Goal: Task Accomplishment & Management: Manage account settings

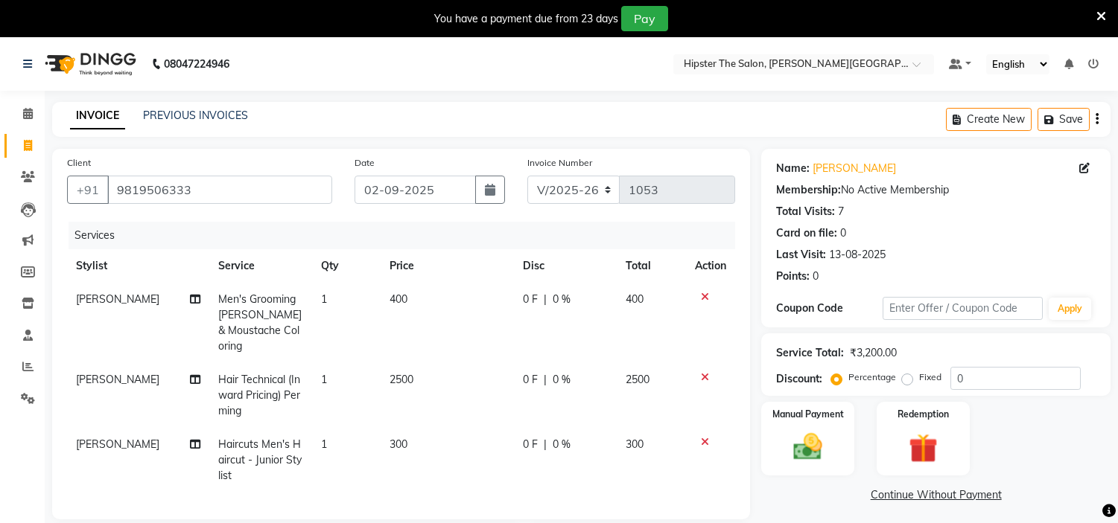
select select "8592"
select select "service"
select select "85980"
click at [28, 149] on icon at bounding box center [28, 144] width 8 height 11
click at [28, 120] on span at bounding box center [28, 113] width 26 height 17
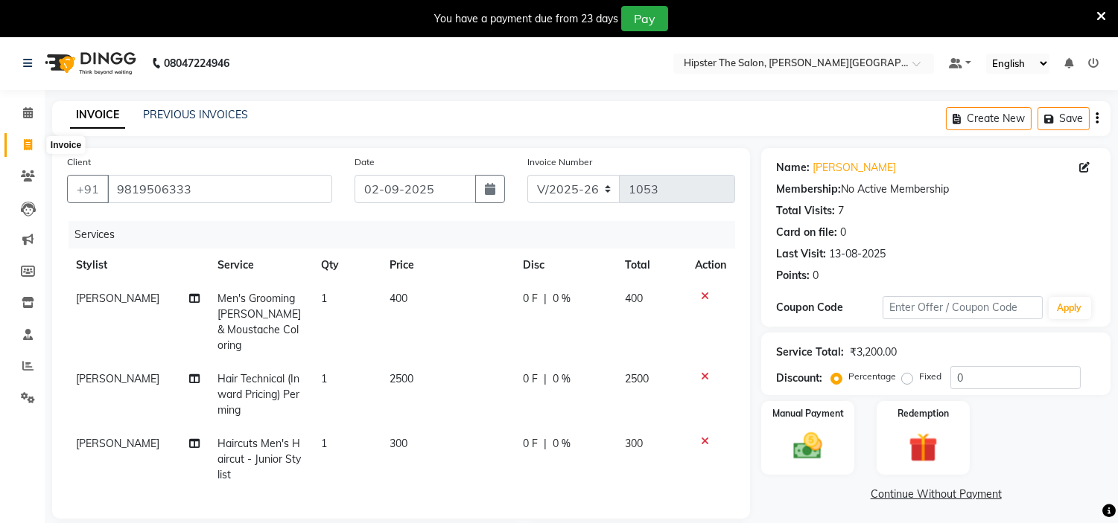
click at [21, 142] on span at bounding box center [28, 145] width 26 height 17
click at [32, 120] on span at bounding box center [28, 113] width 26 height 17
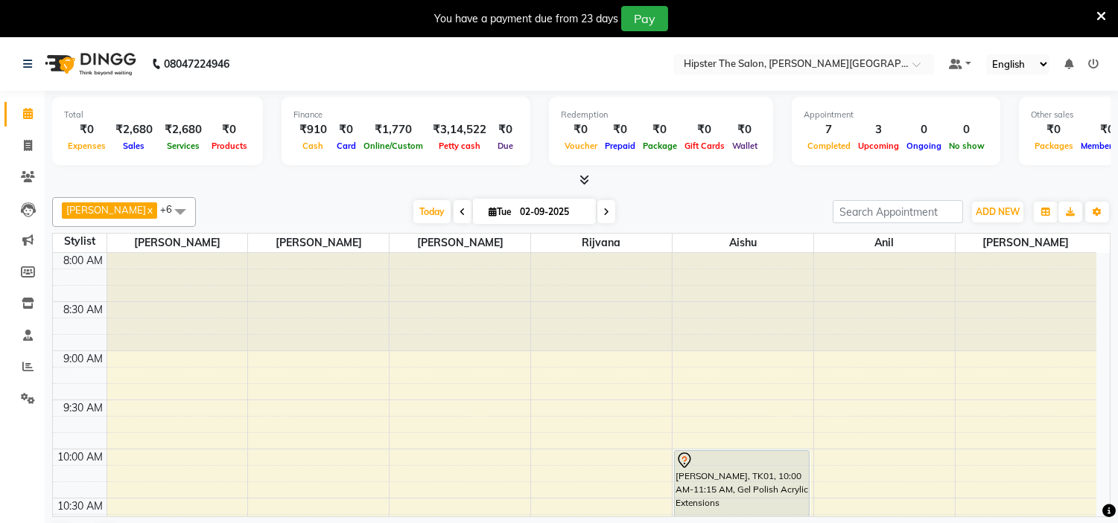
scroll to position [38, 0]
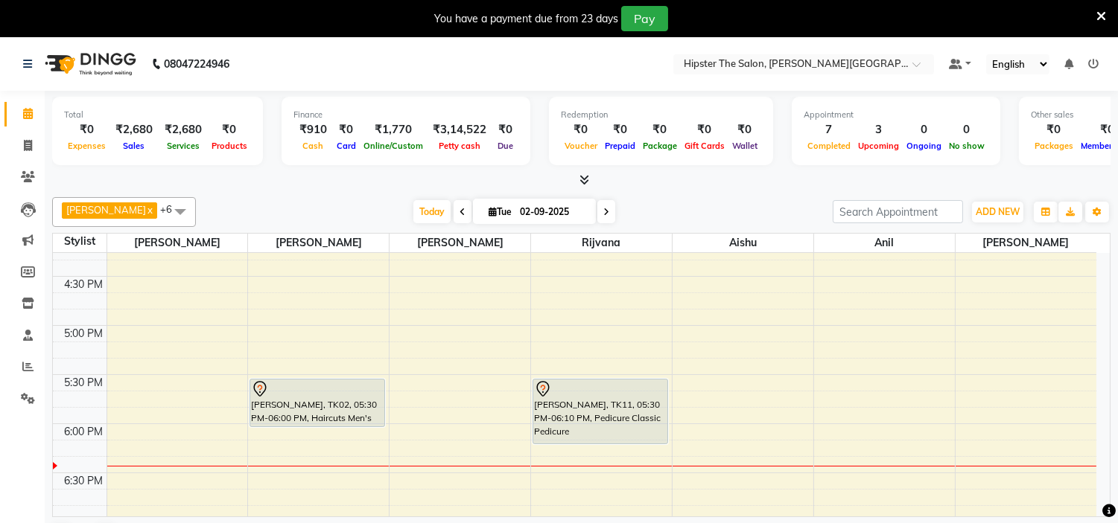
scroll to position [812, 0]
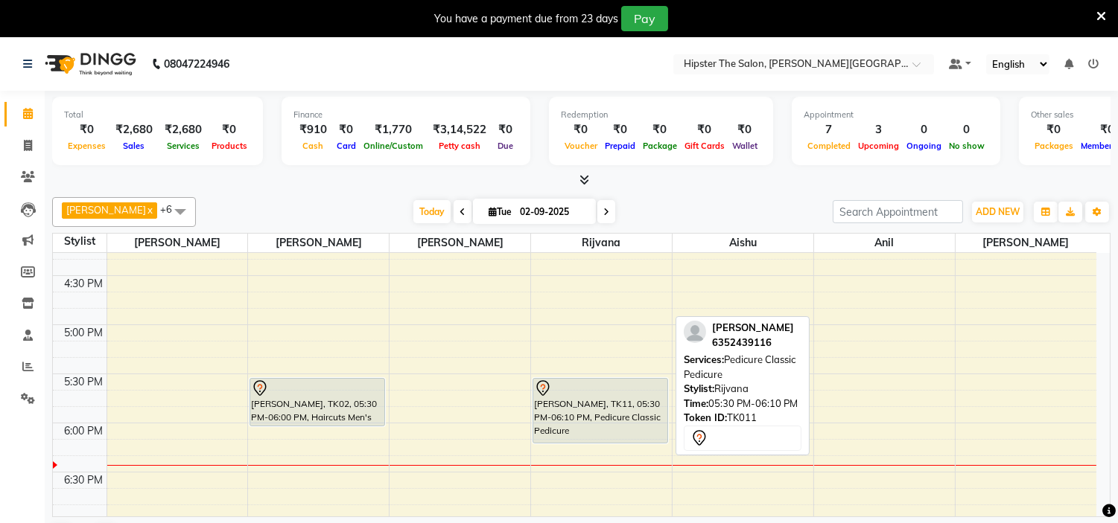
click at [577, 405] on div "[PERSON_NAME], TK11, 05:30 PM-06:10 PM, Pedicure Classic Pedicure" at bounding box center [600, 411] width 134 height 64
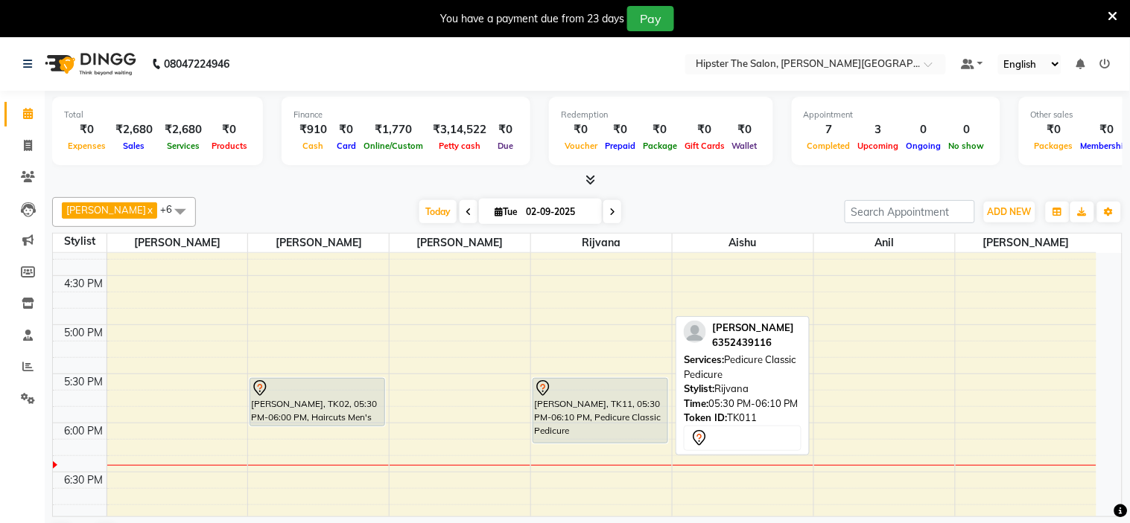
select select "7"
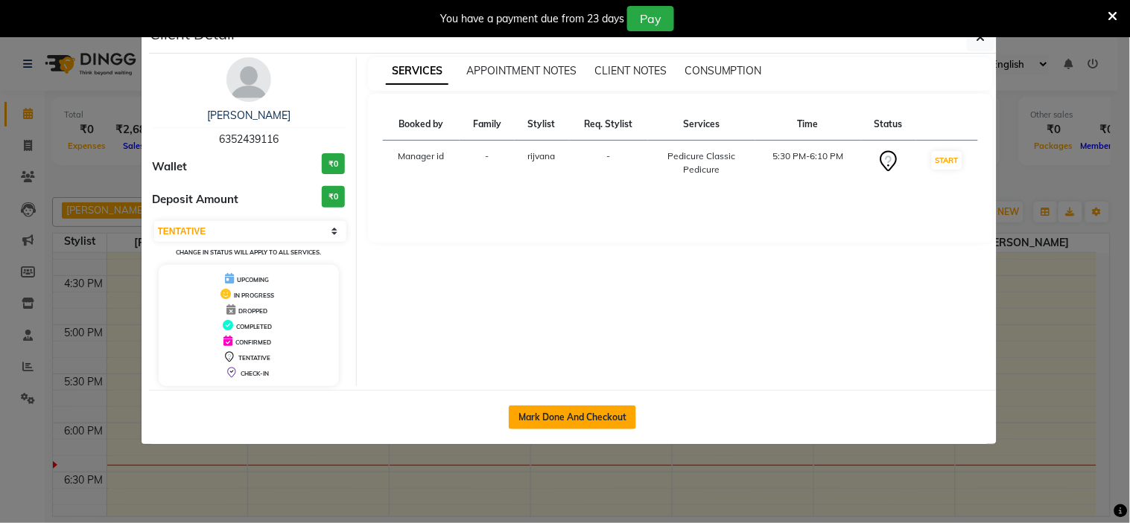
click at [615, 421] on button "Mark Done And Checkout" at bounding box center [572, 418] width 127 height 24
select select "service"
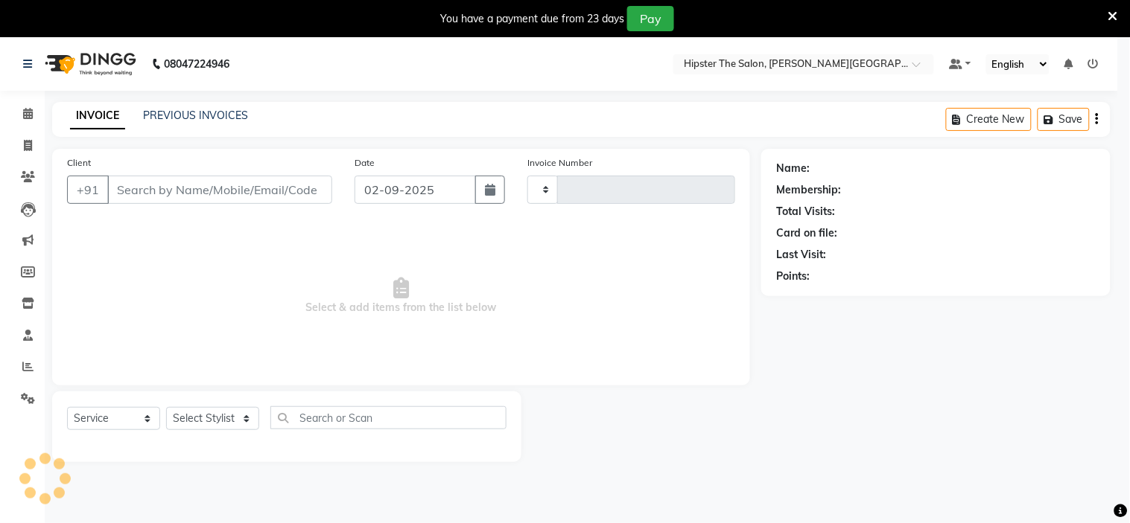
type input "1053"
select select "8592"
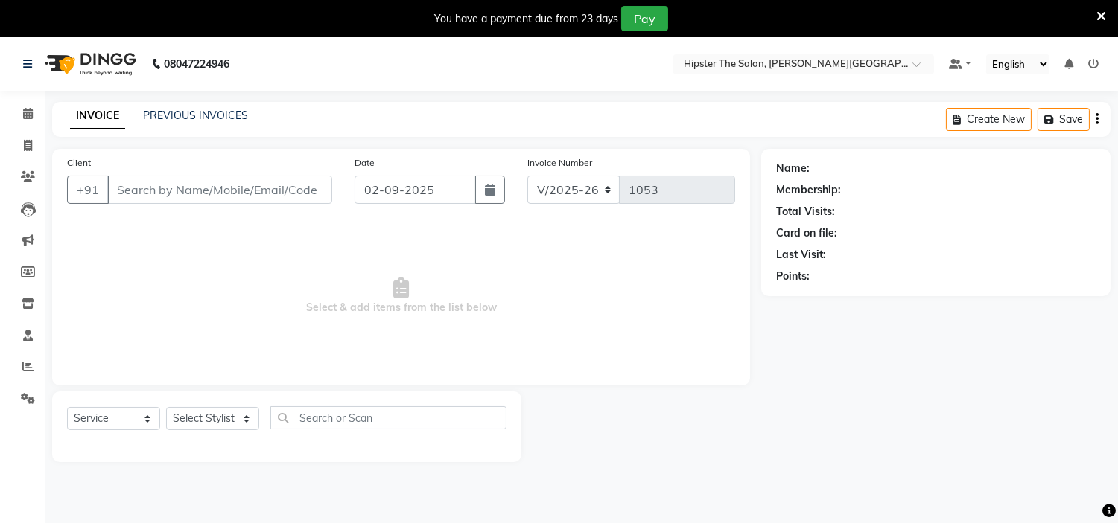
type input "6352439116"
select select "85981"
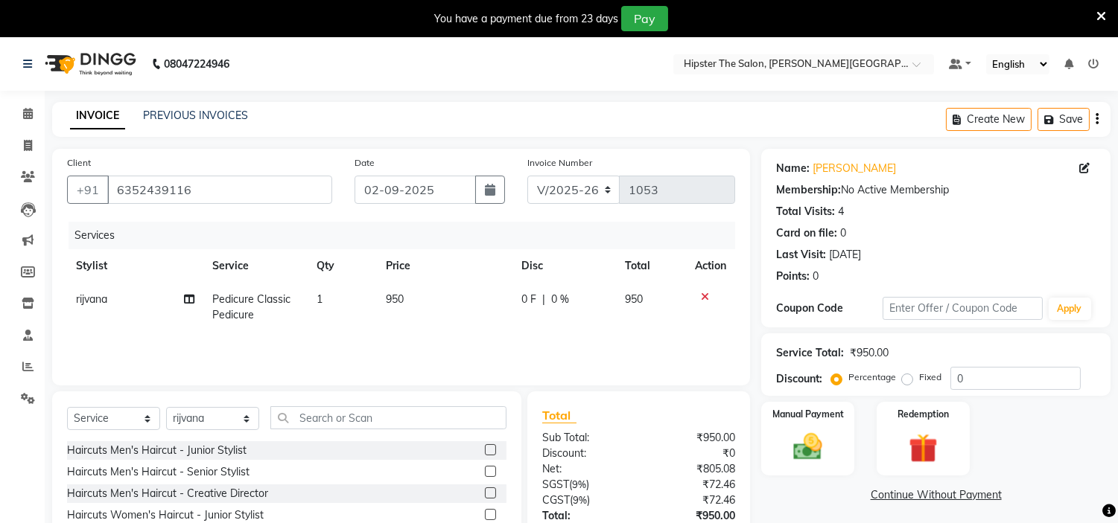
click at [415, 298] on td "950" at bounding box center [445, 307] width 136 height 49
select select "85981"
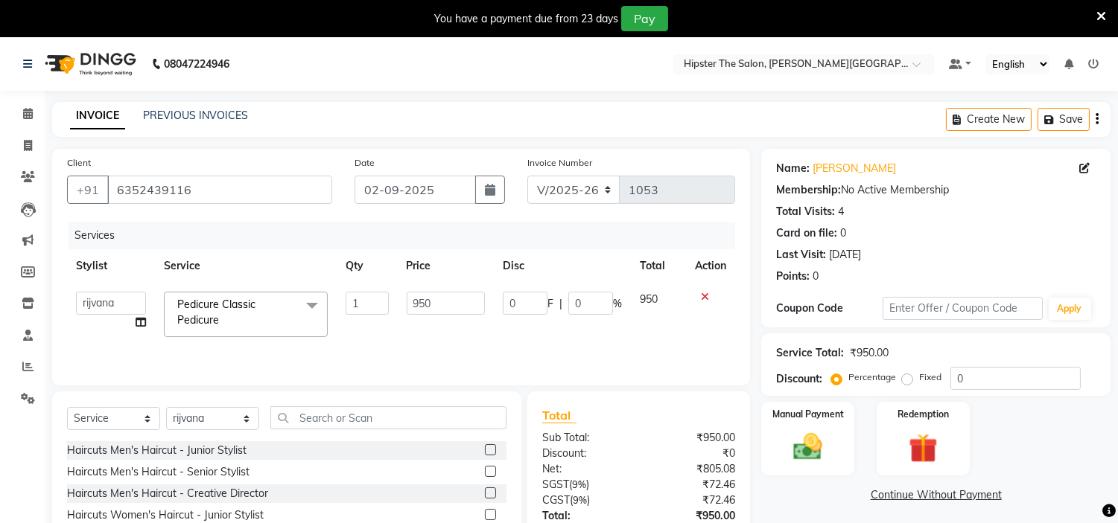
click at [415, 298] on input "950" at bounding box center [446, 303] width 78 height 23
type input "1000"
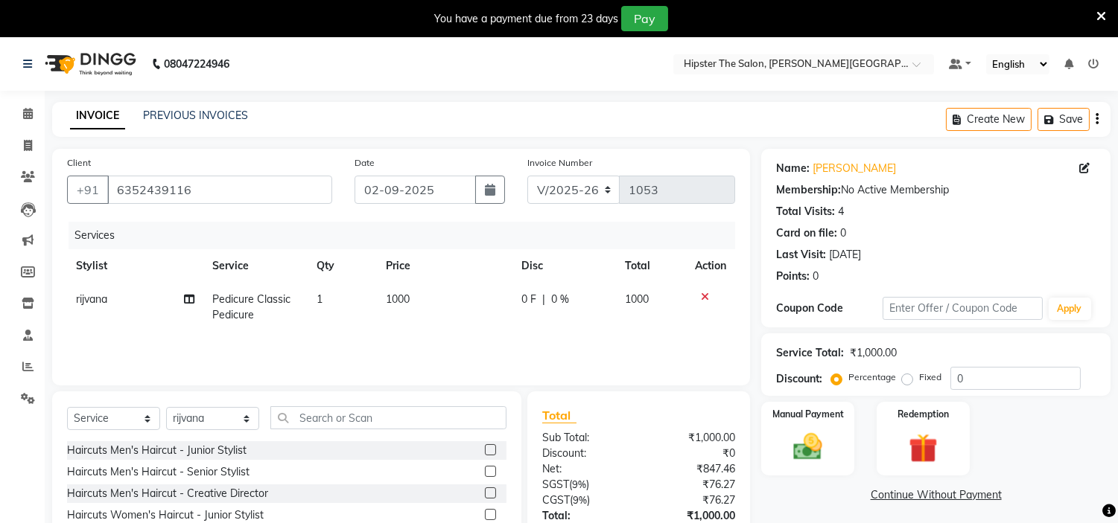
click at [1040, 404] on div "Manual Payment Redemption" at bounding box center [936, 439] width 372 height 74
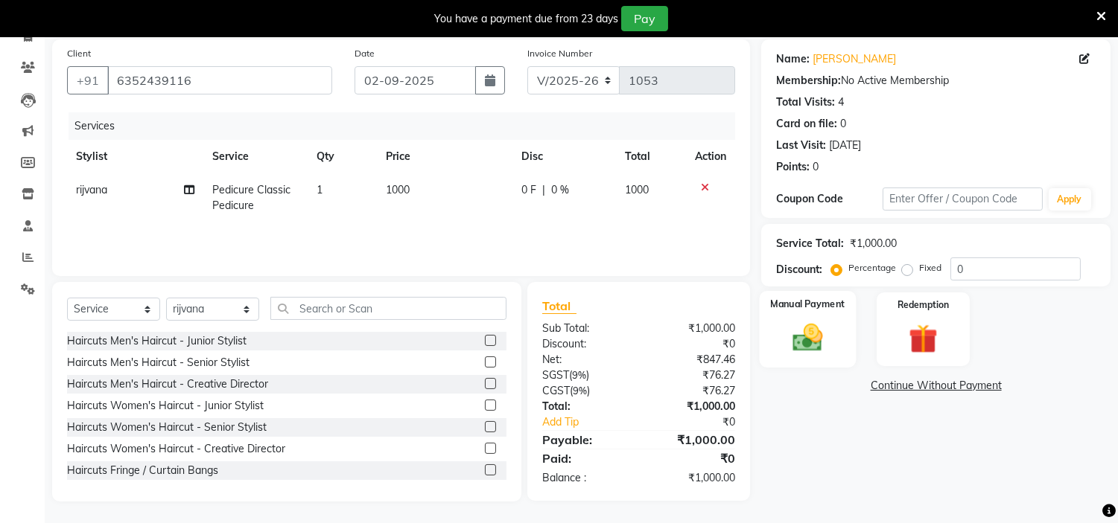
click at [813, 341] on img at bounding box center [807, 338] width 49 height 35
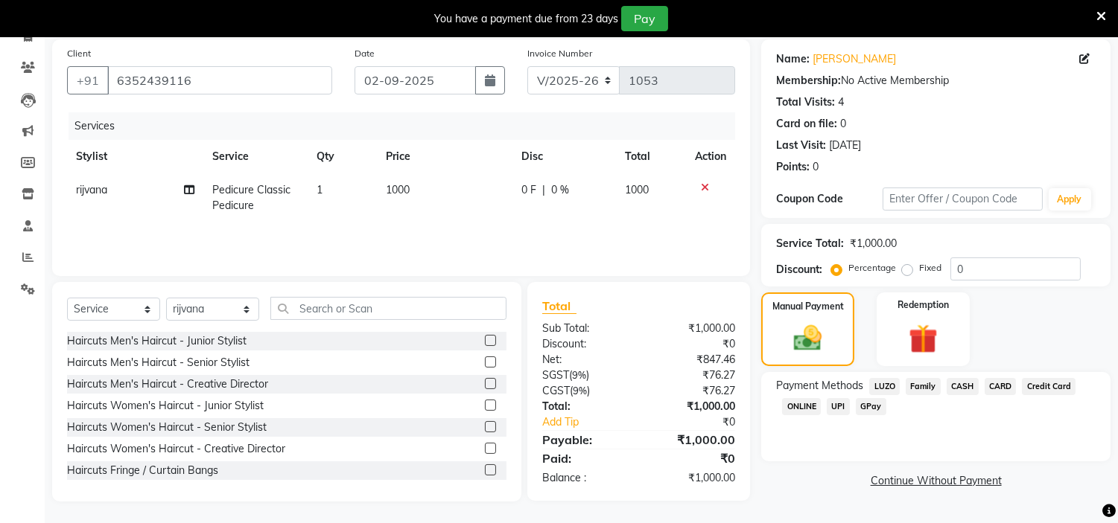
click at [959, 392] on span "CASH" at bounding box center [962, 386] width 32 height 17
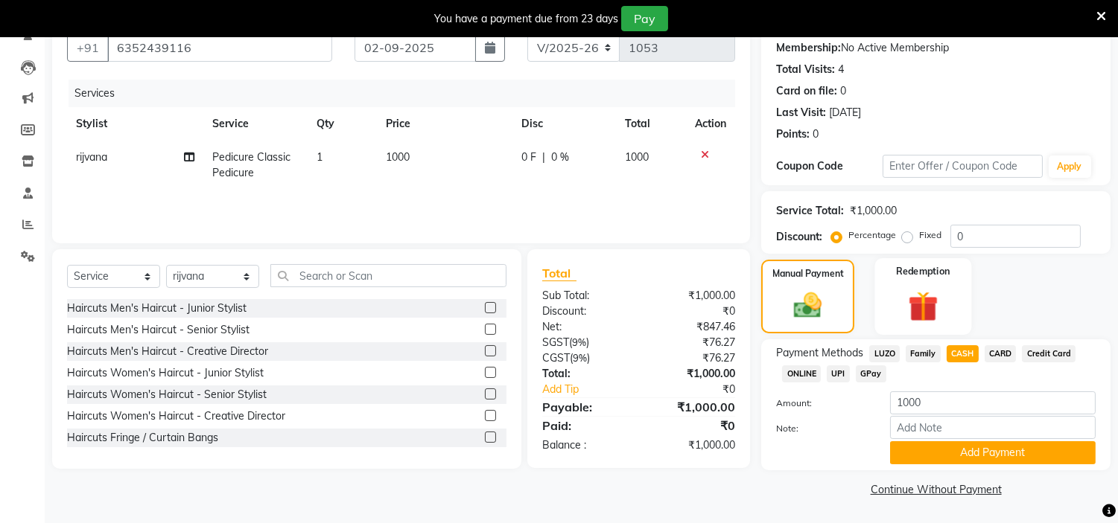
scroll to position [142, 0]
click at [1022, 300] on div "Manual Payment Redemption" at bounding box center [936, 297] width 372 height 74
click at [1000, 456] on button "Add Payment" at bounding box center [993, 453] width 206 height 23
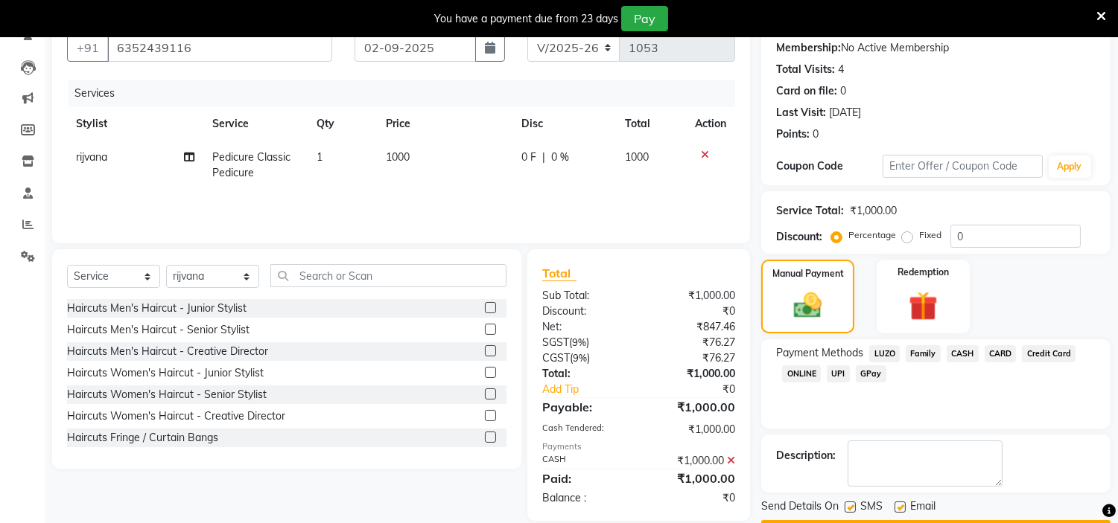
scroll to position [183, 0]
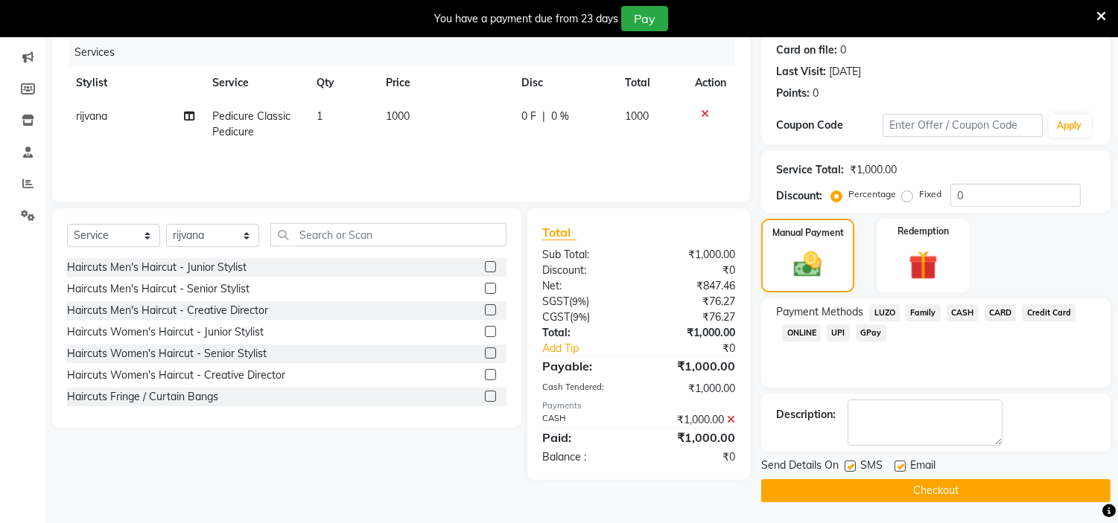
click at [941, 488] on button "Checkout" at bounding box center [935, 491] width 349 height 23
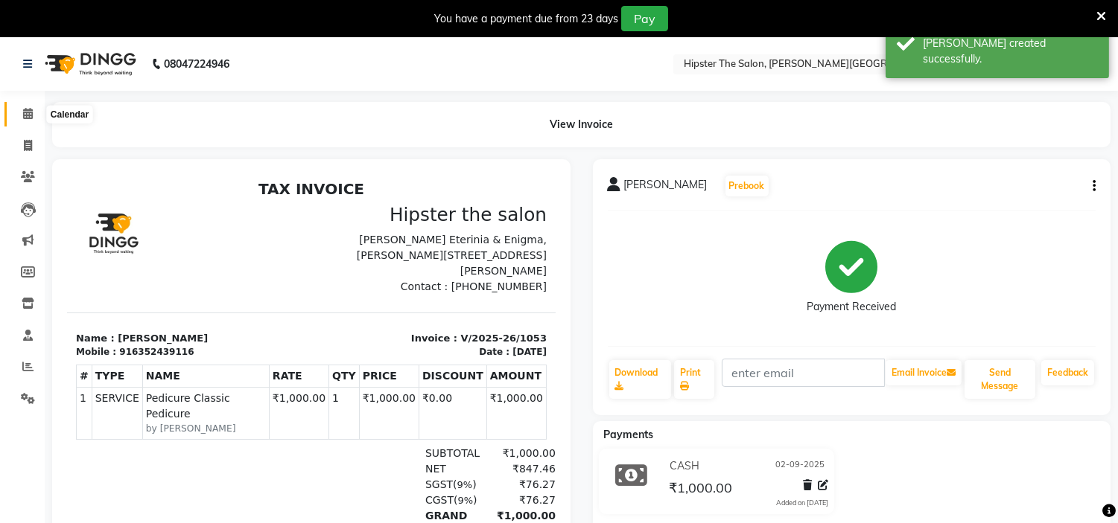
click at [27, 117] on icon at bounding box center [28, 113] width 10 height 11
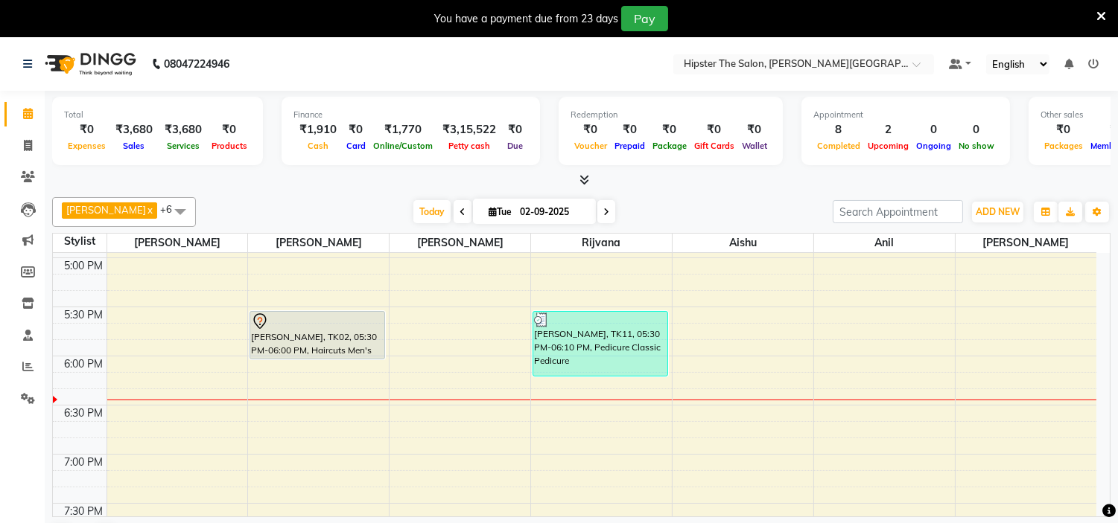
scroll to position [879, 0]
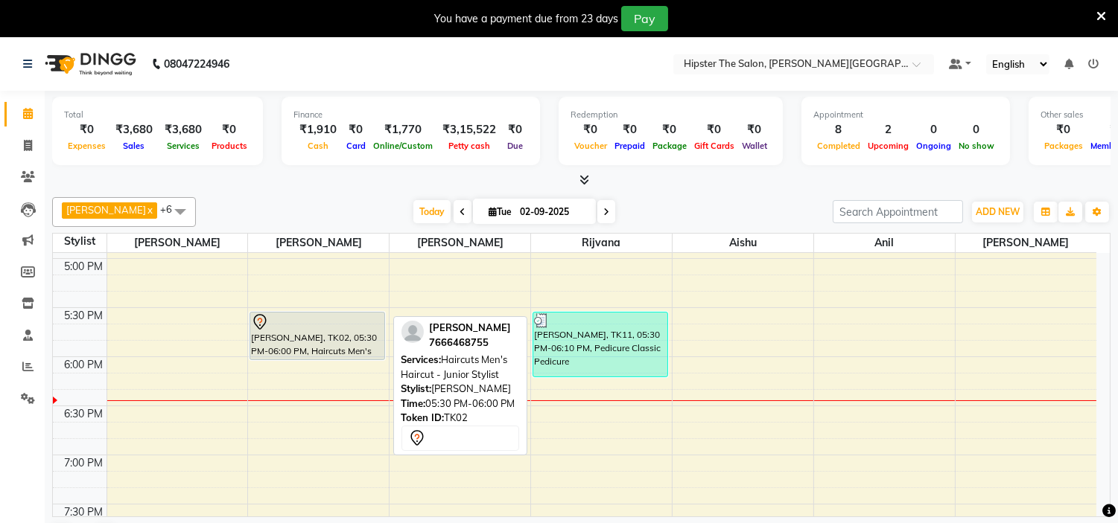
click at [296, 331] on div "[PERSON_NAME], TK02, 05:30 PM-06:00 PM, Haircuts Men's Haircut - Junior Stylist" at bounding box center [317, 336] width 134 height 47
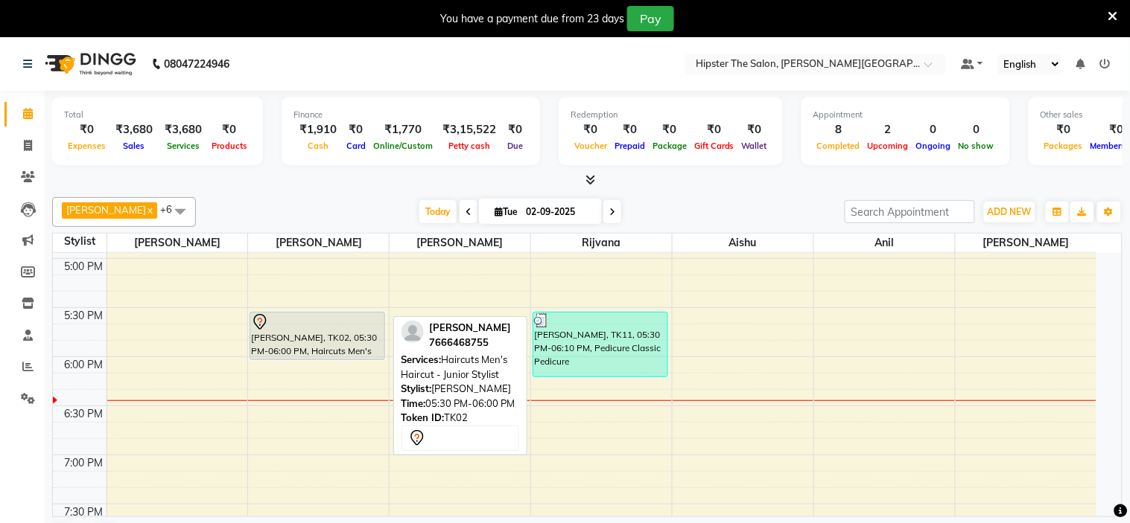
select select "7"
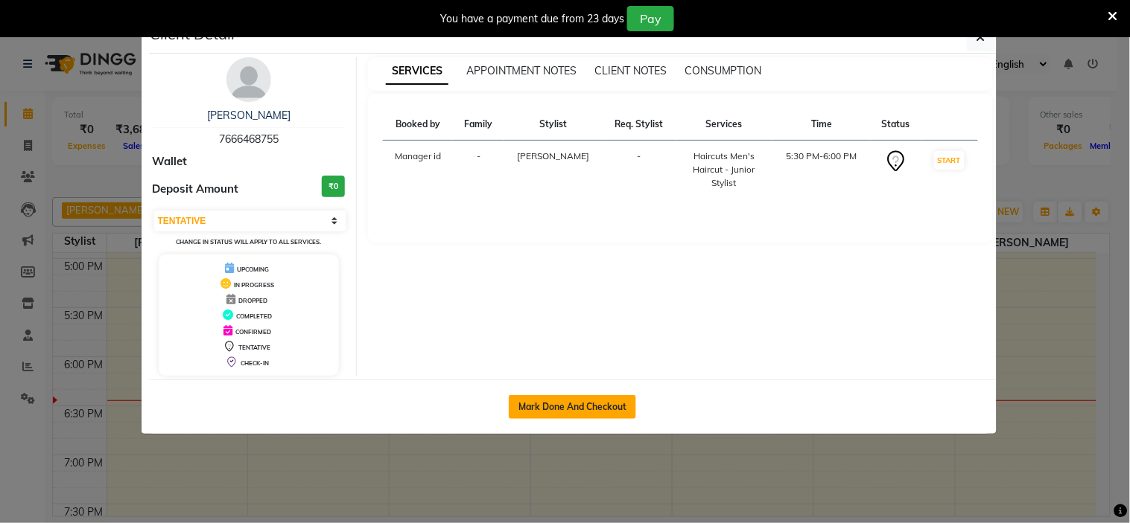
click at [567, 406] on button "Mark Done And Checkout" at bounding box center [572, 407] width 127 height 24
select select "8592"
select select "service"
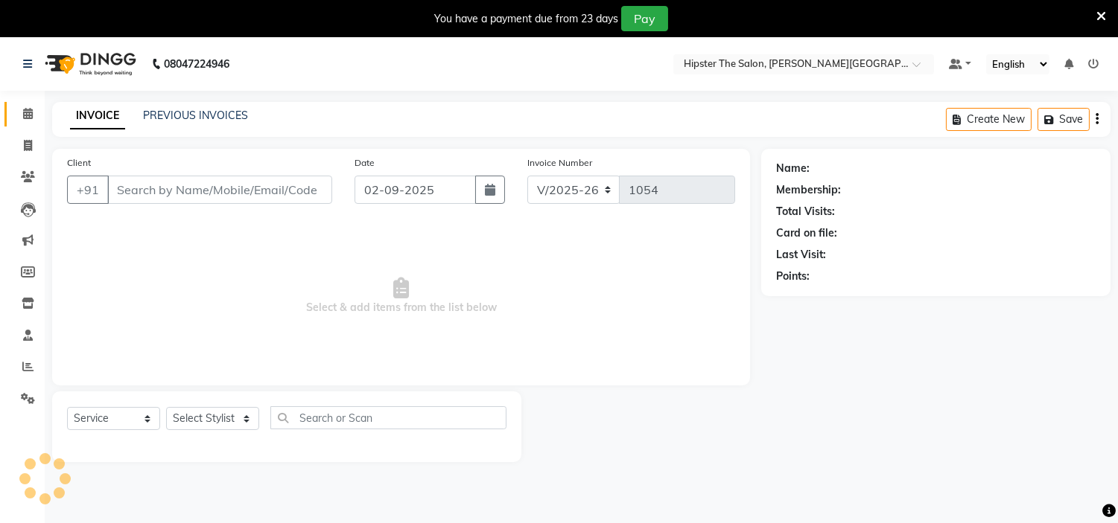
type input "7666468755"
select select "85980"
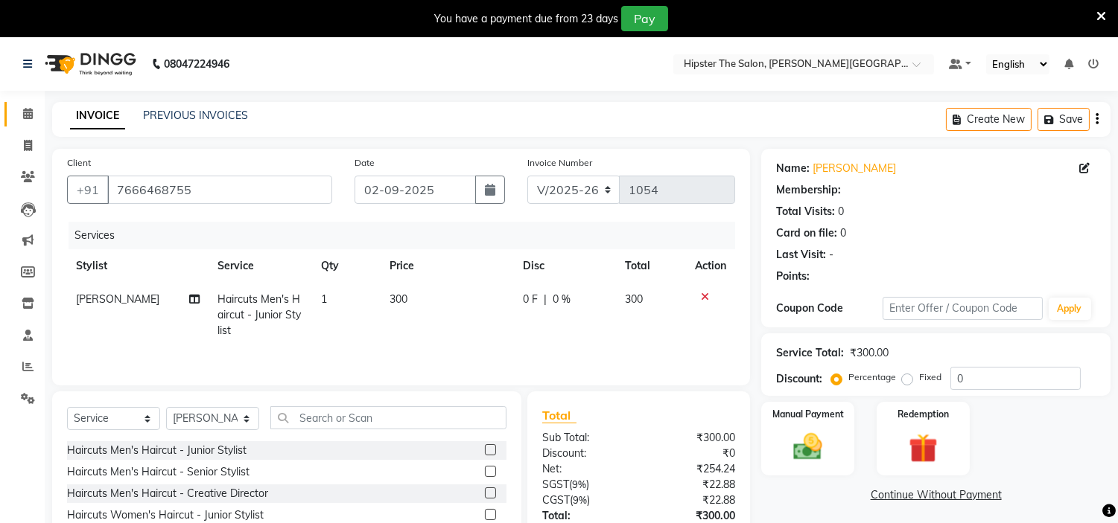
scroll to position [112, 0]
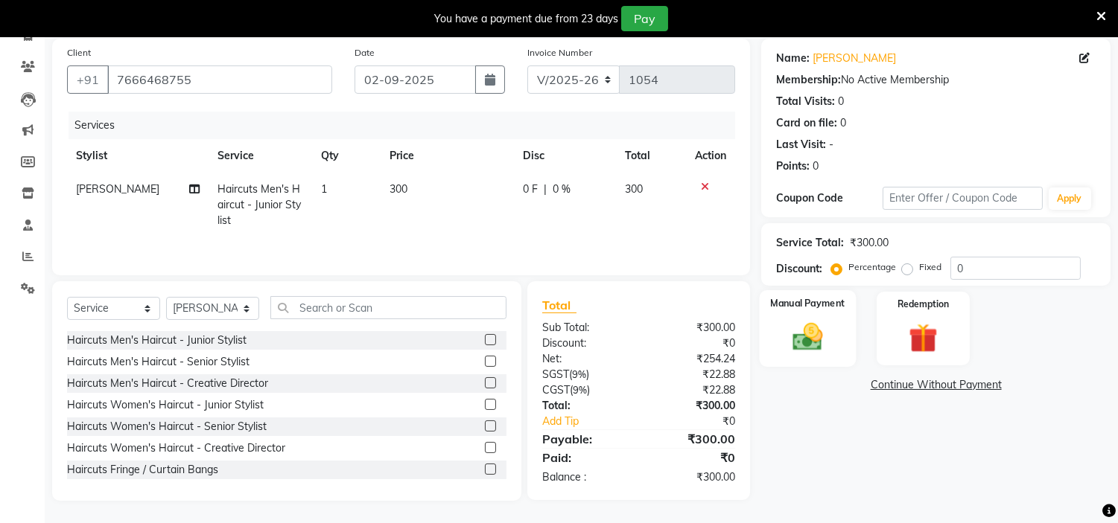
click at [802, 313] on div "Manual Payment" at bounding box center [808, 328] width 97 height 76
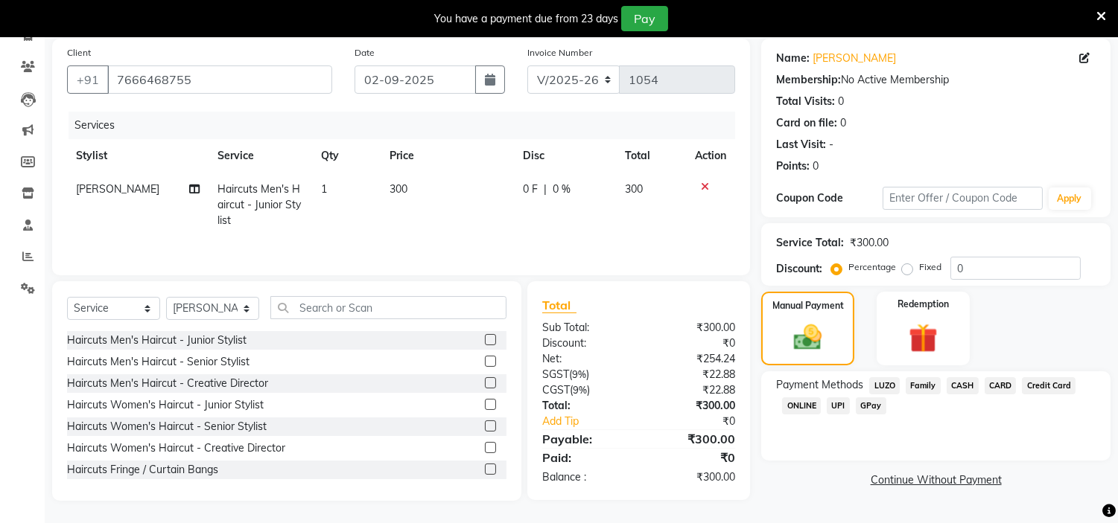
click at [870, 407] on span "GPay" at bounding box center [871, 406] width 31 height 17
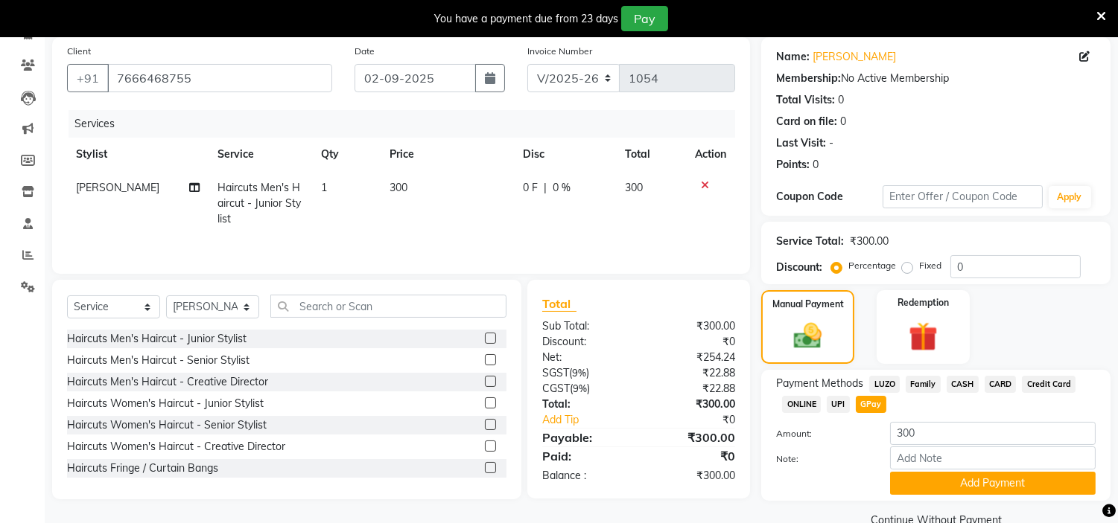
scroll to position [142, 0]
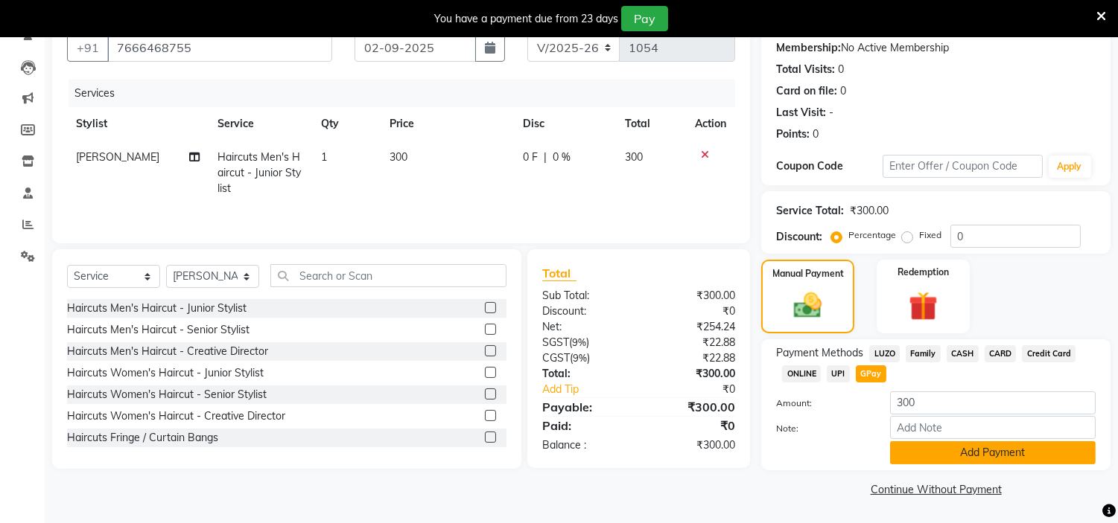
click at [971, 450] on button "Add Payment" at bounding box center [993, 453] width 206 height 23
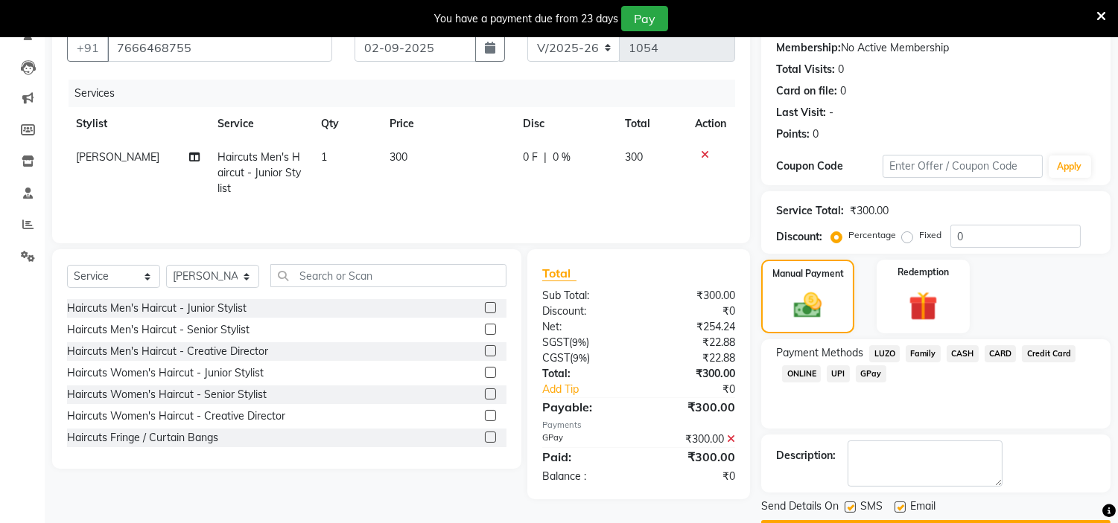
scroll to position [183, 0]
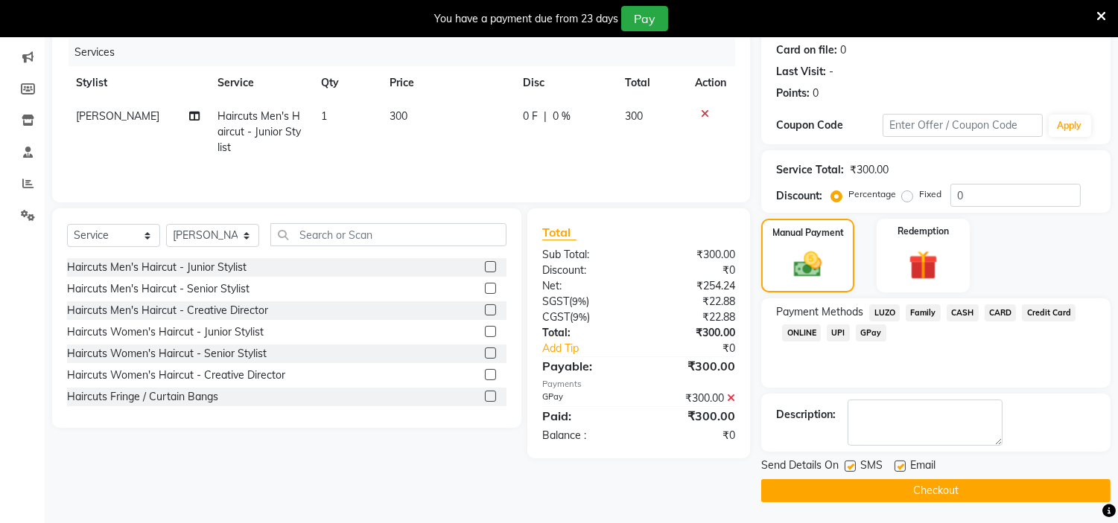
click at [984, 486] on button "Checkout" at bounding box center [935, 491] width 349 height 23
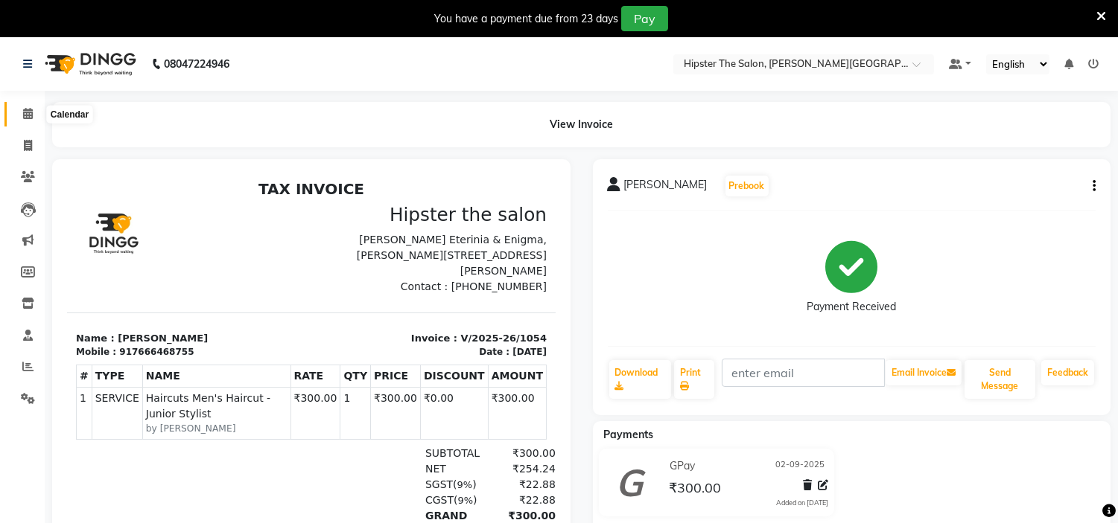
click at [25, 110] on icon at bounding box center [28, 113] width 10 height 11
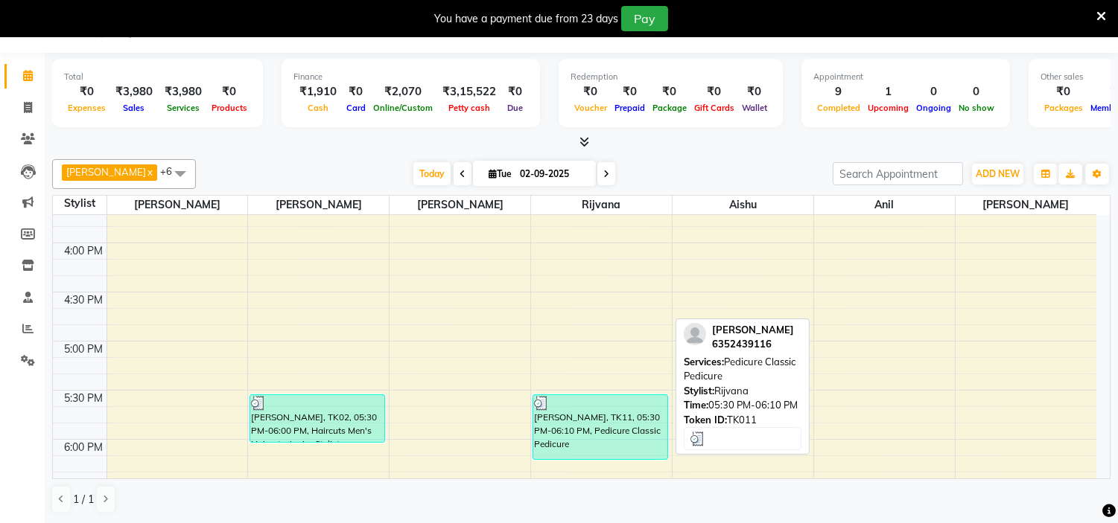
scroll to position [757, 0]
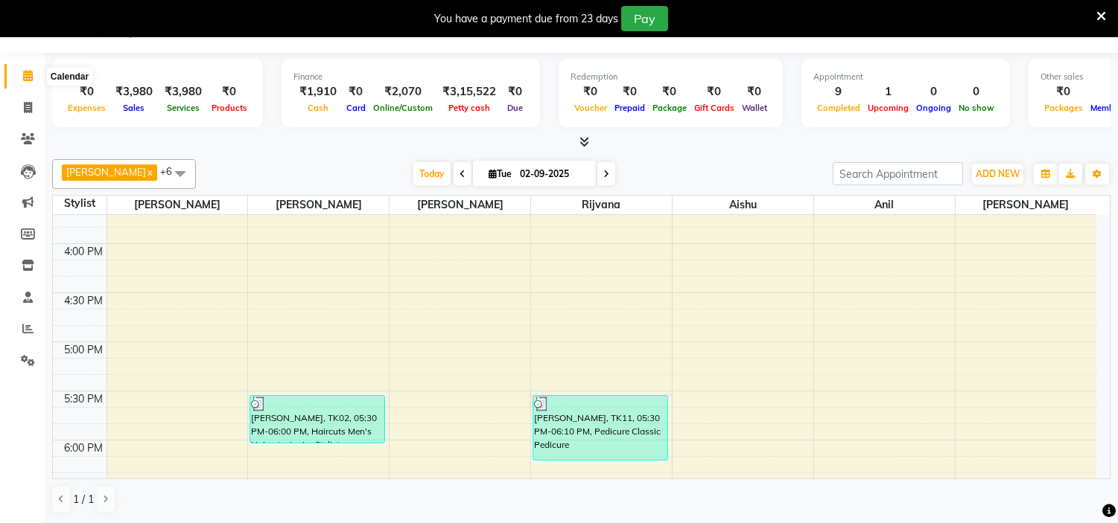
click at [28, 70] on icon at bounding box center [28, 75] width 10 height 11
click at [25, 109] on icon at bounding box center [28, 107] width 8 height 11
select select "service"
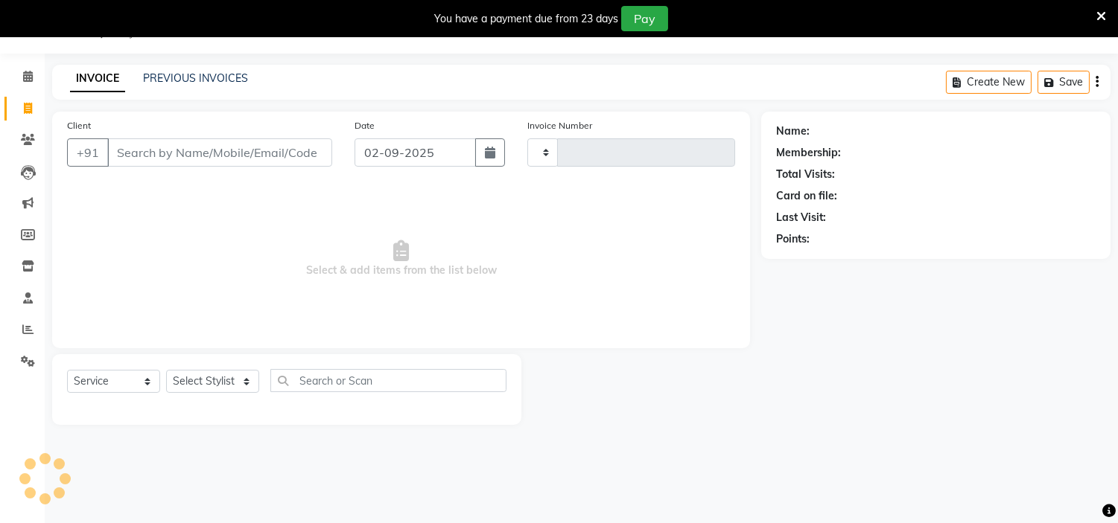
scroll to position [37, 0]
type input "1055"
select select "8592"
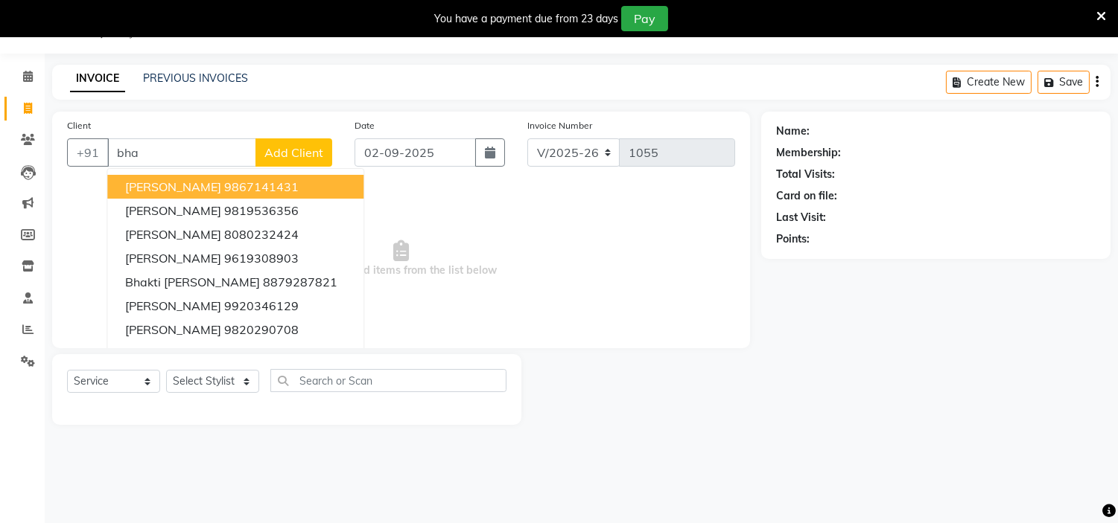
click at [305, 191] on button "Bhavin Chudasma 9867141431" at bounding box center [235, 187] width 256 height 24
type input "9867141431"
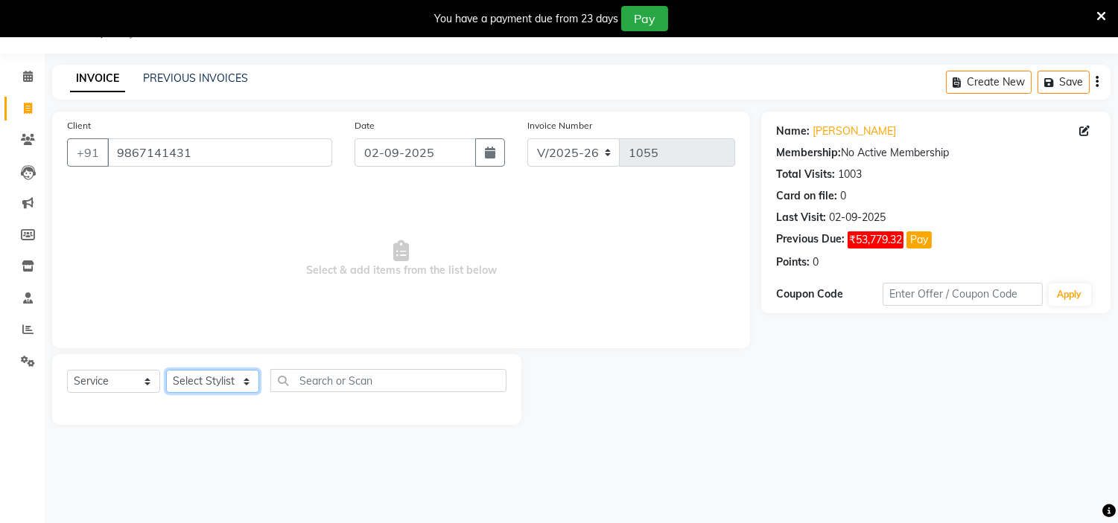
click at [246, 382] on select "Select Stylist [PERSON_NAME] [PERSON_NAME] [PERSON_NAME] [PERSON_NAME] Manager …" at bounding box center [212, 381] width 93 height 23
select select "85980"
click at [166, 371] on select "Select Stylist [PERSON_NAME] [PERSON_NAME] [PERSON_NAME] [PERSON_NAME] Manager …" at bounding box center [212, 381] width 93 height 23
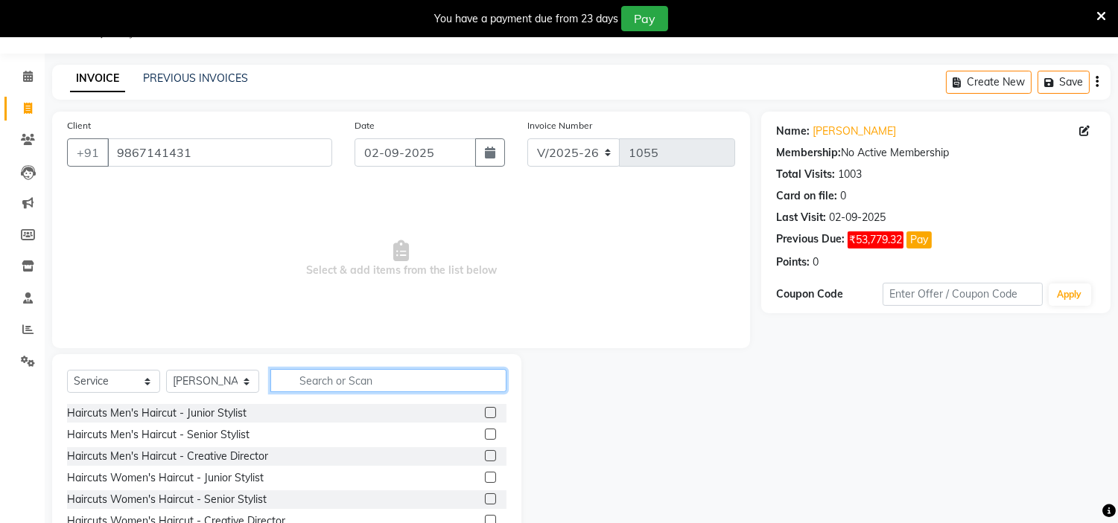
click at [427, 386] on input "text" at bounding box center [388, 380] width 236 height 23
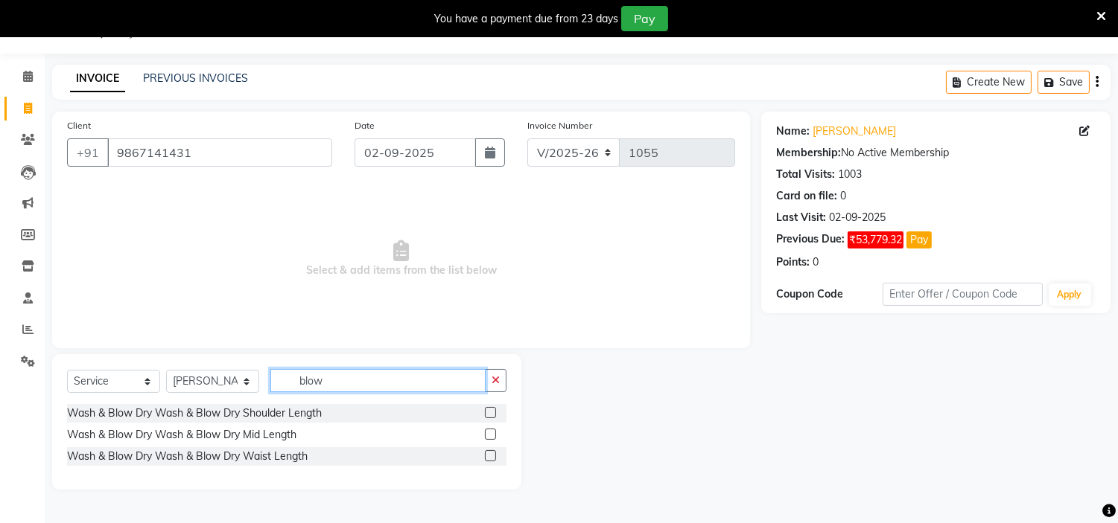
type input "blow"
click at [489, 433] on label at bounding box center [490, 434] width 11 height 11
click at [489, 433] on input "checkbox" at bounding box center [490, 435] width 10 height 10
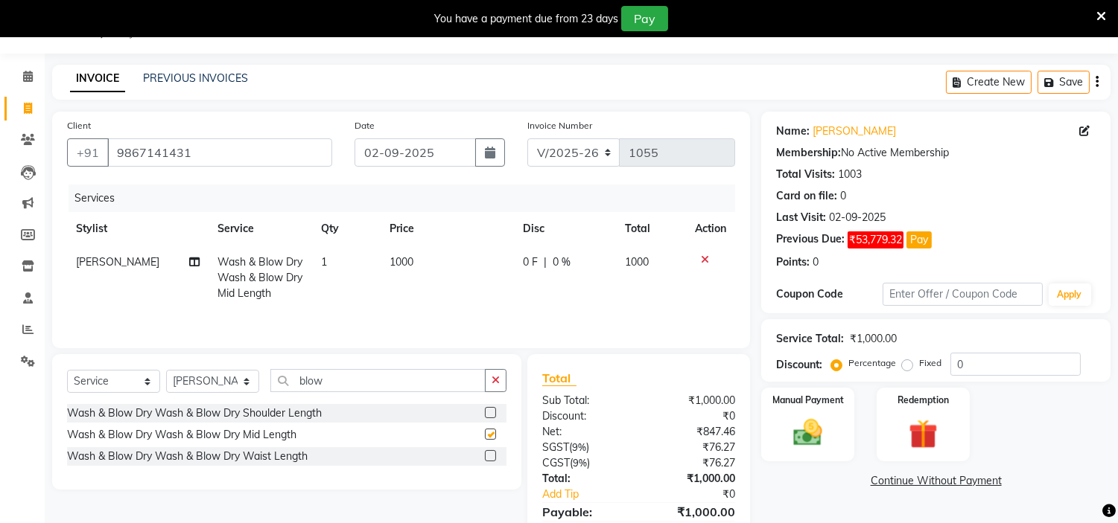
checkbox input "false"
click at [488, 412] on label at bounding box center [490, 412] width 11 height 11
click at [488, 412] on input "checkbox" at bounding box center [490, 414] width 10 height 10
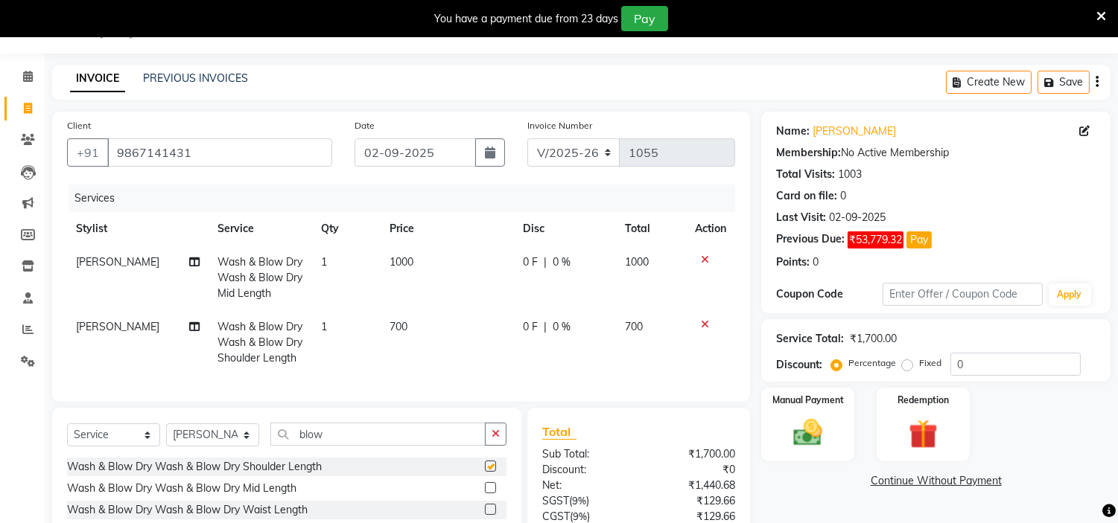
checkbox input "false"
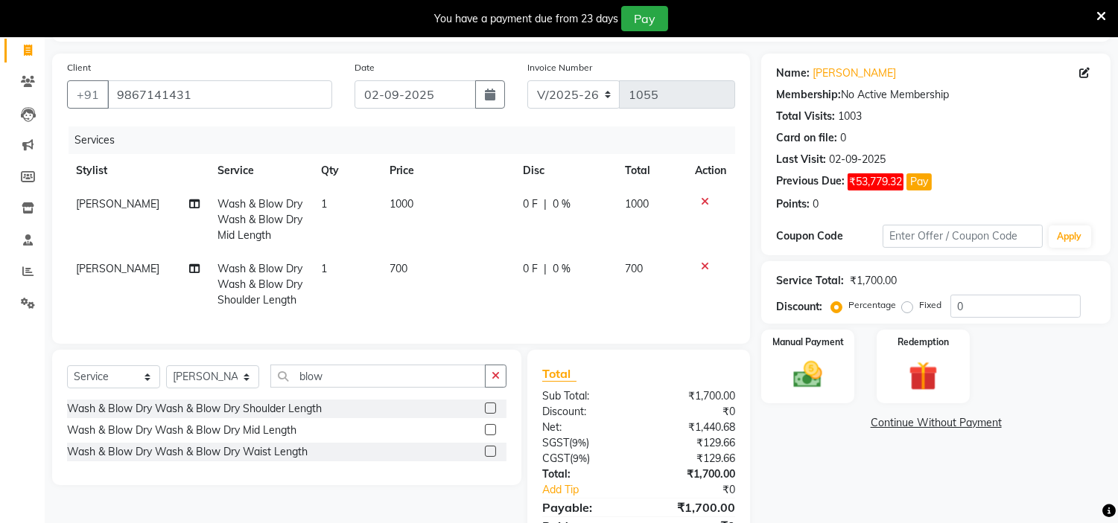
scroll to position [97, 0]
click at [488, 456] on label at bounding box center [490, 450] width 11 height 11
click at [488, 456] on input "checkbox" at bounding box center [490, 451] width 10 height 10
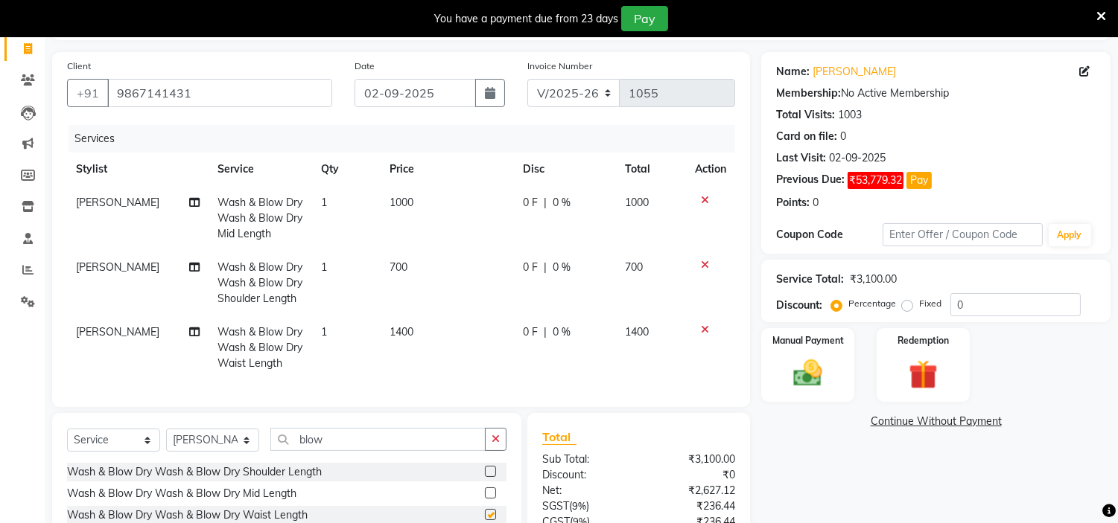
checkbox input "false"
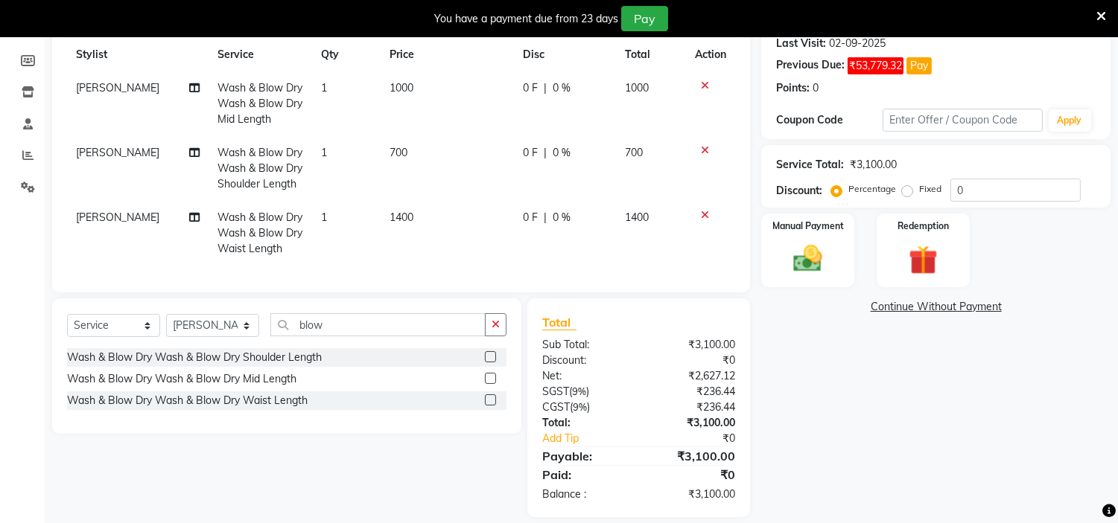
scroll to position [212, 0]
click at [703, 86] on icon at bounding box center [705, 85] width 8 height 10
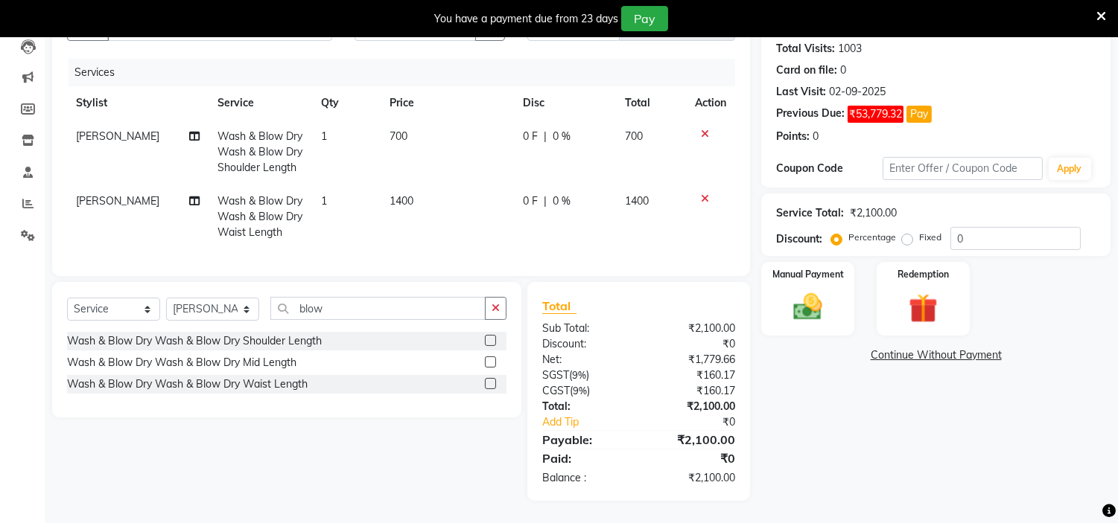
scroll to position [175, 0]
click at [709, 129] on div at bounding box center [710, 134] width 31 height 10
click at [704, 194] on icon at bounding box center [705, 199] width 8 height 10
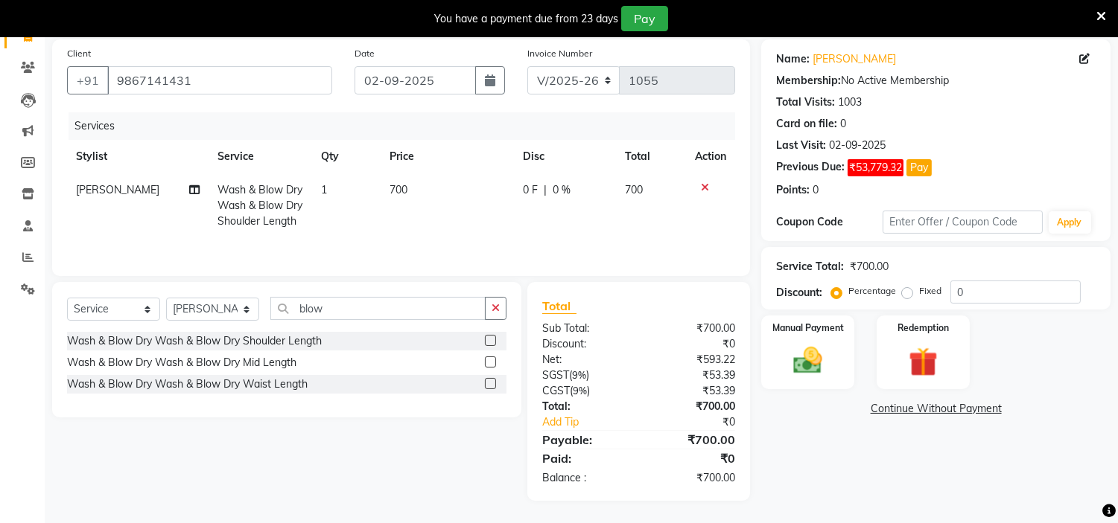
click at [410, 188] on td "700" at bounding box center [447, 206] width 133 height 65
select select "85980"
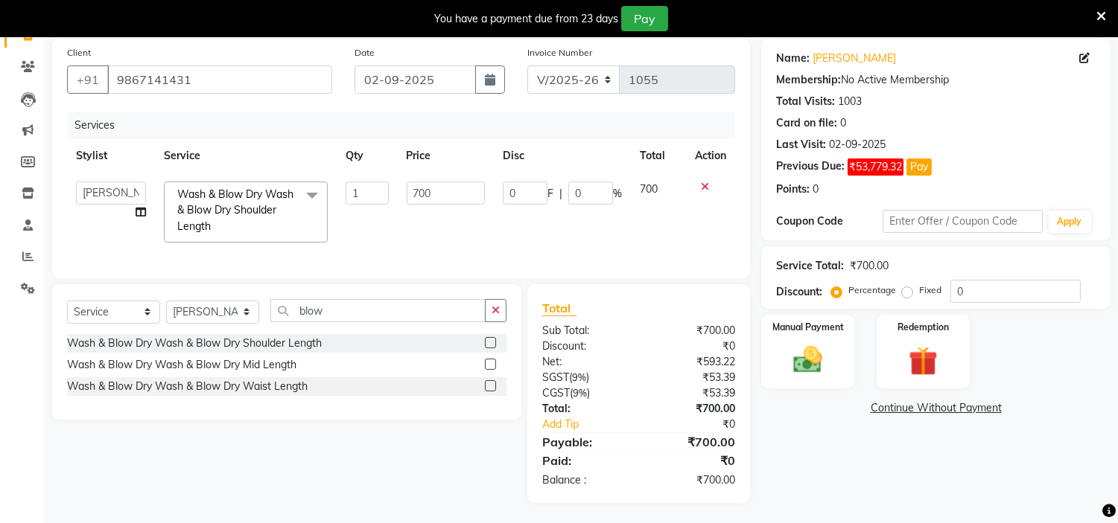
scroll to position [124, 0]
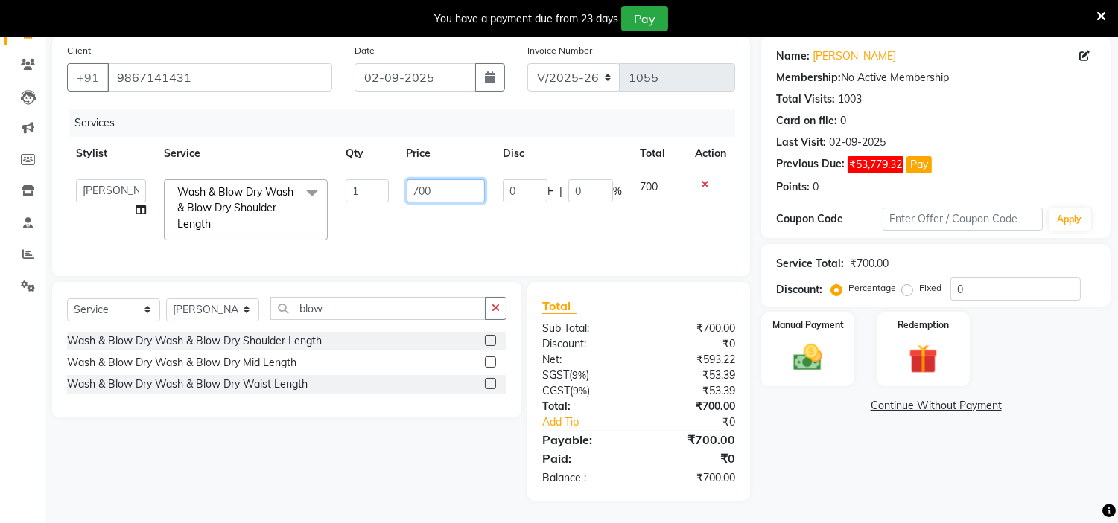
click at [410, 188] on input "700" at bounding box center [446, 190] width 78 height 23
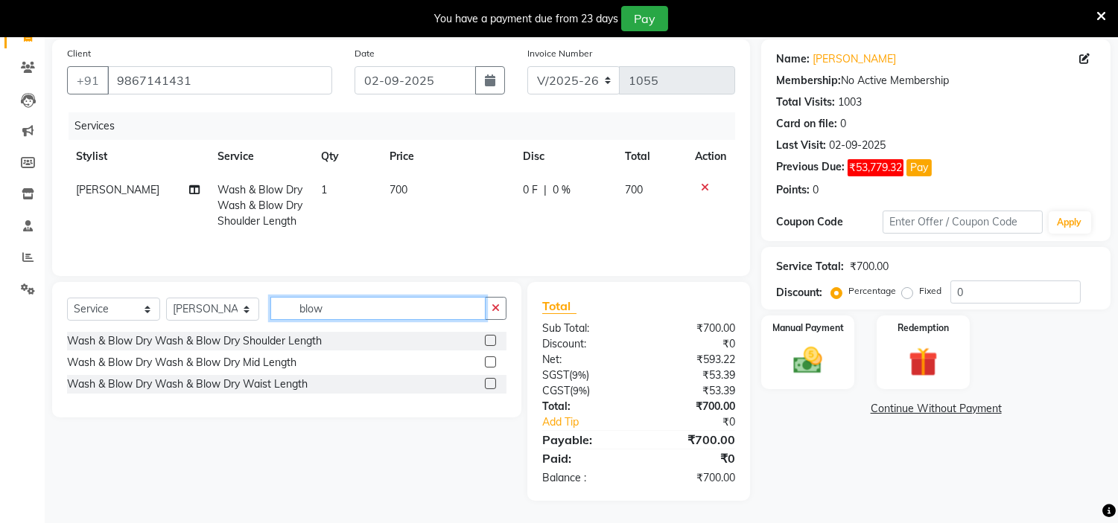
click at [377, 316] on input "blow" at bounding box center [377, 308] width 215 height 23
type input "b"
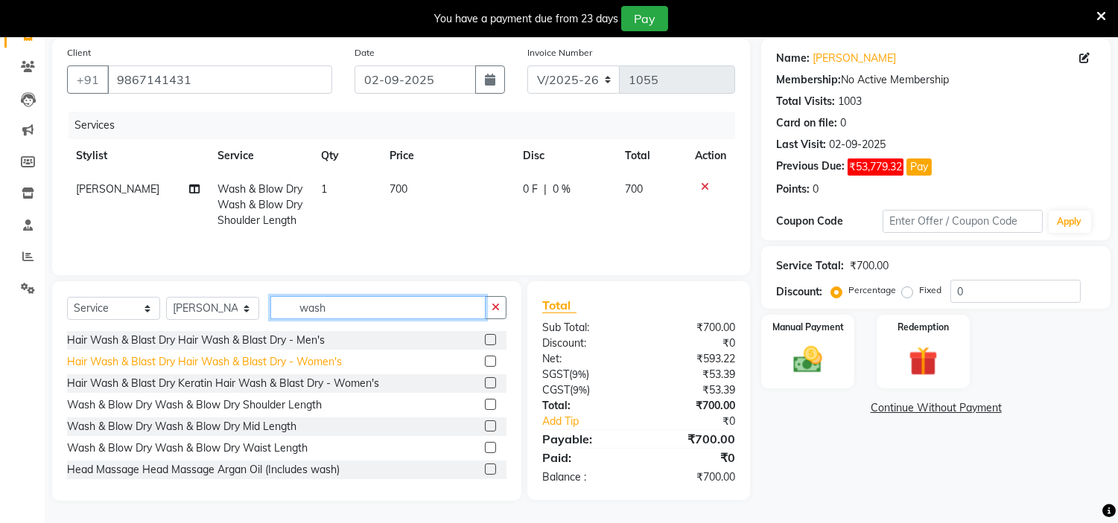
type input "wash"
click at [321, 367] on div "Hair Wash & Blast Dry Hair Wash & Blast Dry - Women's" at bounding box center [204, 362] width 275 height 16
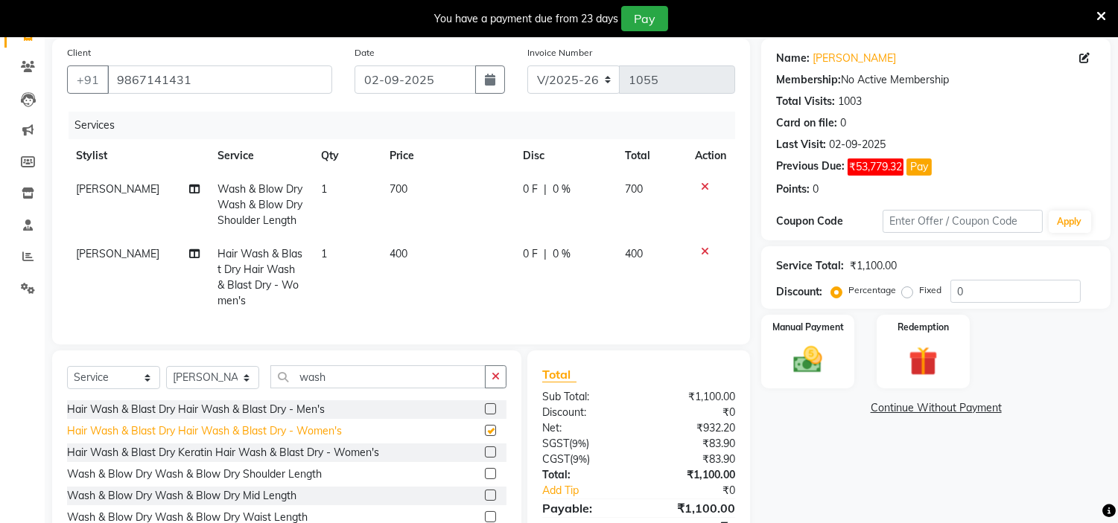
checkbox input "false"
click at [701, 189] on icon at bounding box center [705, 187] width 8 height 10
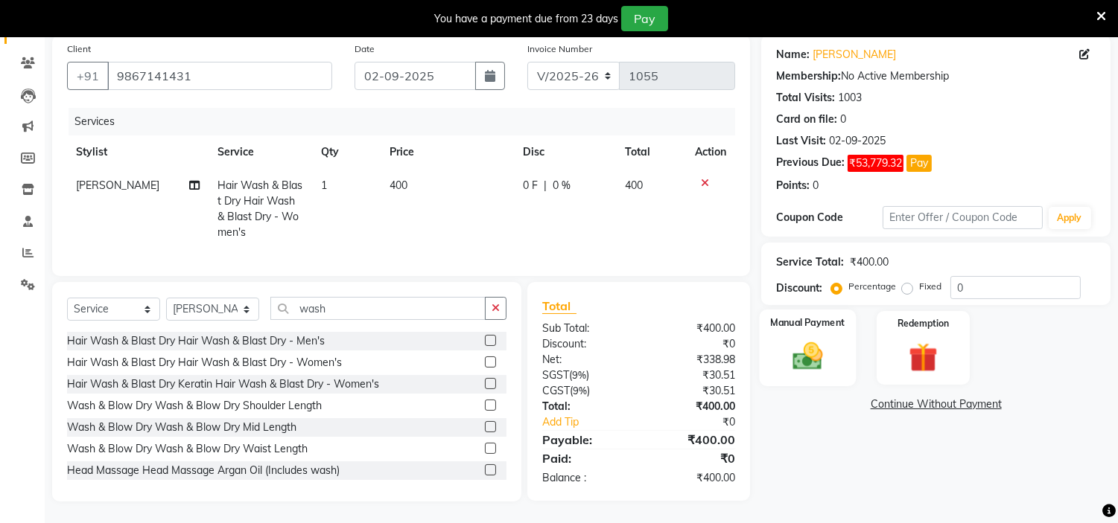
scroll to position [115, 0]
click at [832, 337] on div "Manual Payment" at bounding box center [808, 347] width 97 height 76
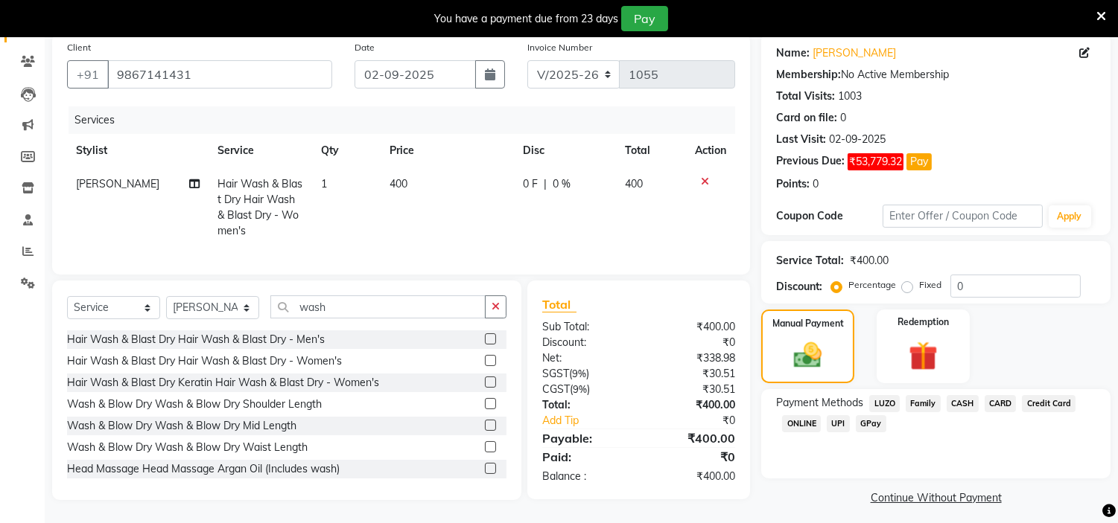
click at [964, 399] on span "CASH" at bounding box center [962, 403] width 32 height 17
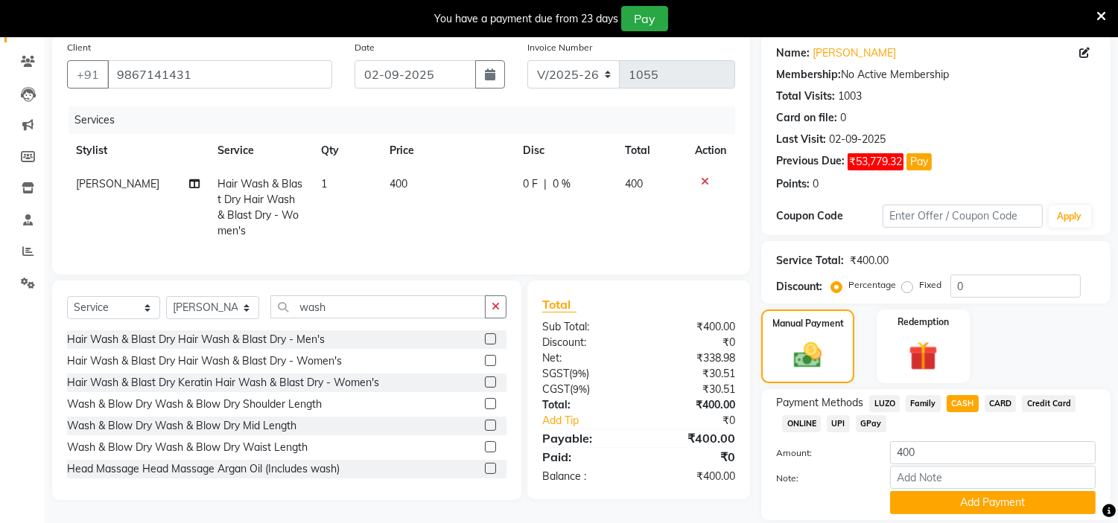
scroll to position [165, 0]
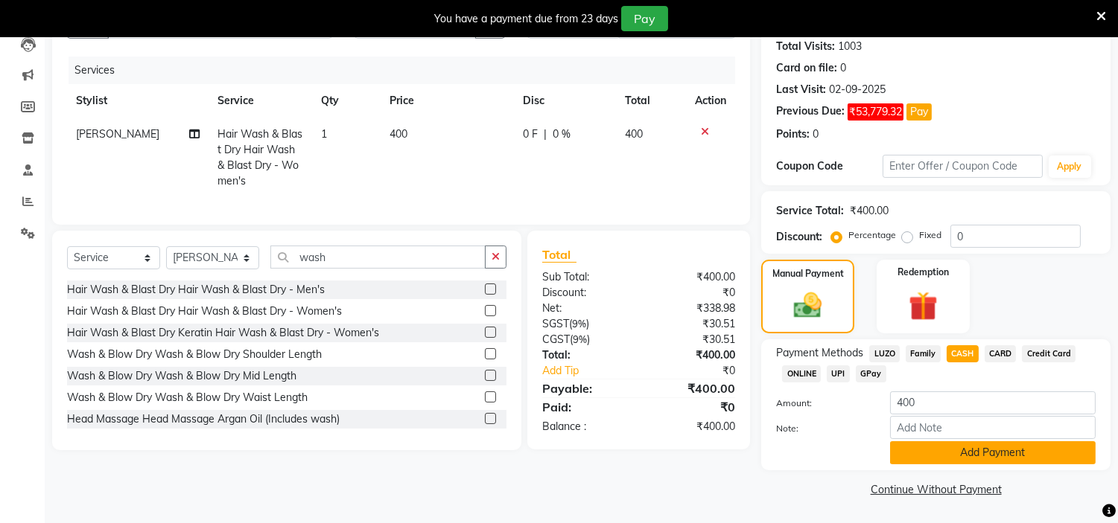
click at [993, 459] on button "Add Payment" at bounding box center [993, 453] width 206 height 23
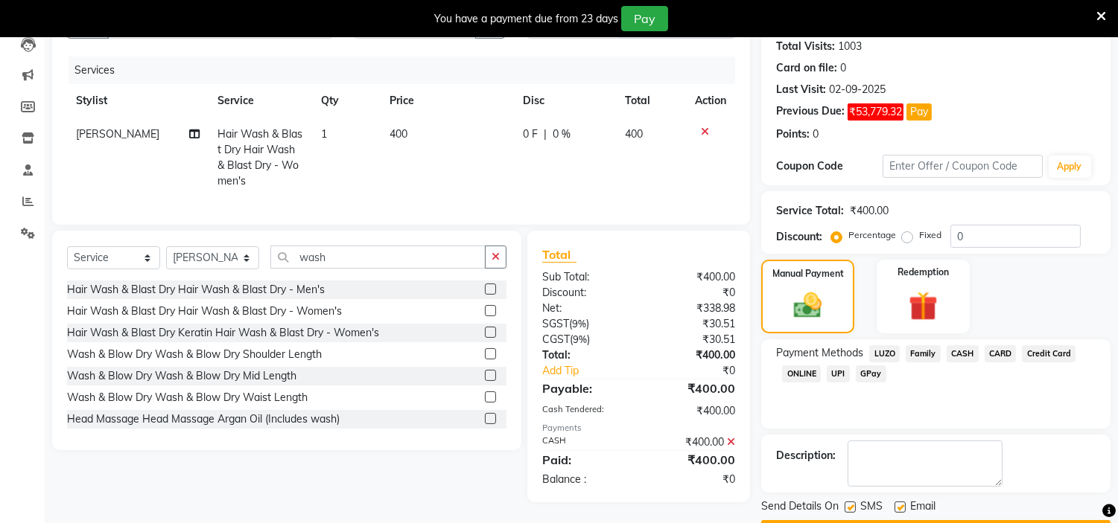
scroll to position [207, 0]
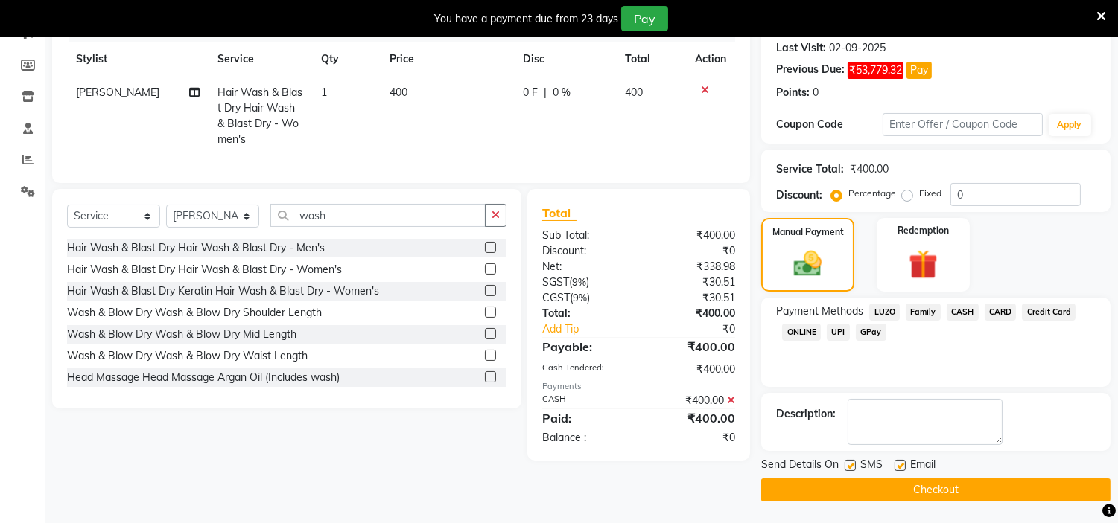
click at [984, 487] on button "Checkout" at bounding box center [935, 490] width 349 height 23
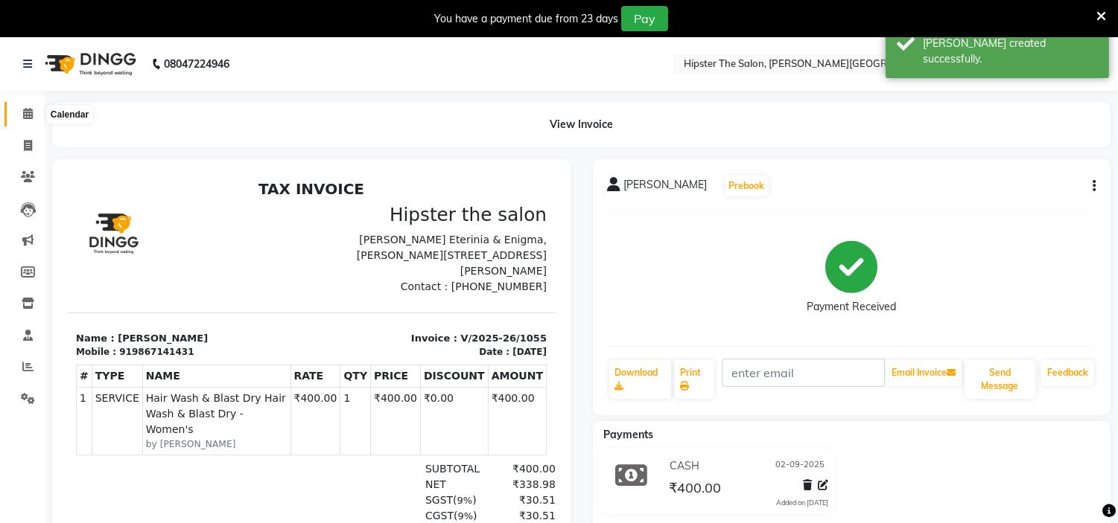
click at [32, 109] on span at bounding box center [28, 114] width 26 height 17
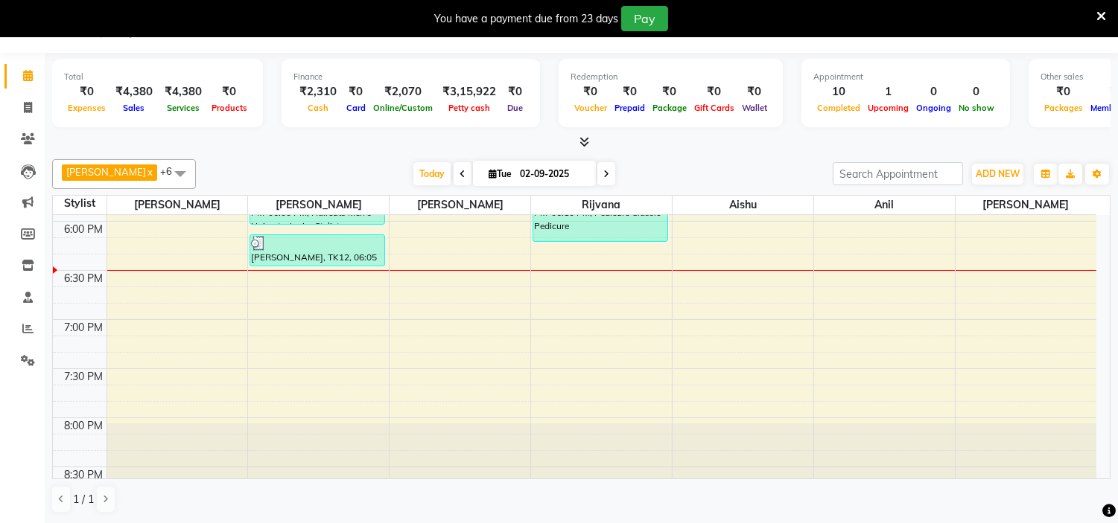
scroll to position [976, 0]
click at [31, 77] on icon at bounding box center [28, 75] width 10 height 11
click at [25, 108] on icon at bounding box center [28, 107] width 8 height 11
select select "8592"
select select "service"
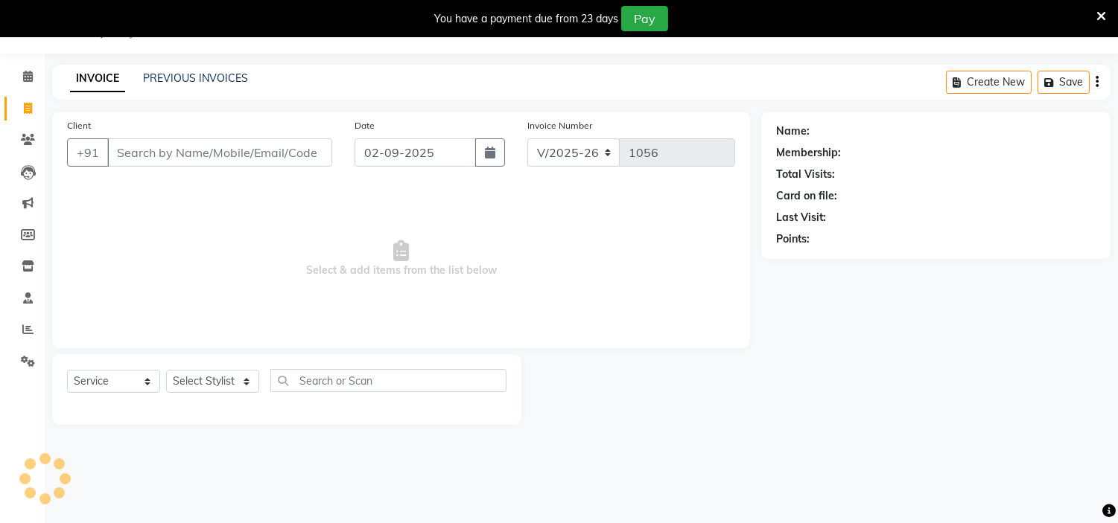
scroll to position [37, 0]
click at [190, 75] on link "PREVIOUS INVOICES" at bounding box center [195, 77] width 105 height 13
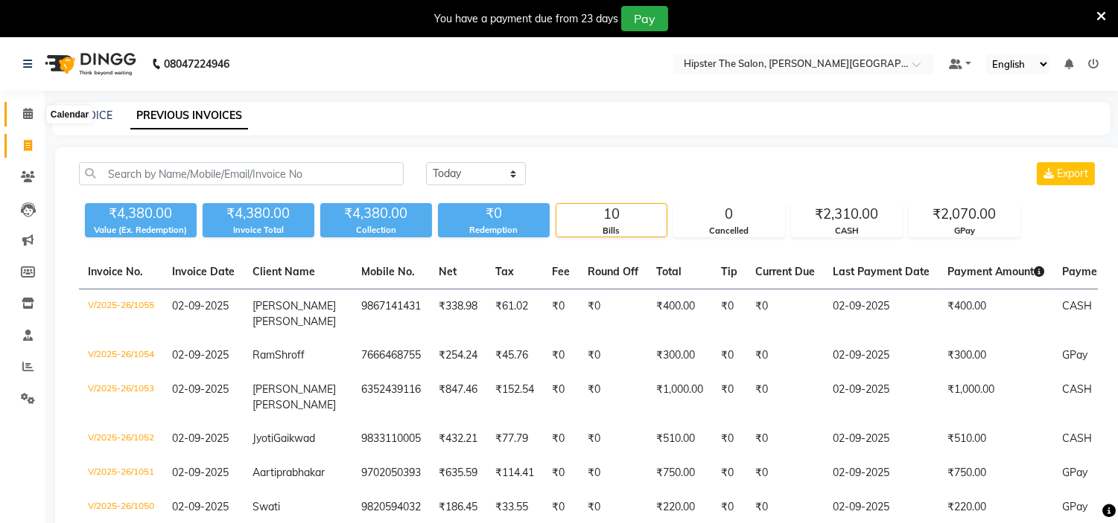
click at [26, 118] on icon at bounding box center [28, 113] width 10 height 11
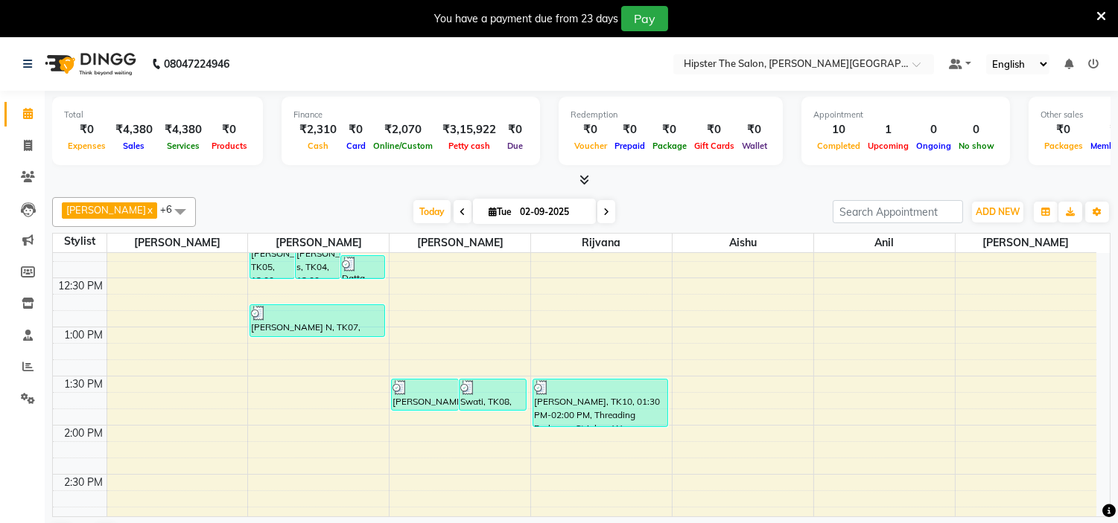
scroll to position [177, 0]
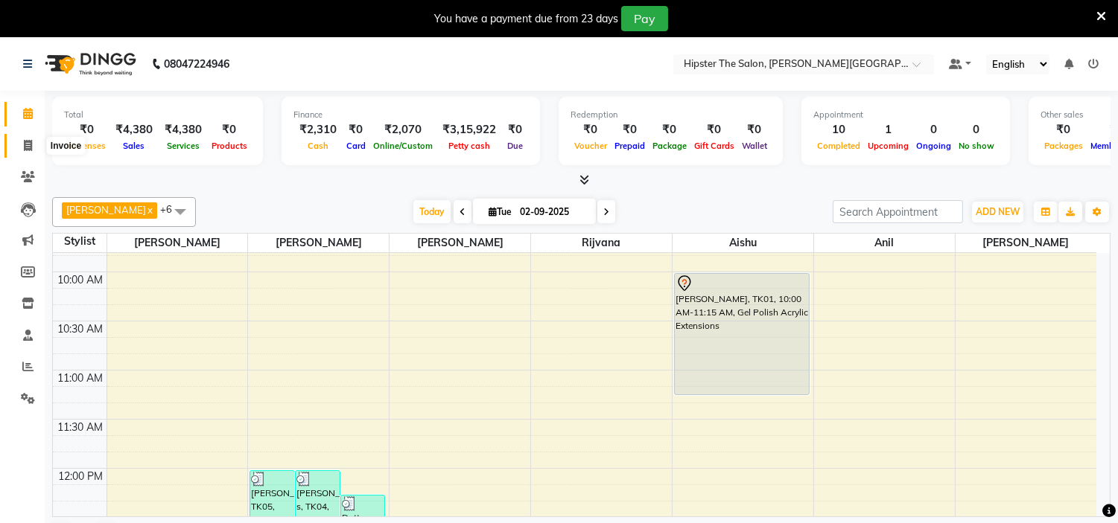
click at [24, 146] on icon at bounding box center [28, 145] width 8 height 11
select select "8592"
select select "service"
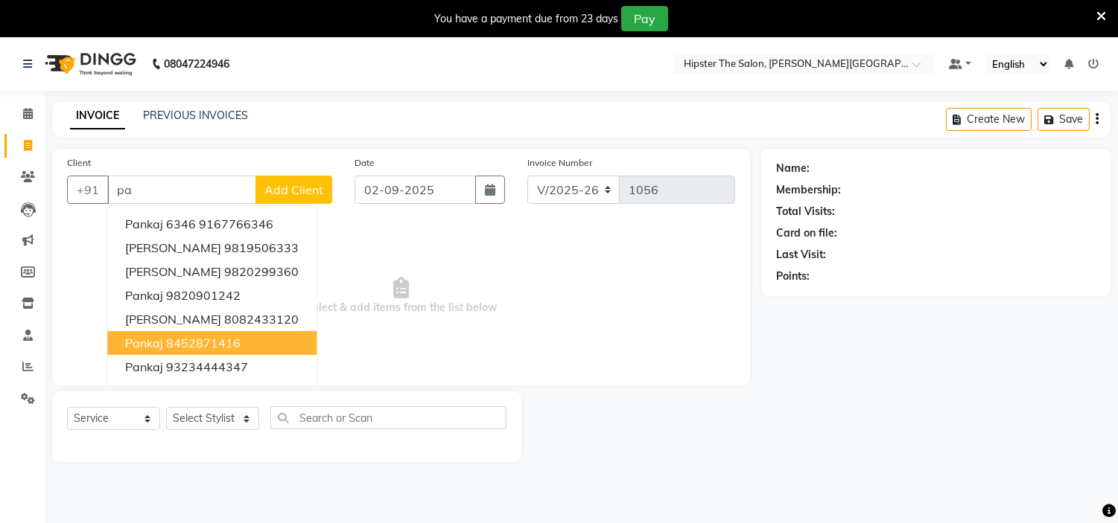
type input "p"
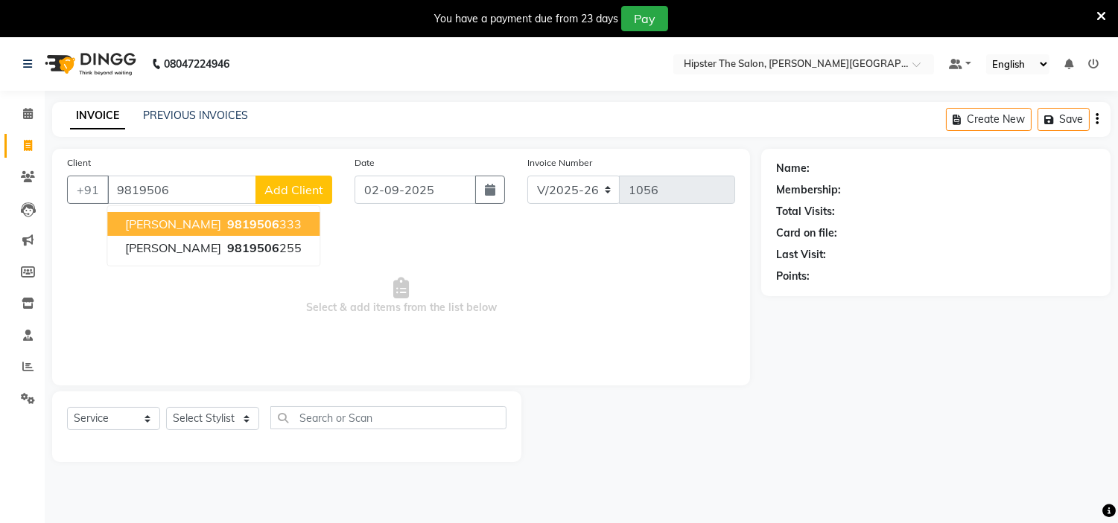
click at [285, 211] on ngb-typeahead-window "PANKAJ RATHOD 9819506 333 Khushbu Todi 9819506 255" at bounding box center [213, 236] width 214 height 61
click at [288, 227] on ngb-highlight "9819506 333" at bounding box center [262, 224] width 77 height 15
type input "9819506333"
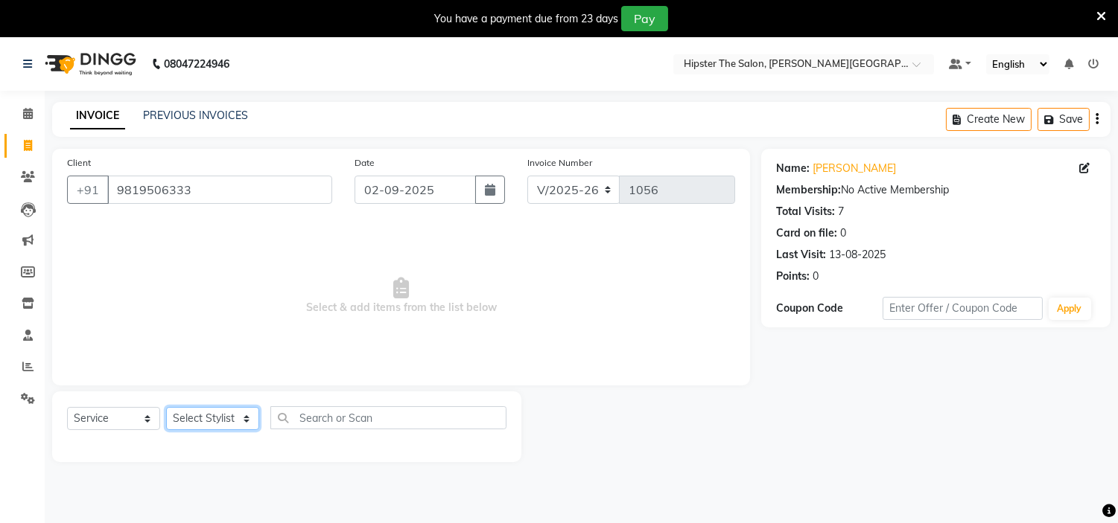
click at [253, 415] on select "Select Stylist [PERSON_NAME] [PERSON_NAME] [PERSON_NAME] [PERSON_NAME] Manager …" at bounding box center [212, 418] width 93 height 23
select select "85980"
click at [166, 408] on select "Select Stylist [PERSON_NAME] [PERSON_NAME] [PERSON_NAME] [PERSON_NAME] Manager …" at bounding box center [212, 418] width 93 height 23
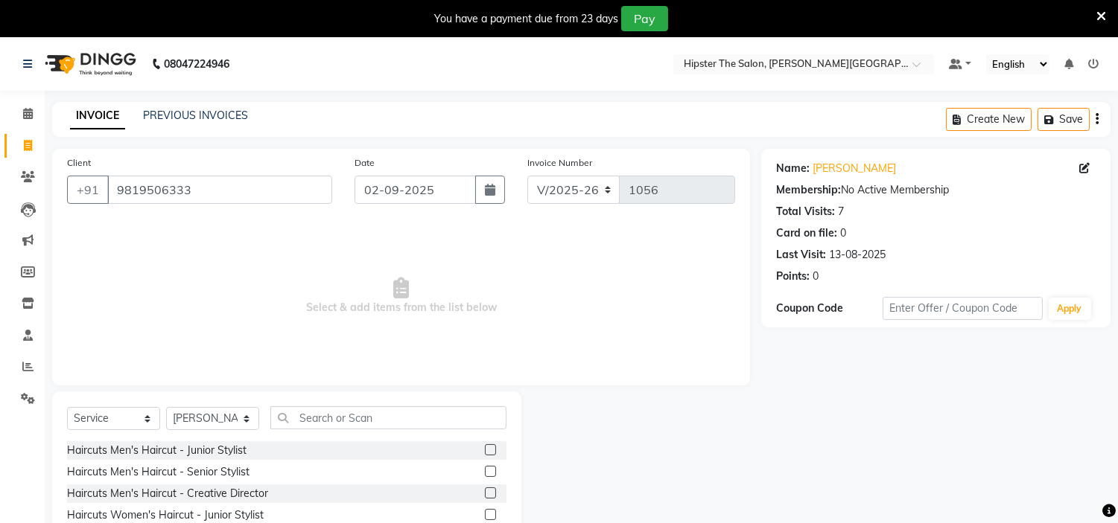
click at [485, 449] on label at bounding box center [490, 450] width 11 height 11
click at [485, 449] on input "checkbox" at bounding box center [490, 451] width 10 height 10
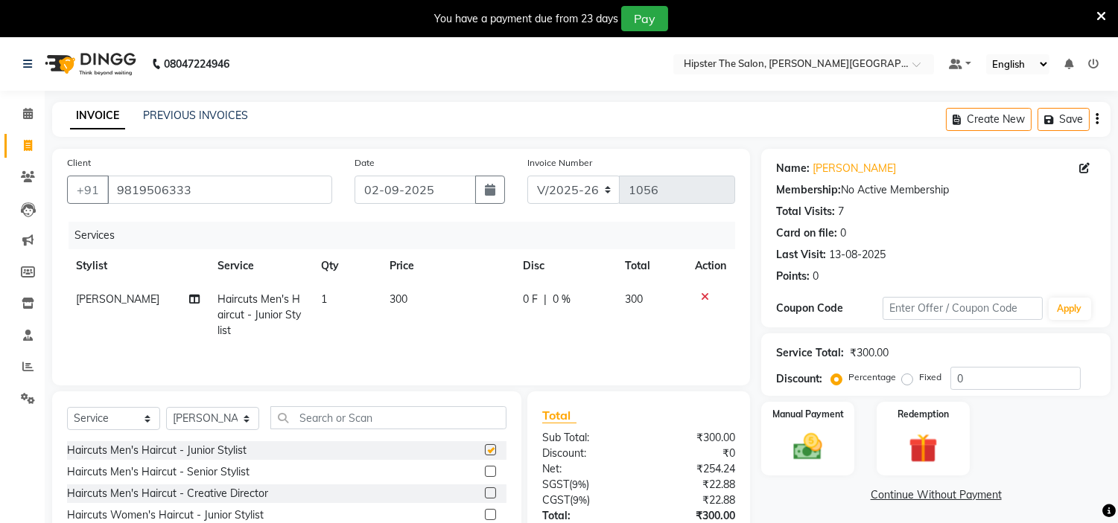
checkbox input "false"
click at [415, 423] on input "text" at bounding box center [388, 418] width 236 height 23
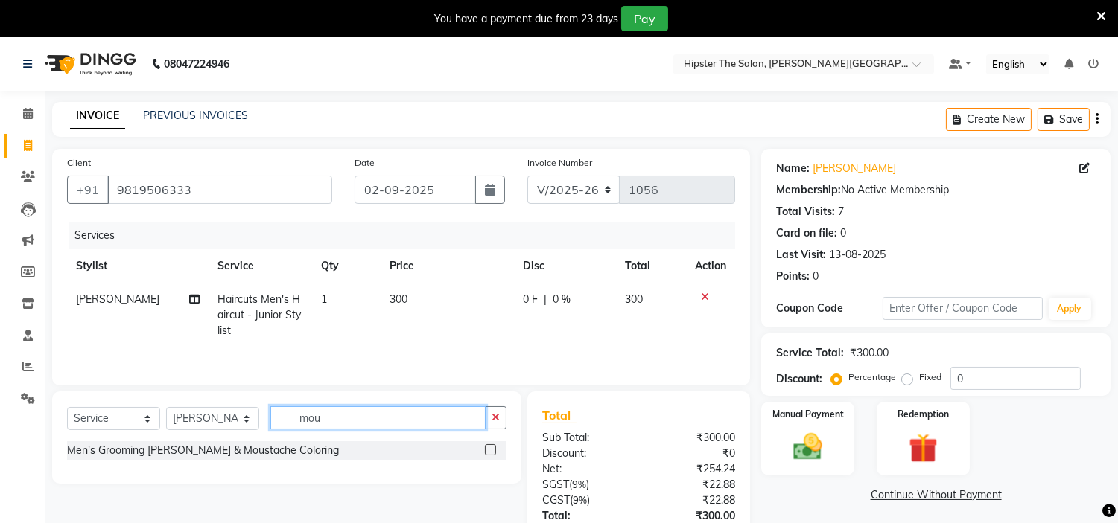
type input "mou"
click at [488, 451] on label at bounding box center [490, 450] width 11 height 11
click at [488, 451] on input "checkbox" at bounding box center [490, 451] width 10 height 10
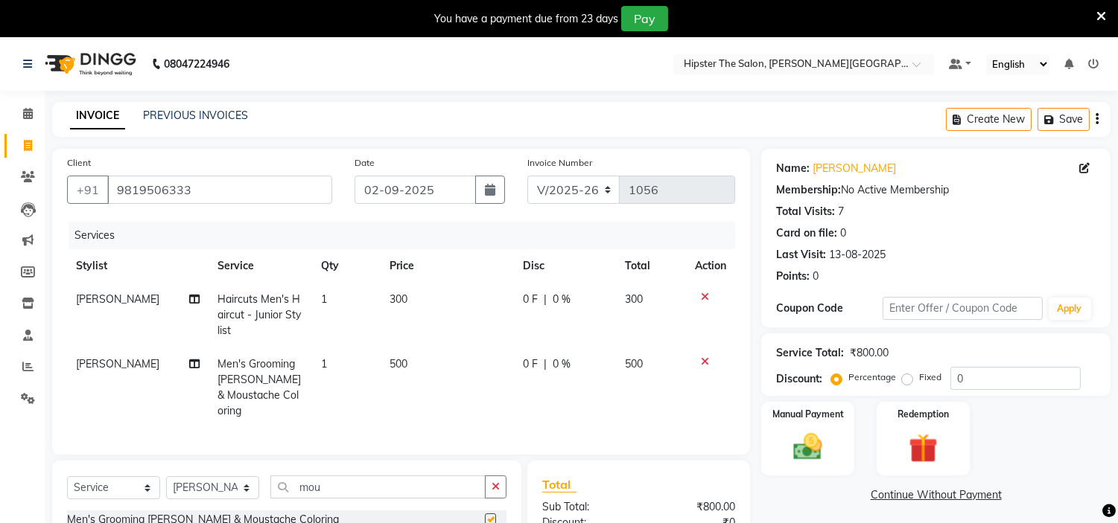
checkbox input "false"
click at [390, 363] on span "500" at bounding box center [398, 363] width 18 height 13
select select "85980"
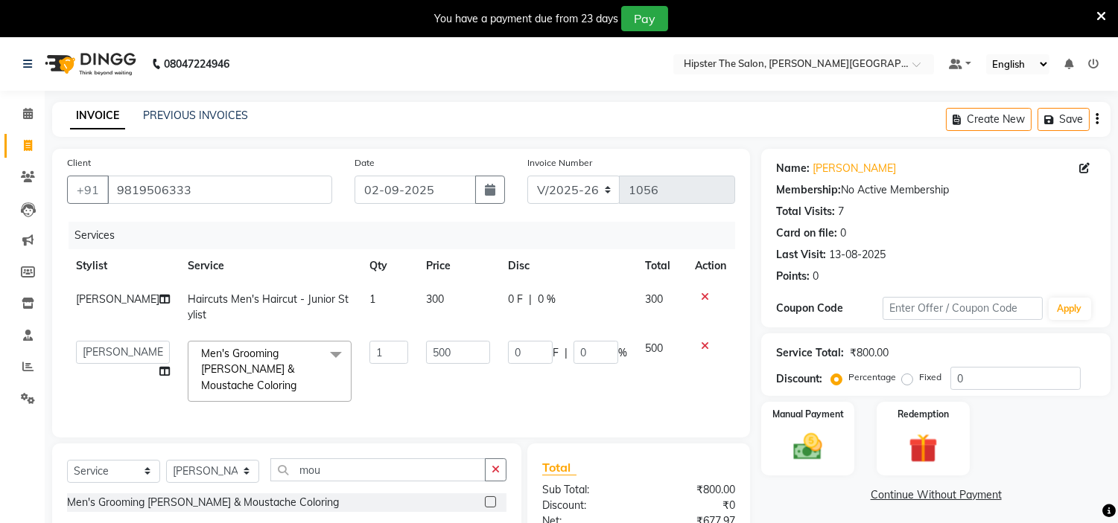
click at [390, 363] on td "1" at bounding box center [388, 371] width 57 height 79
click at [432, 356] on input "500" at bounding box center [458, 352] width 64 height 23
type input "5"
type input "400"
click at [465, 470] on div "Select Service Product Membership Package Voucher Prepaid Gift Card Select Styl…" at bounding box center [286, 490] width 469 height 92
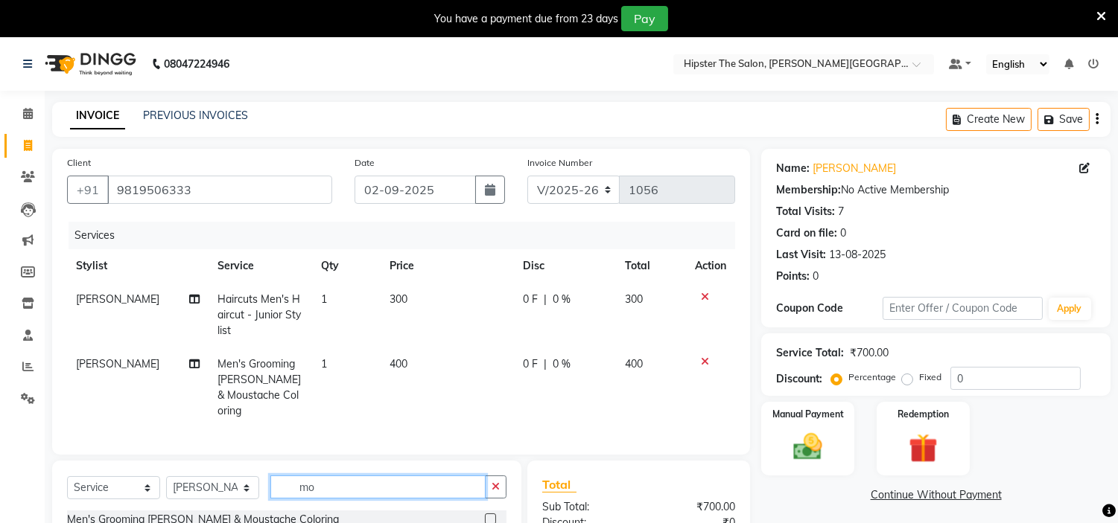
type input "m"
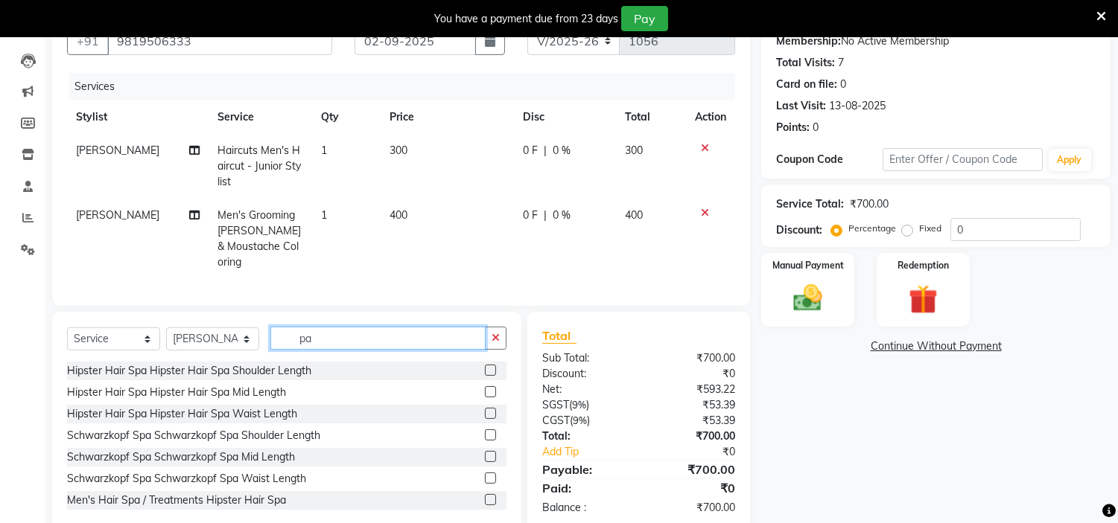
type input "p"
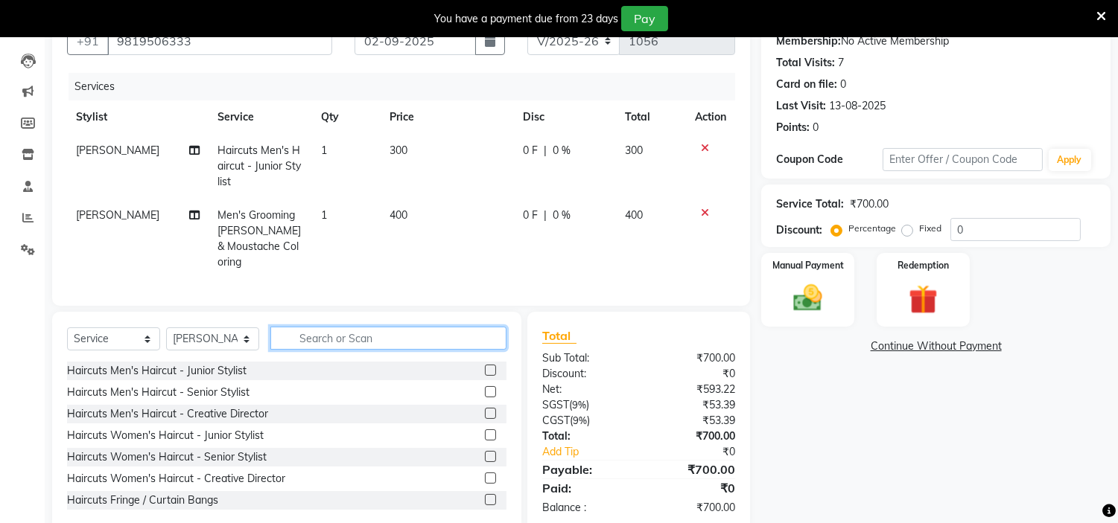
type input "o"
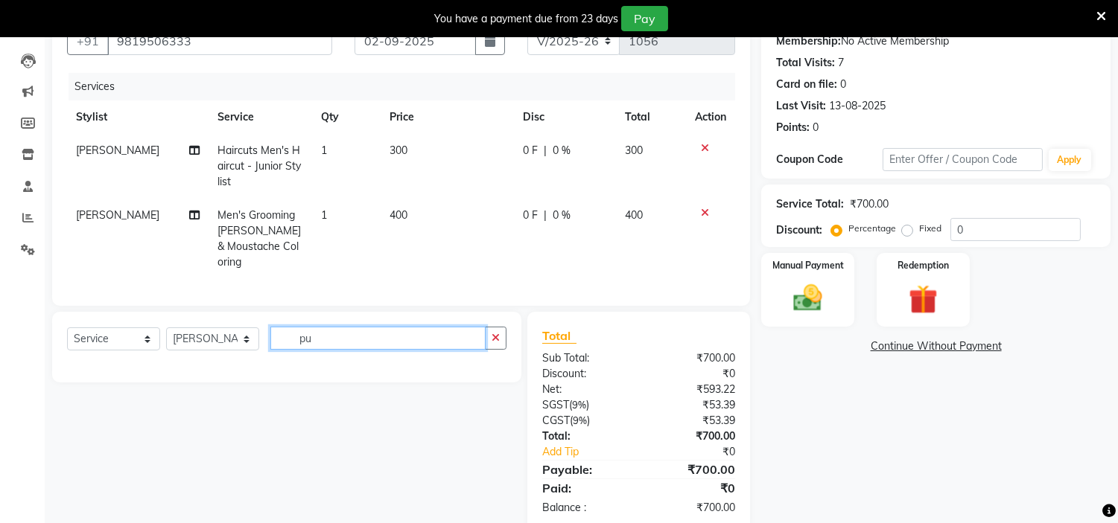
type input "p"
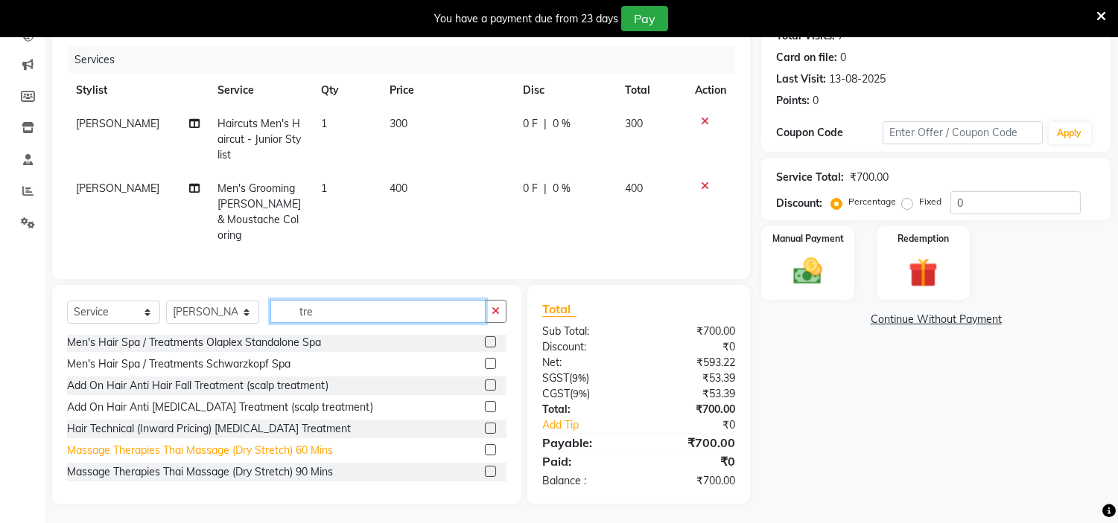
scroll to position [168, 0]
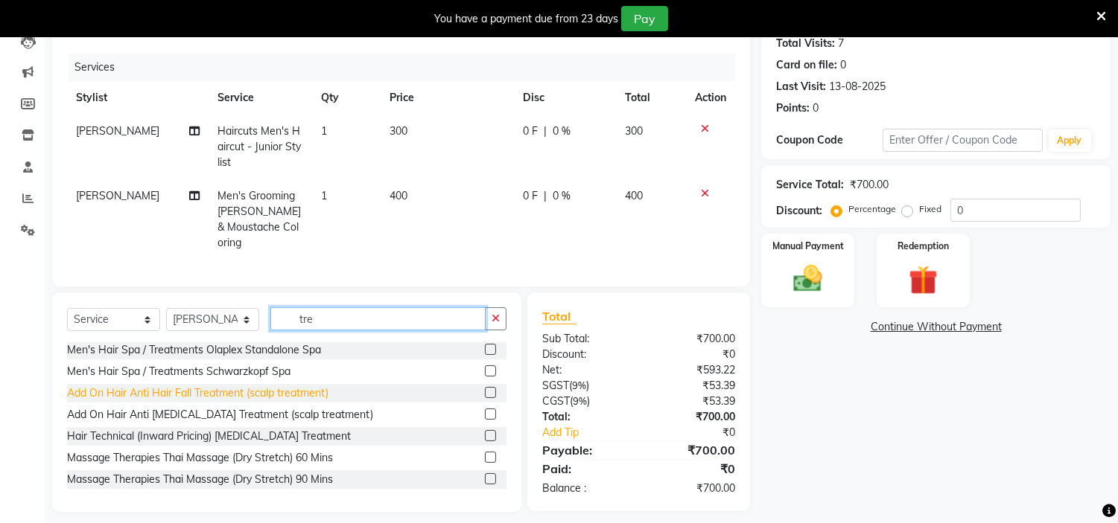
type input "tre"
click at [249, 388] on div "Add On Hair Anti Hair Fall Treatment (scalp treatment)" at bounding box center [197, 394] width 261 height 16
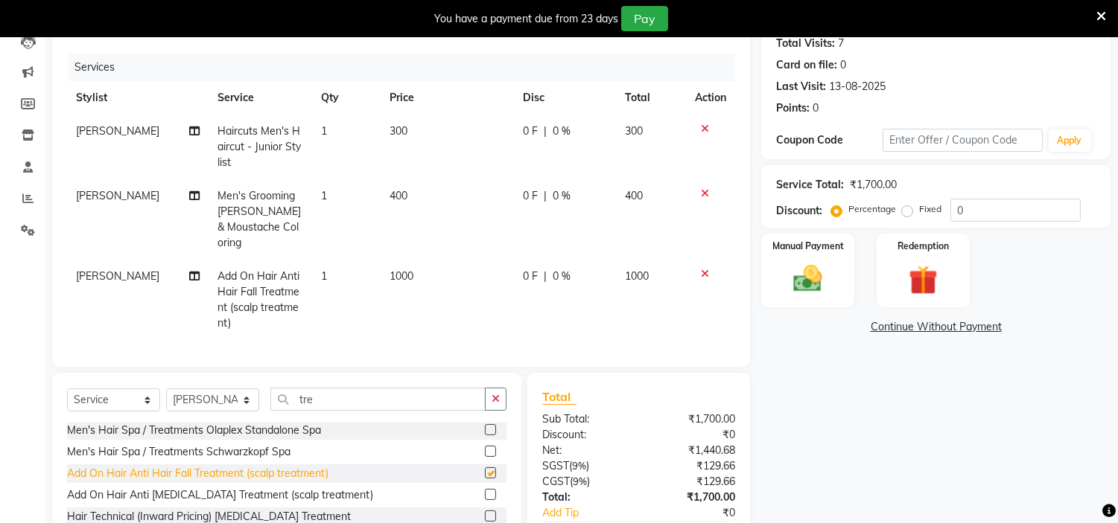
checkbox input "false"
click at [707, 269] on icon at bounding box center [705, 274] width 8 height 10
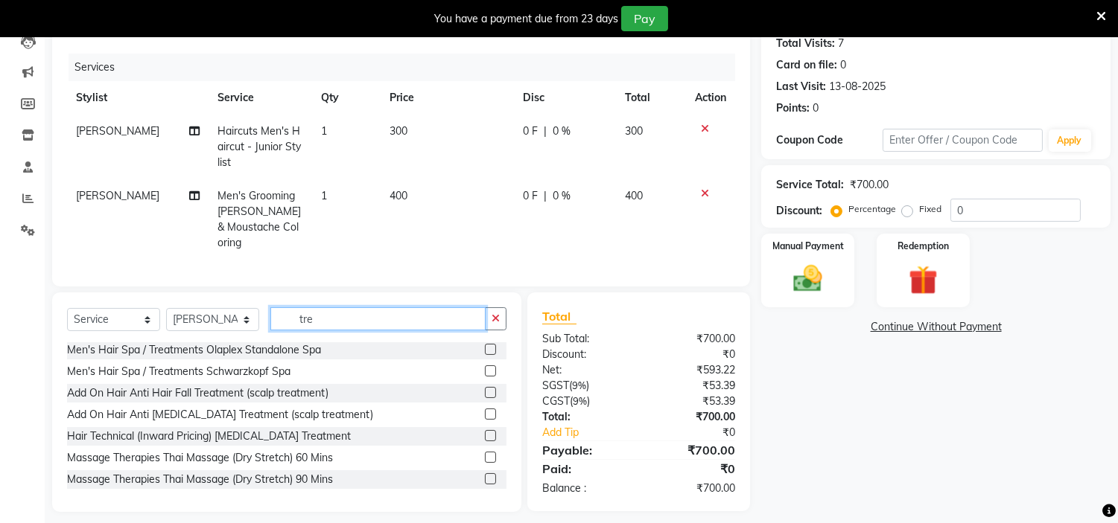
click at [400, 322] on input "tre" at bounding box center [377, 319] width 215 height 23
type input "t"
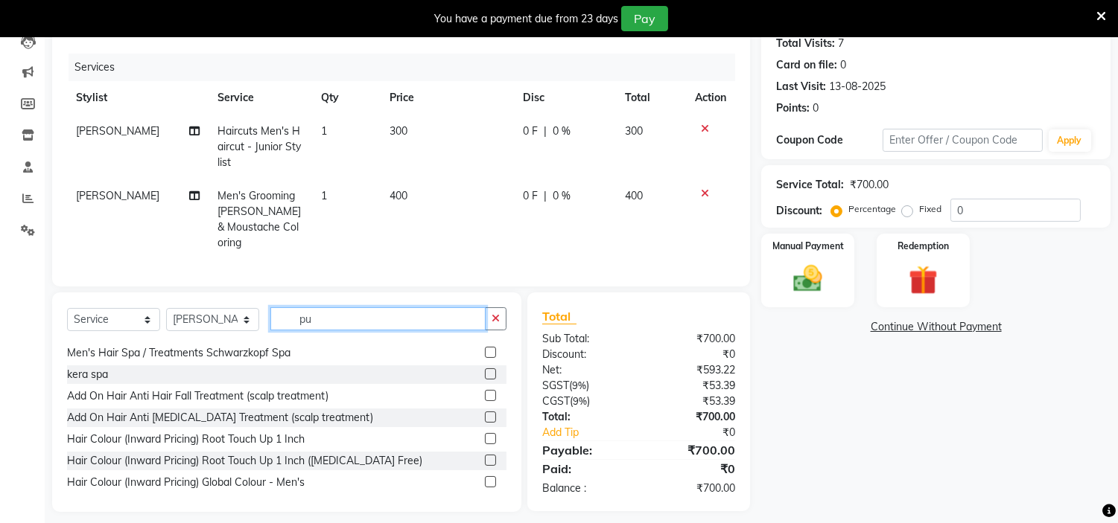
scroll to position [0, 0]
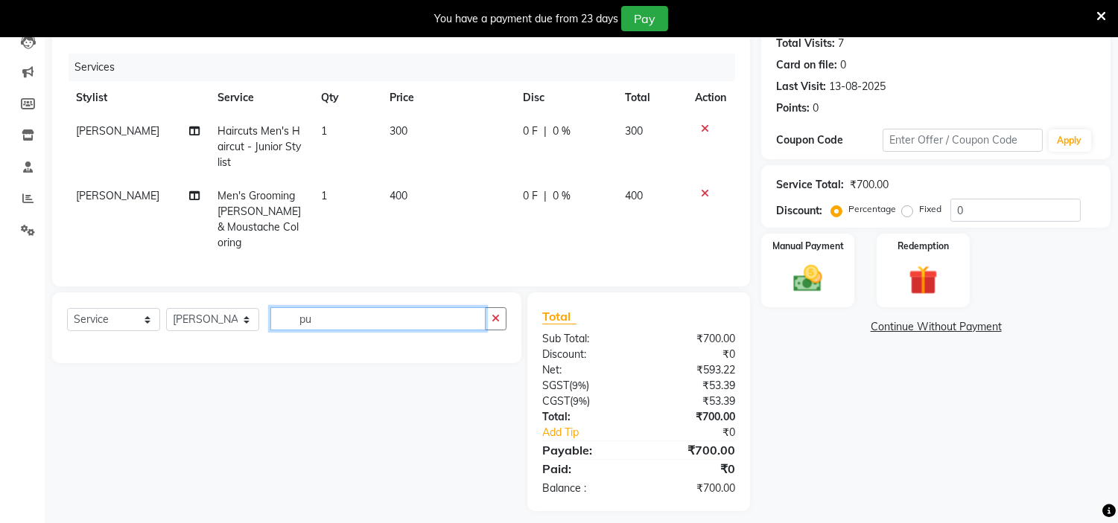
type input "p"
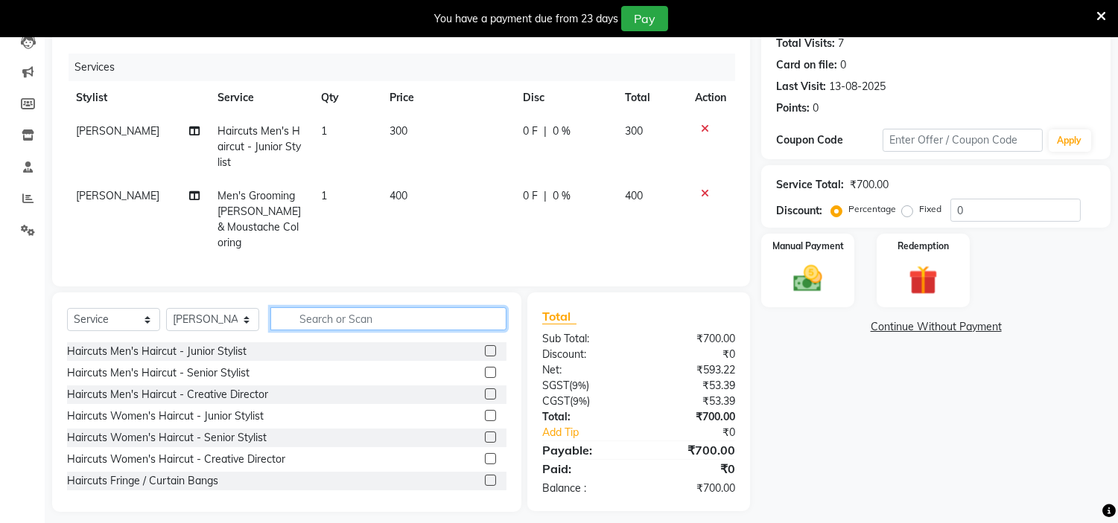
type input "p"
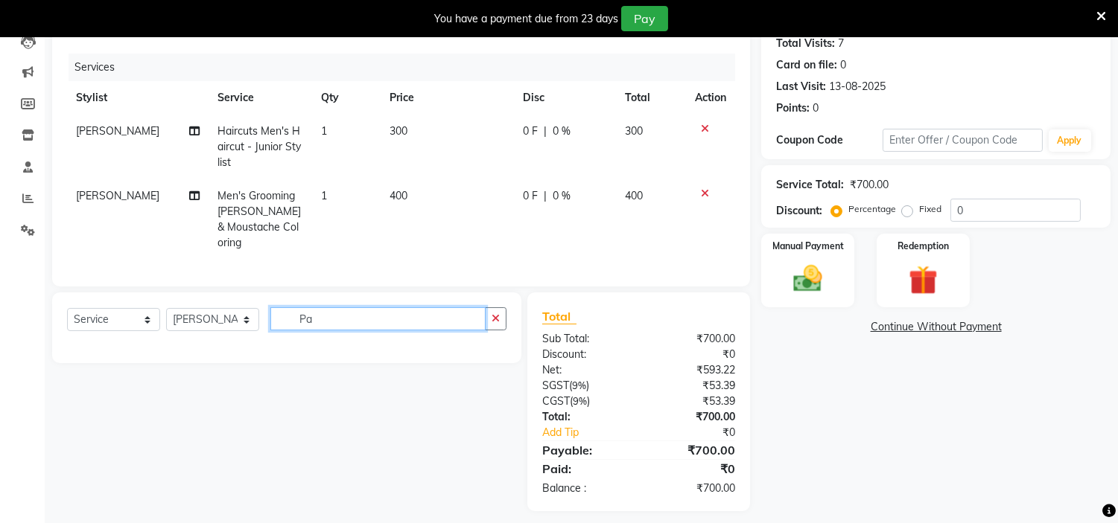
type input "P"
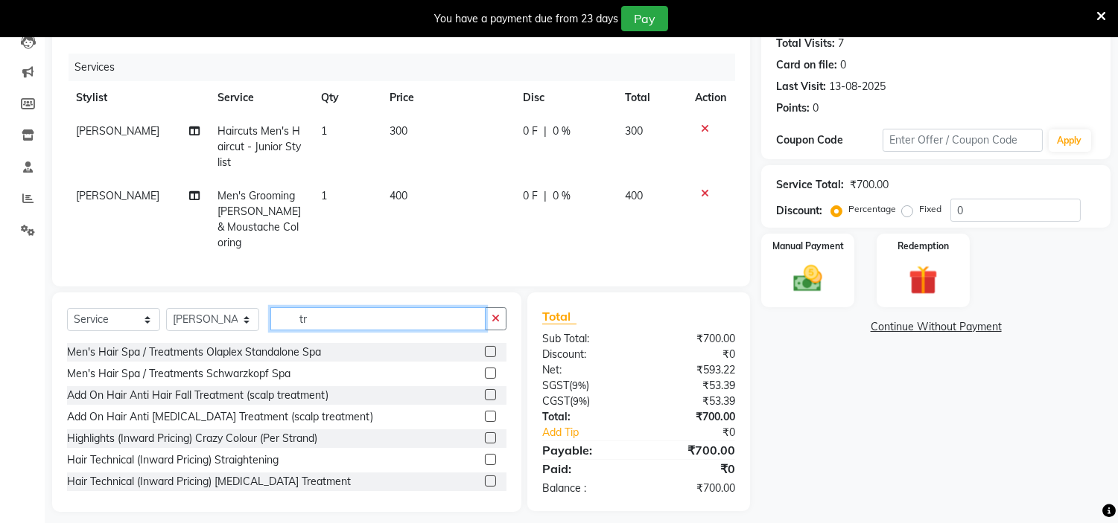
scroll to position [127, 0]
type input "t"
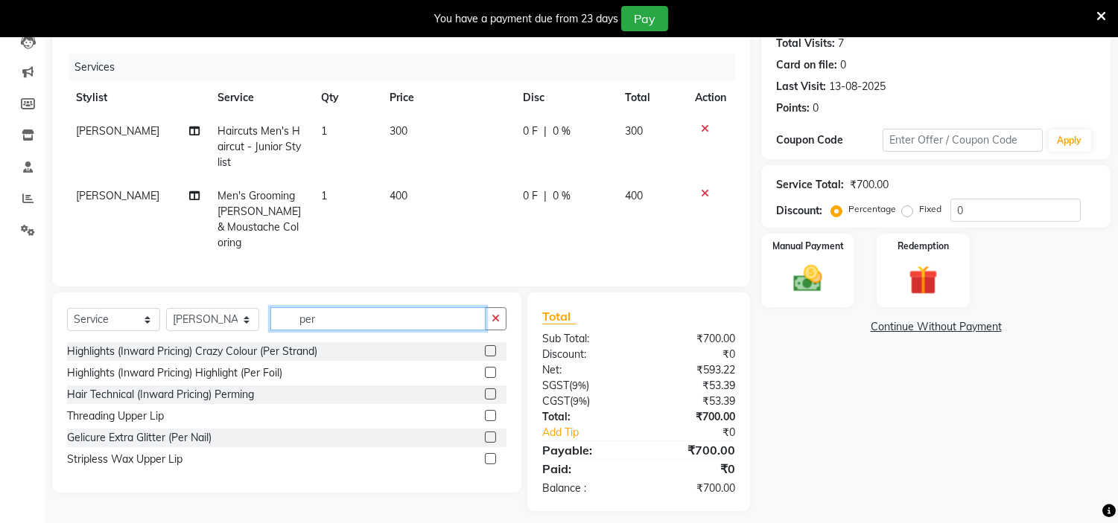
scroll to position [0, 0]
type input "per"
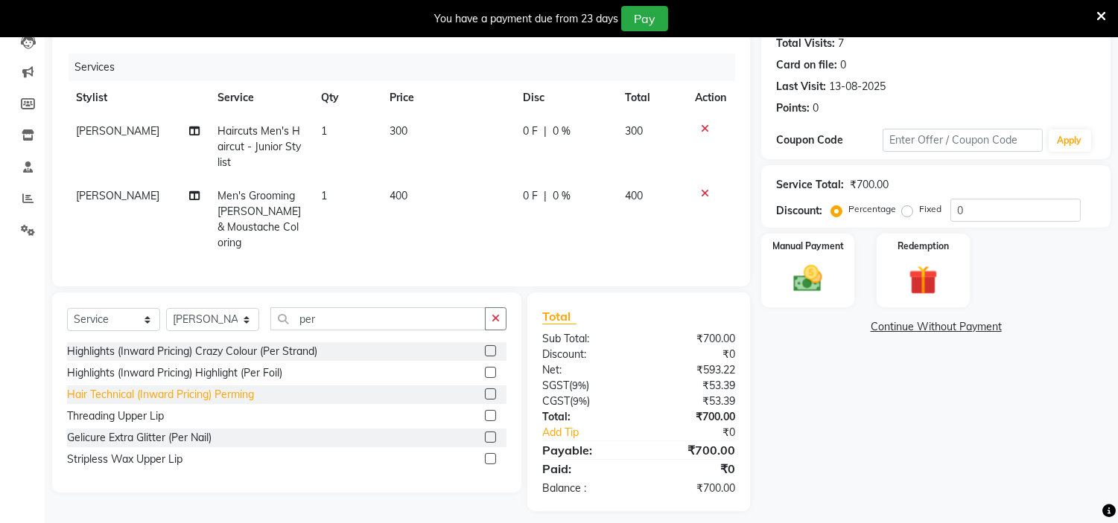
click at [235, 397] on div "Hair Technical (Inward Pricing) Perming" at bounding box center [160, 395] width 187 height 16
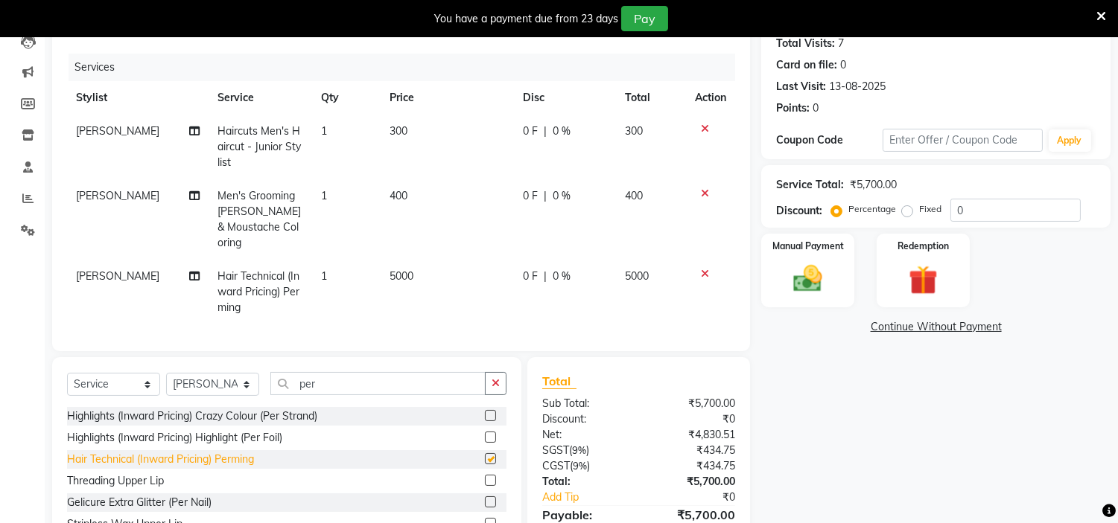
checkbox input "false"
click at [414, 260] on td "5000" at bounding box center [447, 292] width 133 height 65
select select "85980"
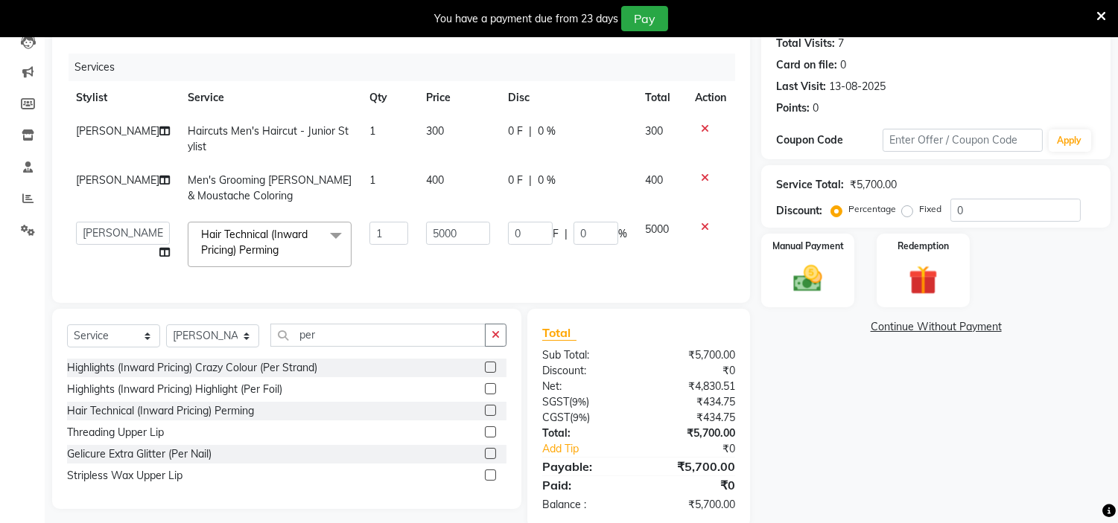
click at [417, 258] on td "5000" at bounding box center [458, 244] width 82 height 63
click at [471, 229] on input "5000" at bounding box center [458, 233] width 64 height 23
type input "5"
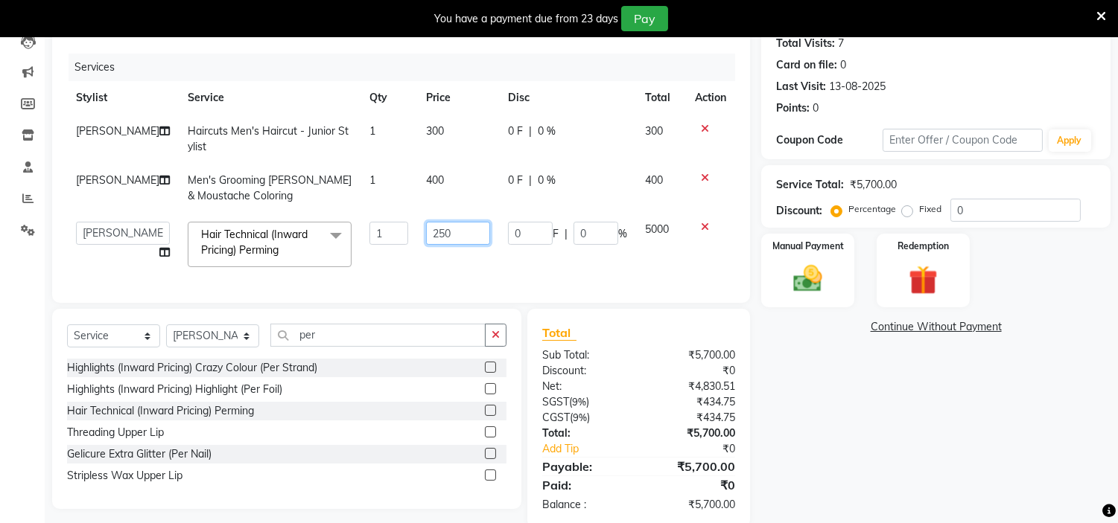
type input "2500"
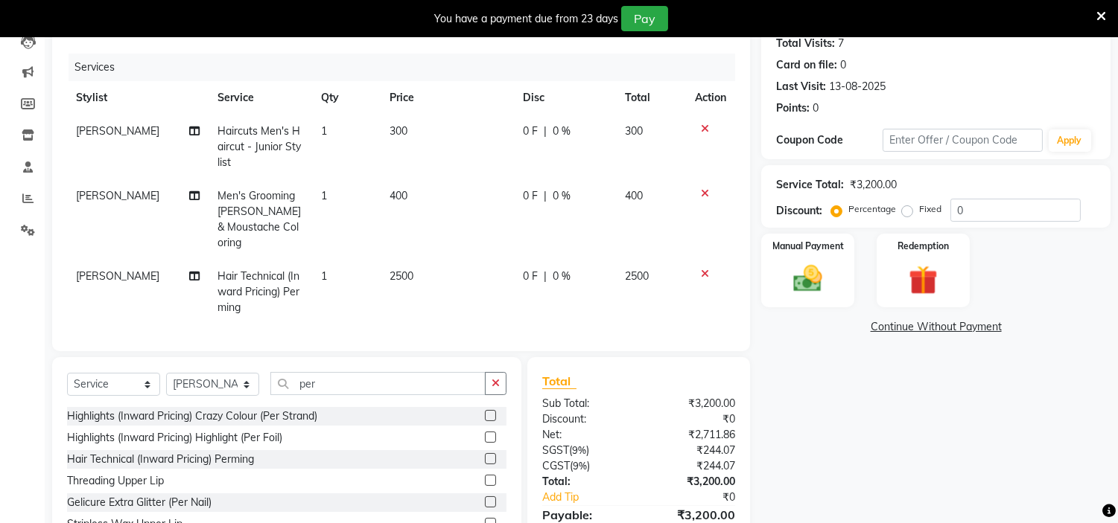
click at [874, 436] on div "Name: Pankaj Rathod Membership: No Active Membership Total Visits: 7 Card on fi…" at bounding box center [941, 279] width 360 height 596
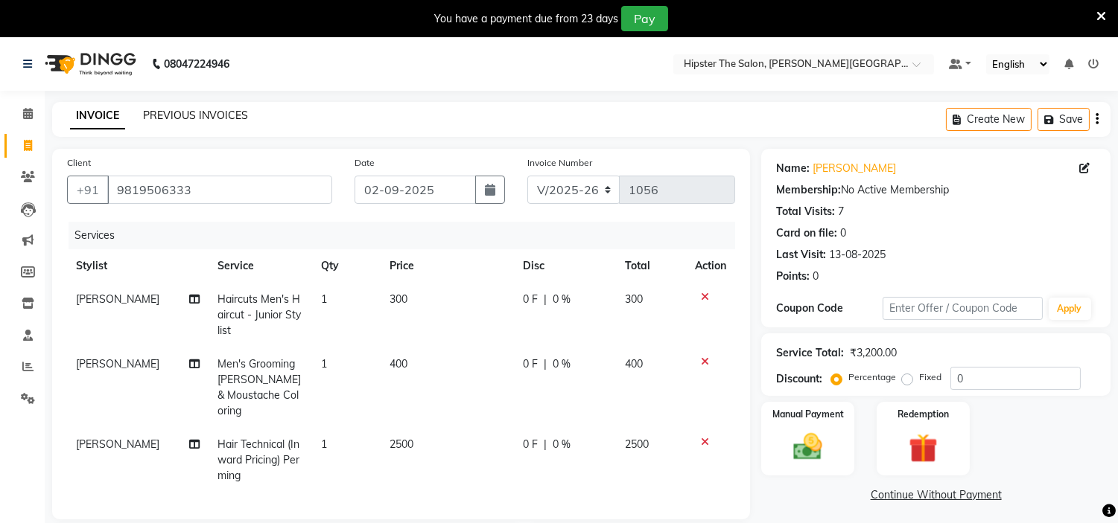
click at [201, 115] on link "PREVIOUS INVOICES" at bounding box center [195, 115] width 105 height 13
click at [33, 149] on span at bounding box center [28, 146] width 26 height 17
select select "service"
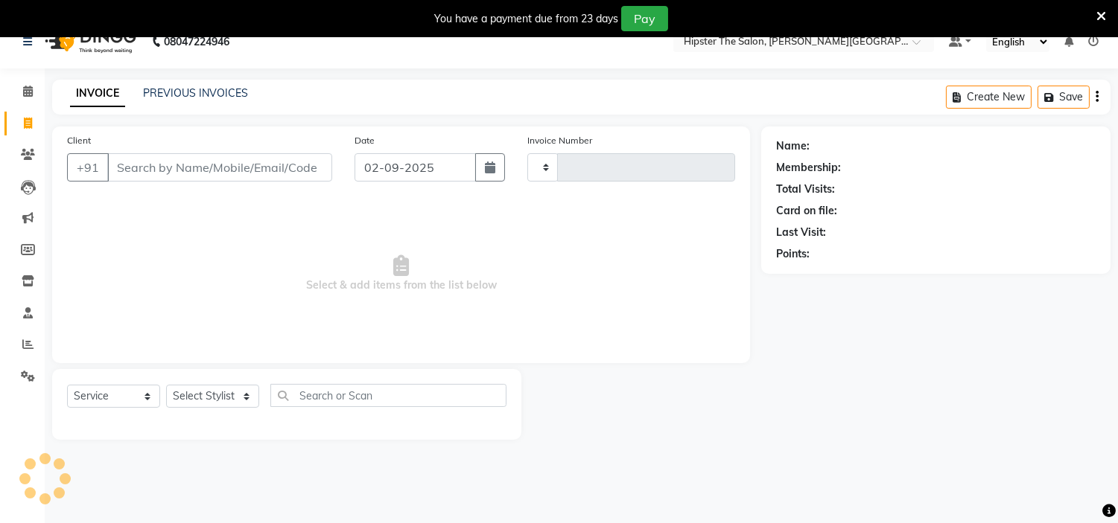
type input "1056"
select select "8592"
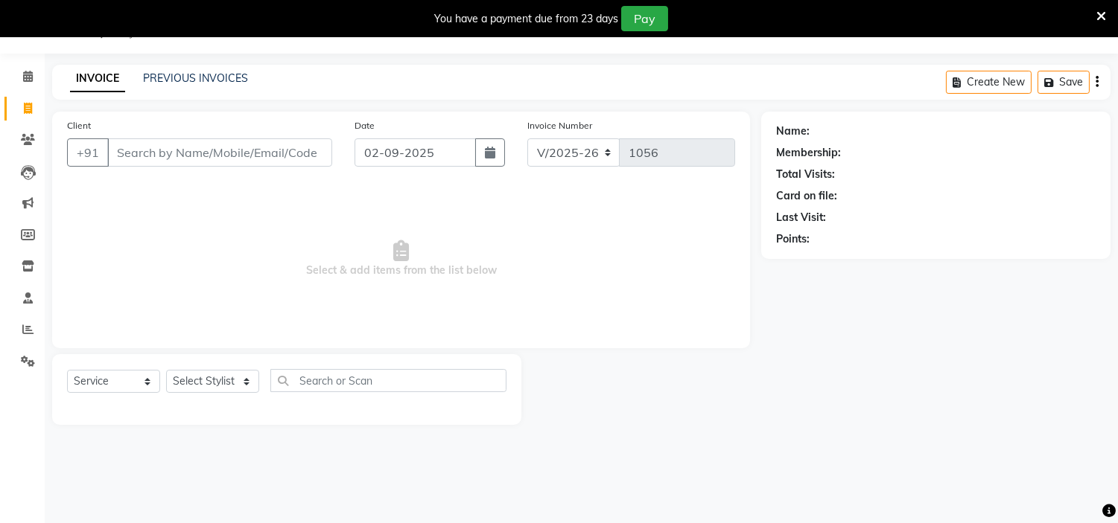
click at [303, 153] on input "Client" at bounding box center [219, 153] width 225 height 28
click at [243, 383] on select "Select Stylist [PERSON_NAME] [PERSON_NAME] [PERSON_NAME] [PERSON_NAME] Manager …" at bounding box center [212, 381] width 93 height 23
select select "85980"
click at [166, 371] on select "Select Stylist [PERSON_NAME] [PERSON_NAME] [PERSON_NAME] [PERSON_NAME] Manager …" at bounding box center [212, 381] width 93 height 23
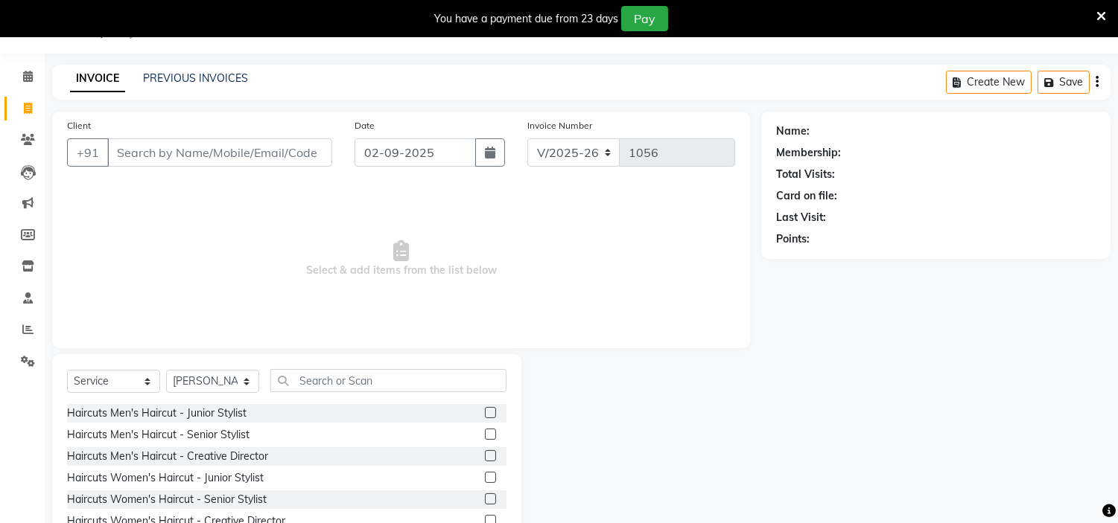
click at [485, 408] on label at bounding box center [490, 412] width 11 height 11
click at [485, 409] on input "checkbox" at bounding box center [490, 414] width 10 height 10
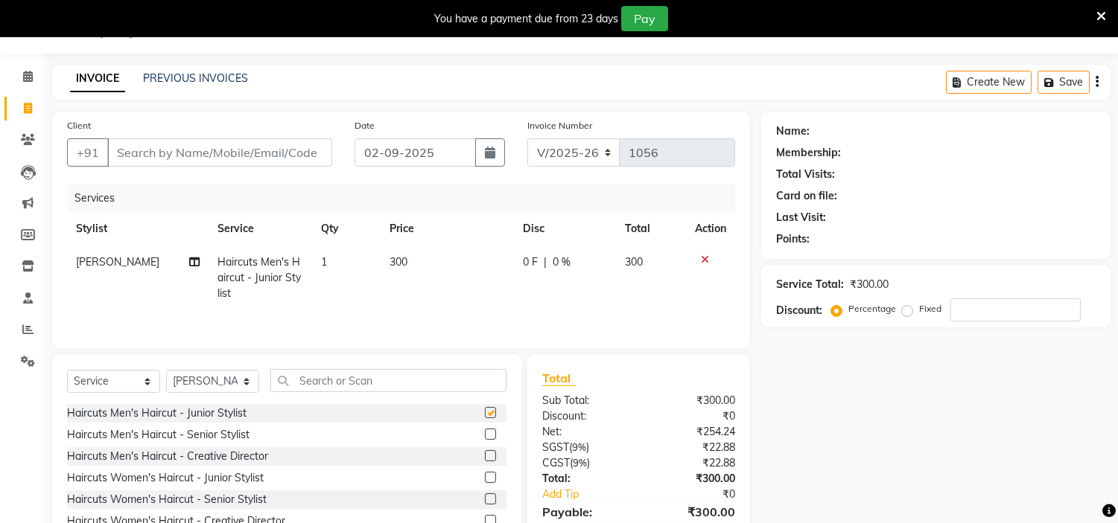
checkbox input "false"
click at [392, 389] on input "text" at bounding box center [388, 380] width 236 height 23
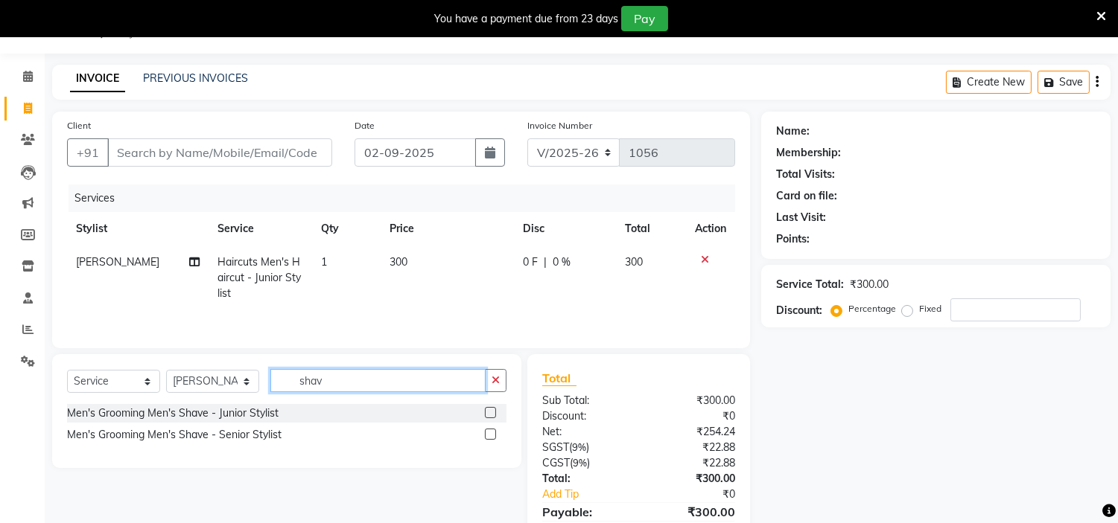
type input "shav"
click at [494, 414] on label at bounding box center [490, 412] width 11 height 11
click at [494, 414] on input "checkbox" at bounding box center [490, 414] width 10 height 10
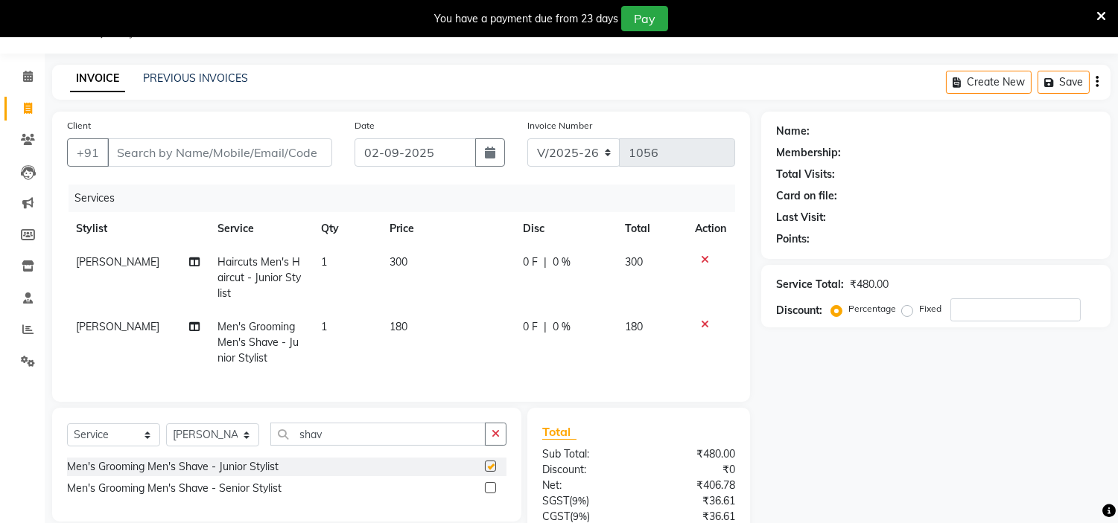
checkbox input "false"
click at [417, 324] on td "180" at bounding box center [447, 343] width 133 height 65
select select "85980"
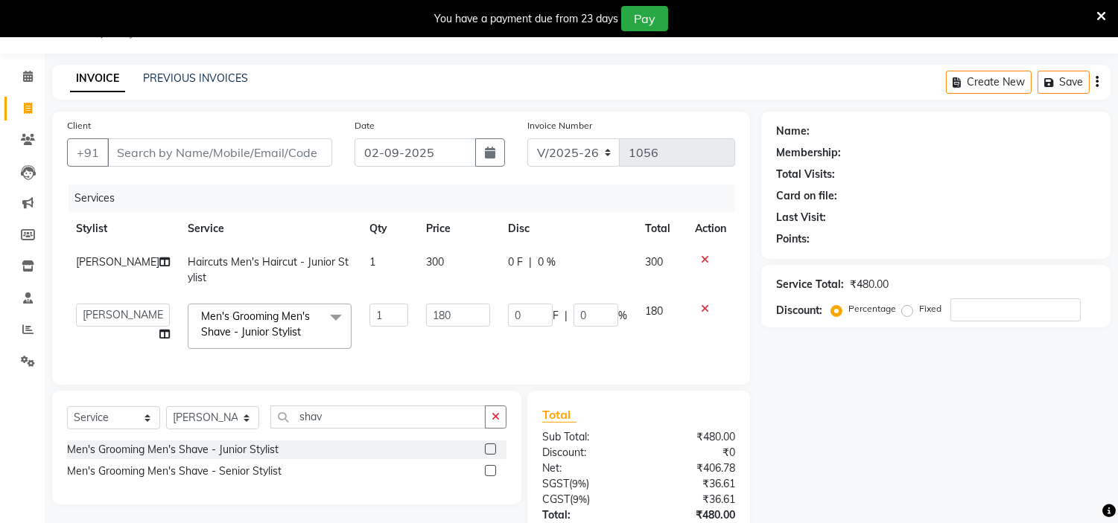
click at [426, 324] on input "180" at bounding box center [458, 315] width 64 height 23
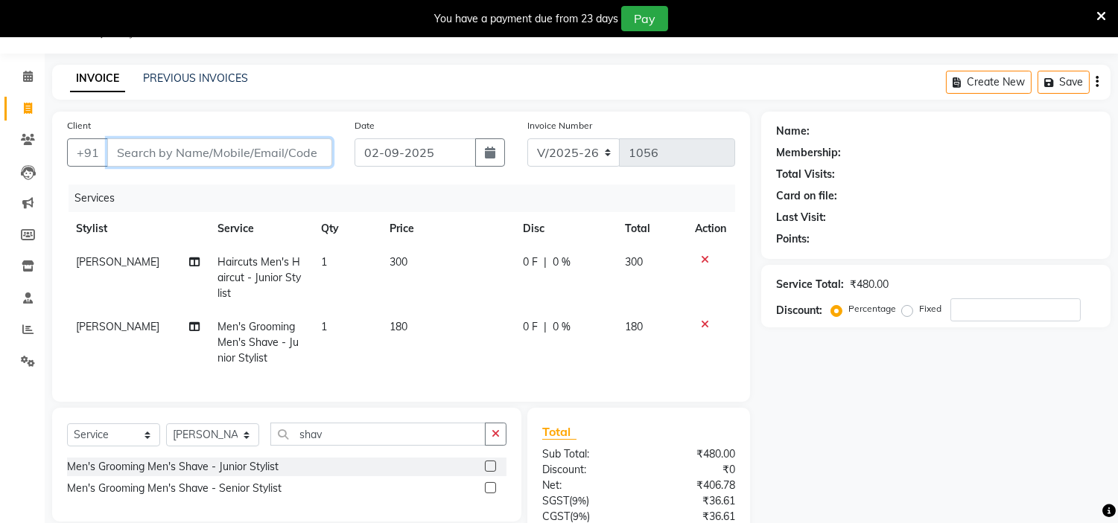
click at [308, 159] on input "Client" at bounding box center [219, 153] width 225 height 28
type input "9"
type input "0"
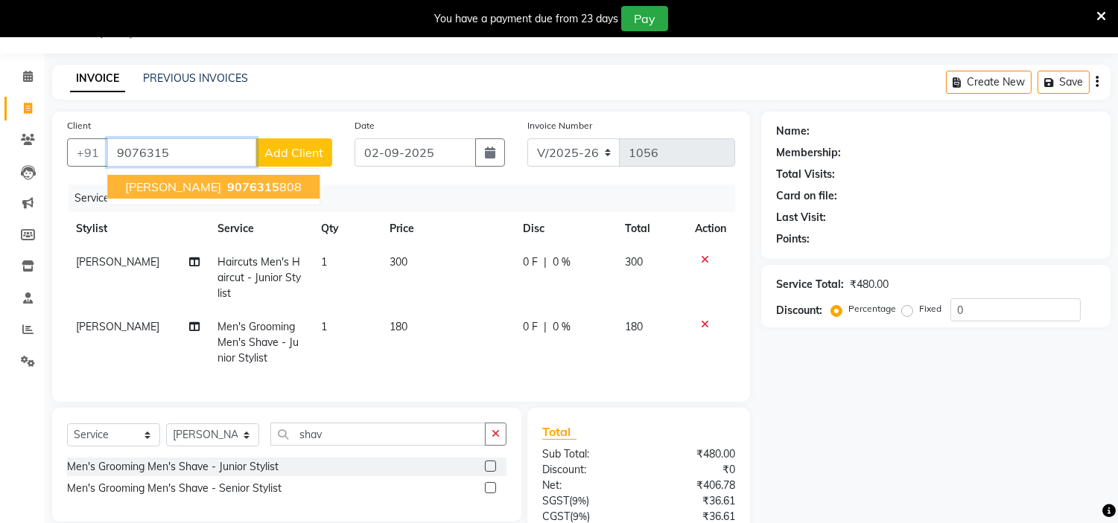
click at [227, 182] on span "9076315" at bounding box center [253, 186] width 52 height 15
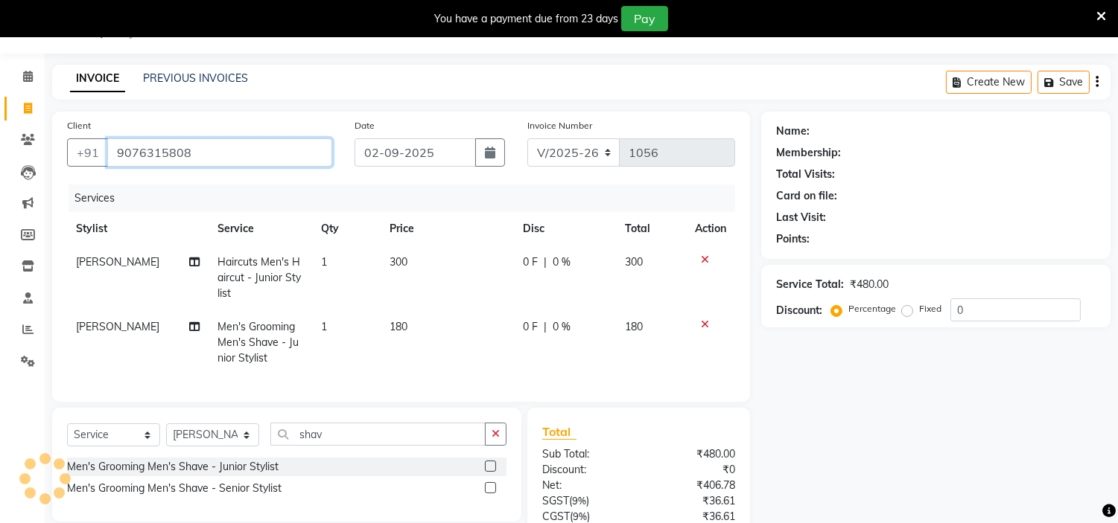
type input "9076315808"
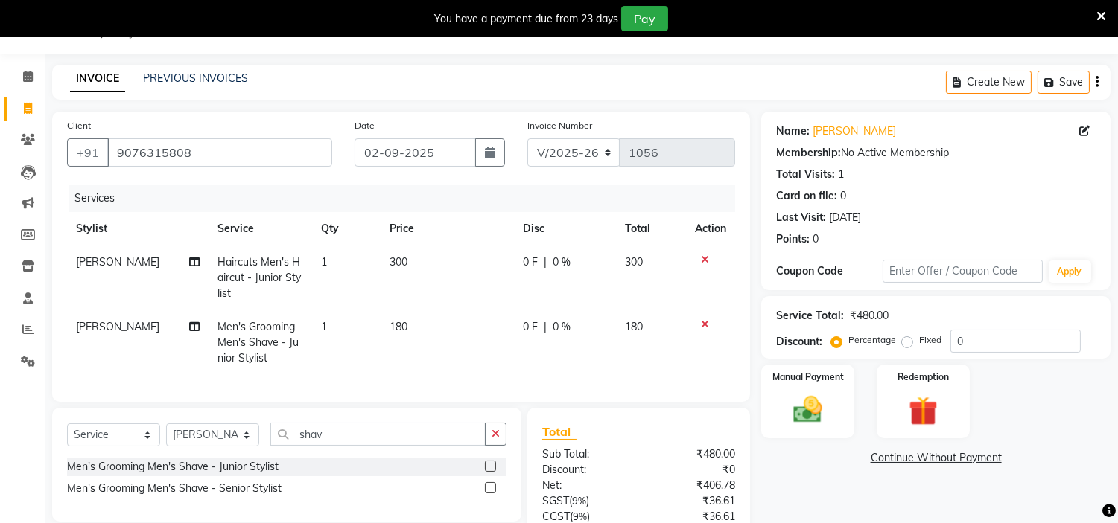
click at [415, 322] on td "180" at bounding box center [447, 343] width 133 height 65
select select "85980"
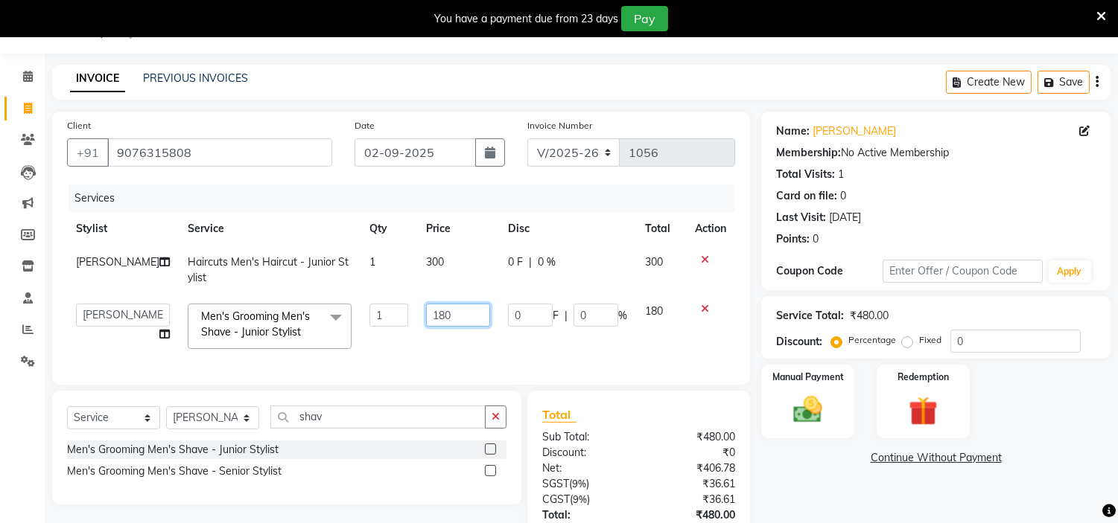
click at [426, 322] on input "180" at bounding box center [458, 315] width 64 height 23
type input "200"
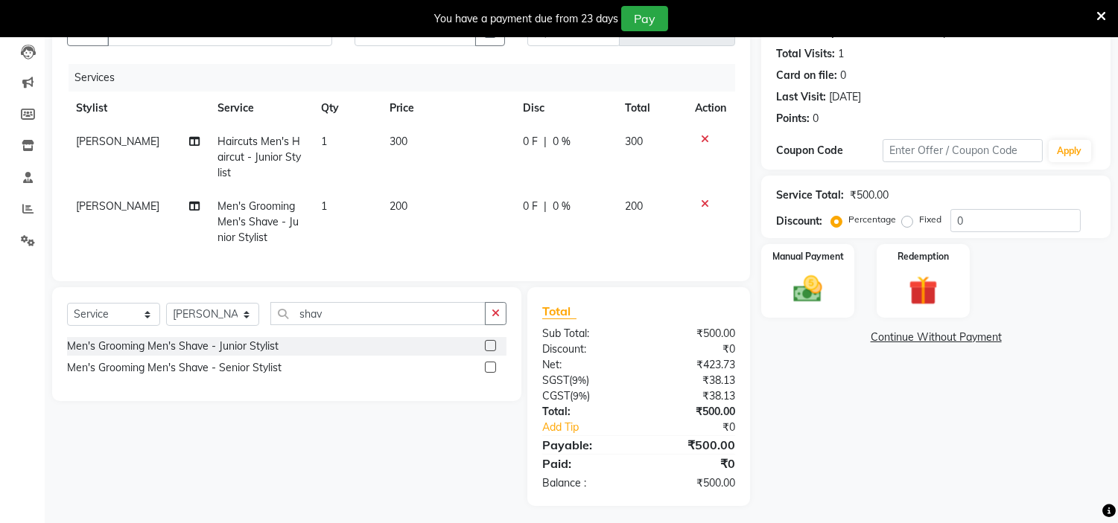
click at [830, 362] on div "Name: Jash Davda Membership: No Active Membership Total Visits: 1 Card on file:…" at bounding box center [941, 248] width 360 height 515
click at [821, 265] on div "Manual Payment" at bounding box center [808, 281] width 97 height 76
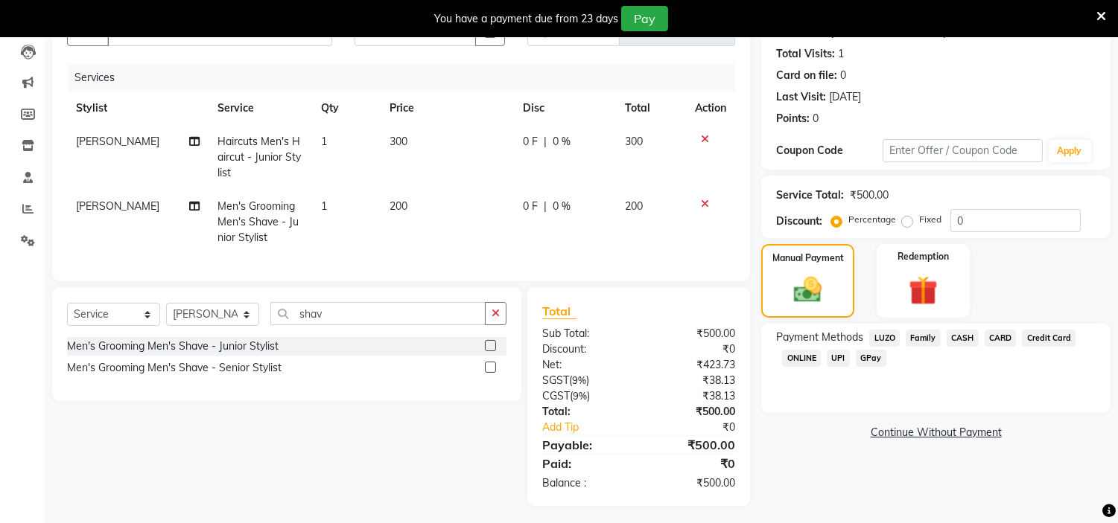
click at [959, 336] on span "CASH" at bounding box center [962, 338] width 32 height 17
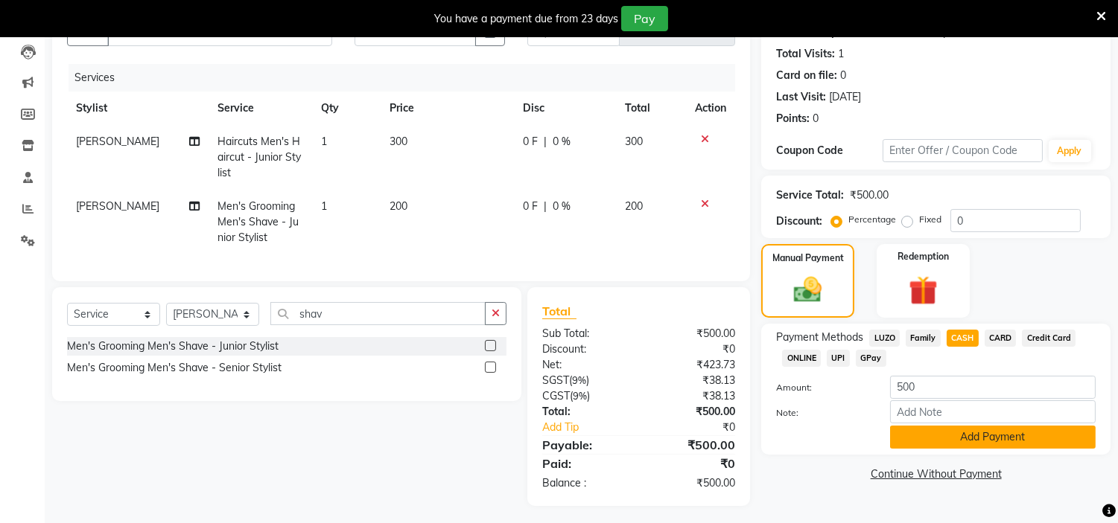
click at [986, 445] on button "Add Payment" at bounding box center [993, 437] width 206 height 23
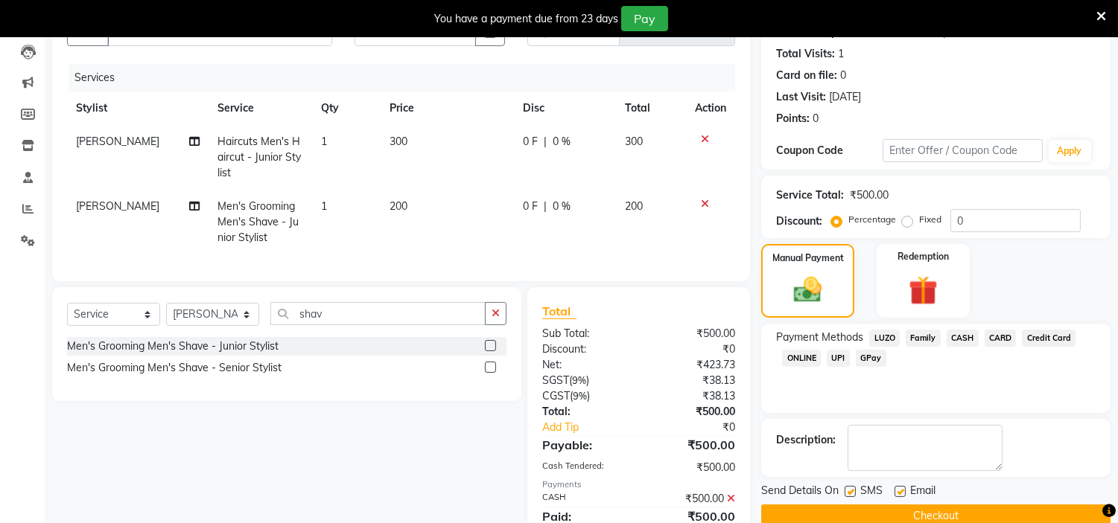
scroll to position [228, 0]
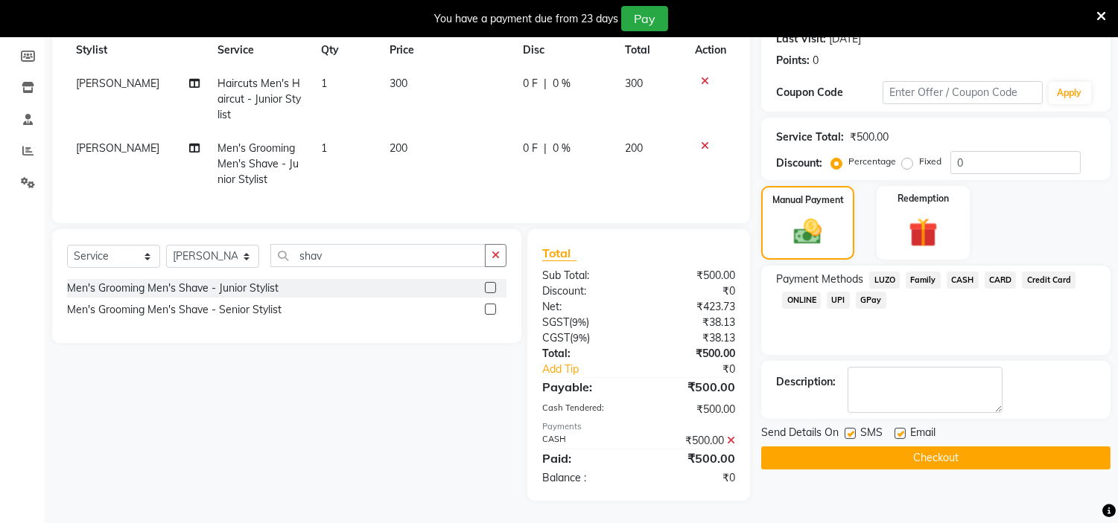
click at [920, 447] on button "Checkout" at bounding box center [935, 458] width 349 height 23
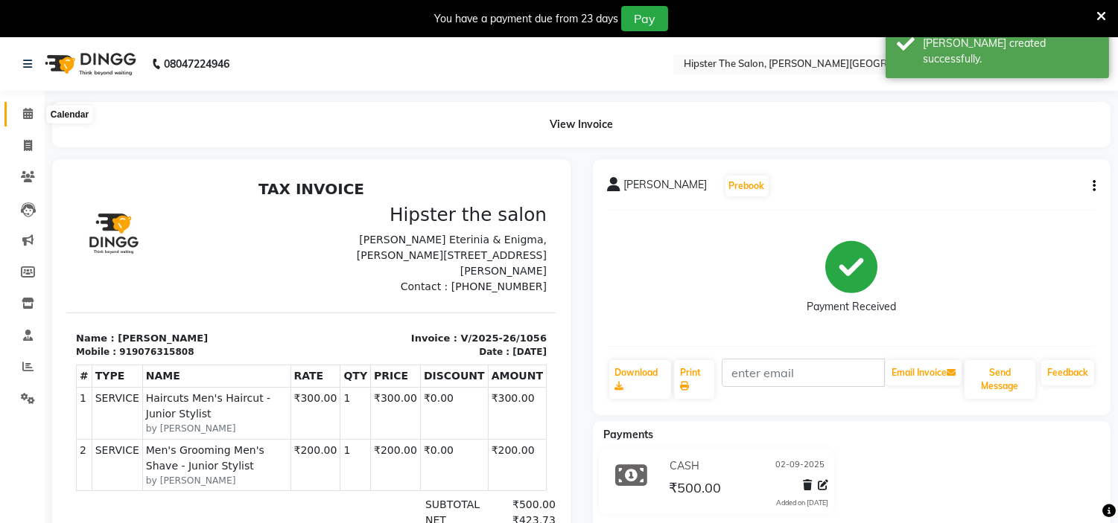
click at [26, 117] on icon at bounding box center [28, 113] width 10 height 11
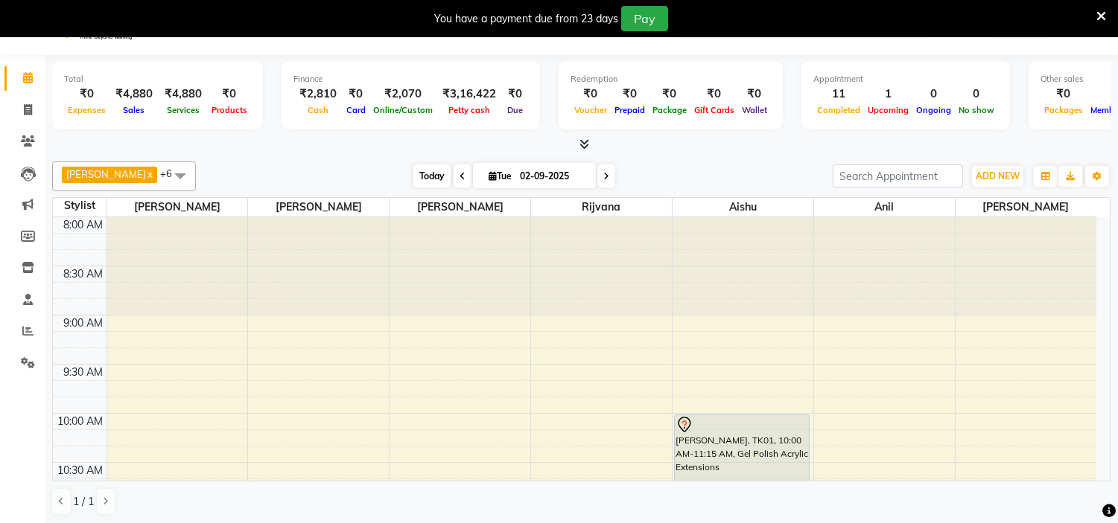
click at [417, 176] on span "Today" at bounding box center [431, 176] width 37 height 23
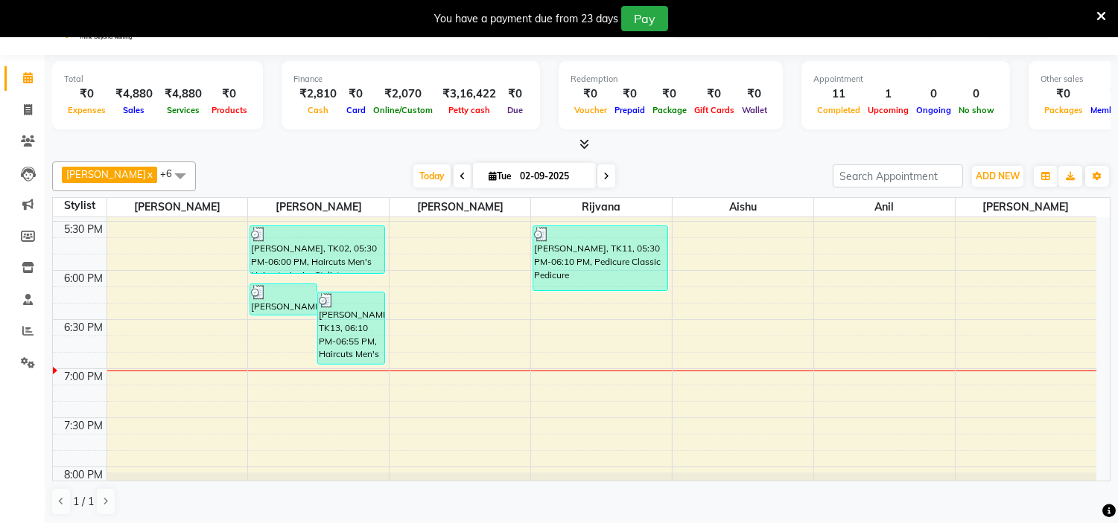
scroll to position [955, 0]
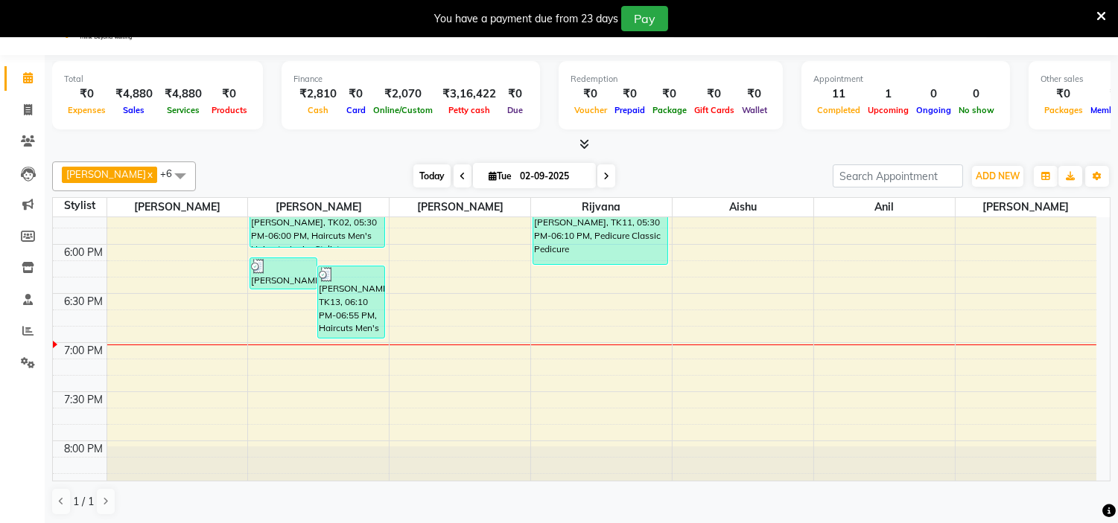
click at [413, 168] on span "Today" at bounding box center [431, 176] width 37 height 23
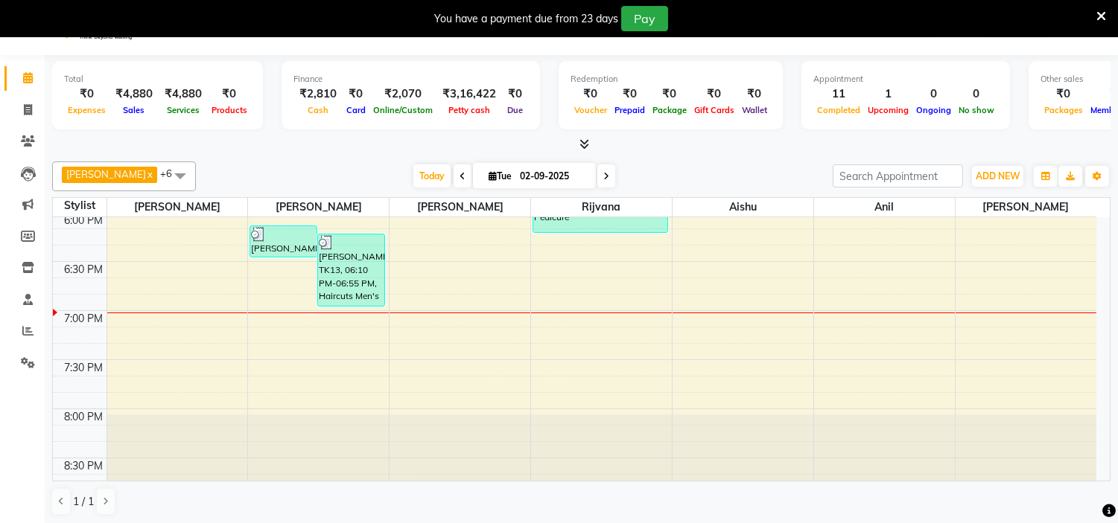
click at [486, 175] on span "Tue" at bounding box center [500, 176] width 31 height 11
select select "9"
select select "2025"
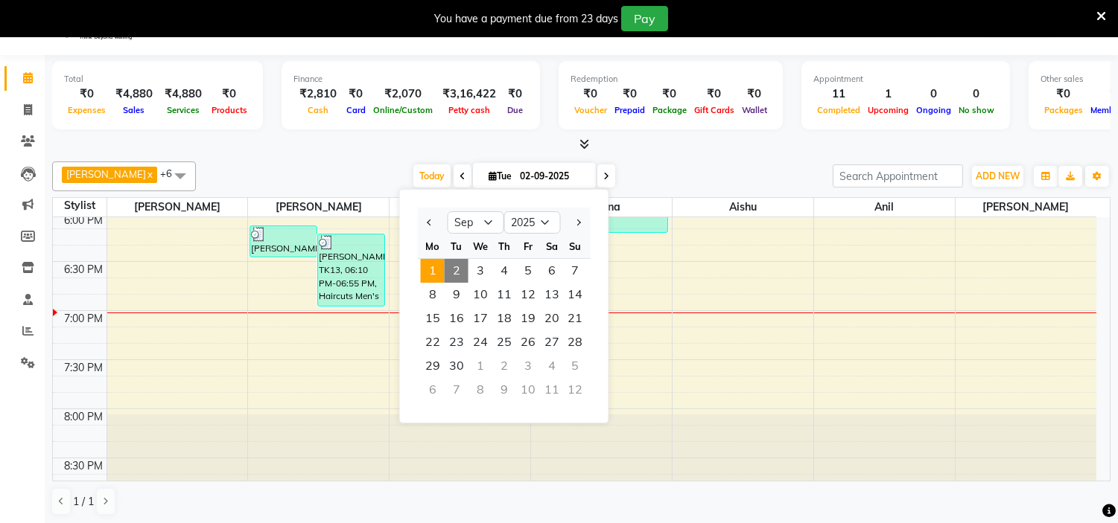
click at [433, 265] on span "1" at bounding box center [433, 271] width 24 height 24
type input "[DATE]"
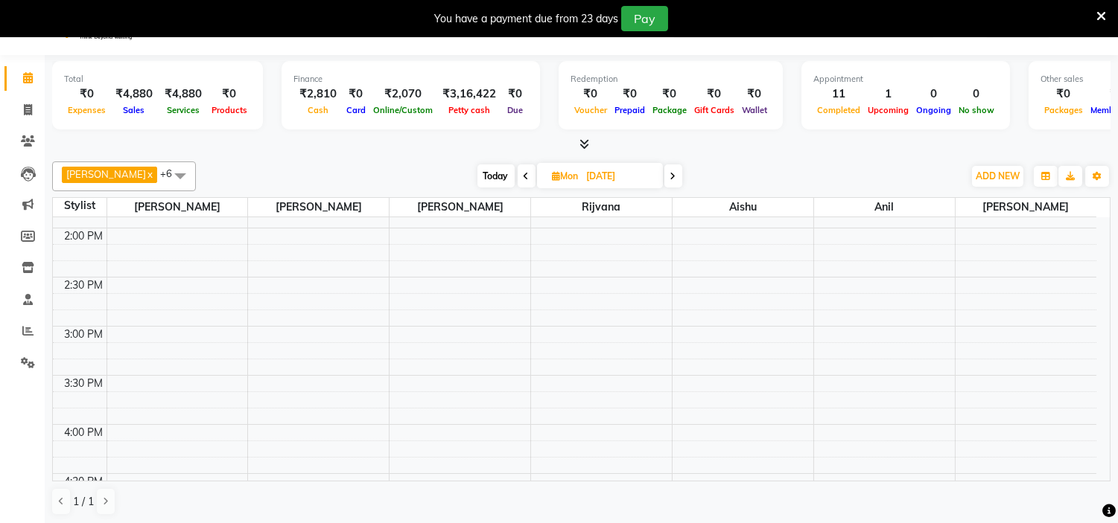
scroll to position [562, 0]
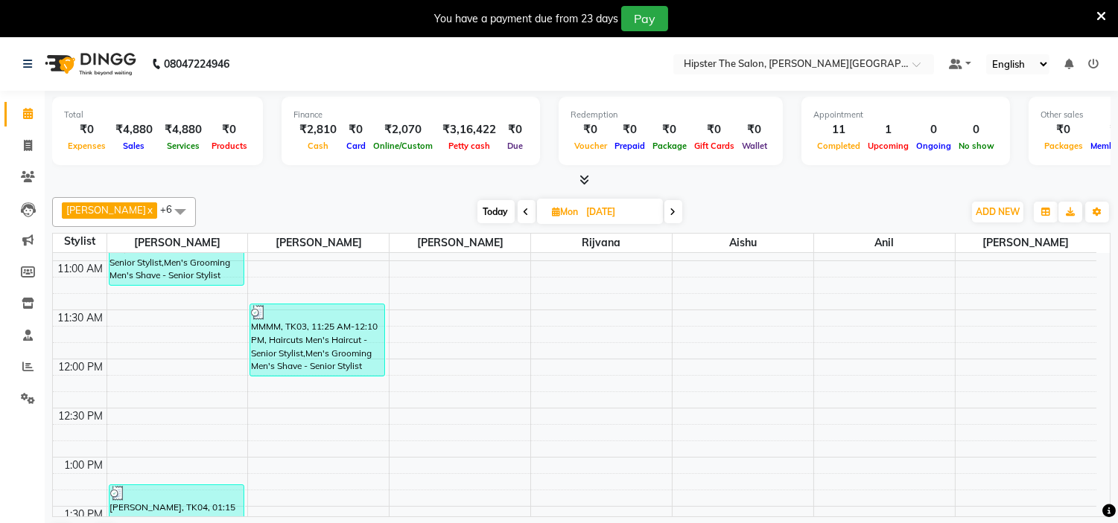
scroll to position [284, 0]
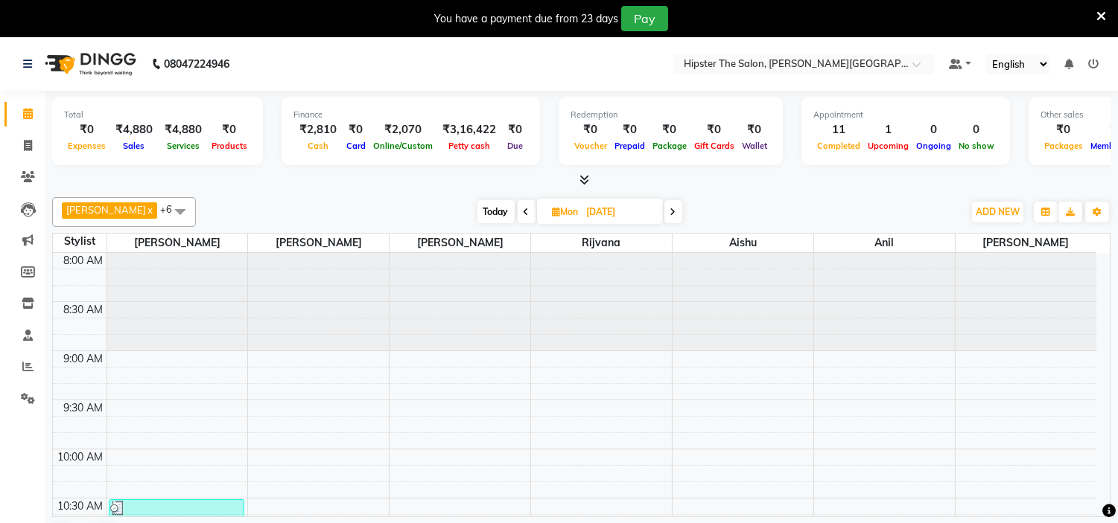
click at [477, 209] on span "Today" at bounding box center [495, 211] width 37 height 23
type input "02-09-2025"
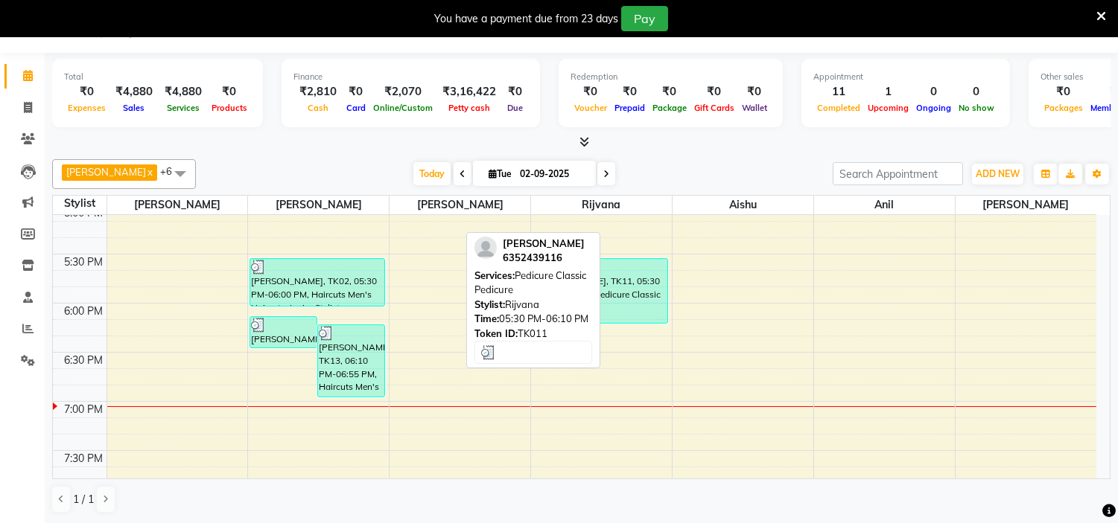
scroll to position [892, 0]
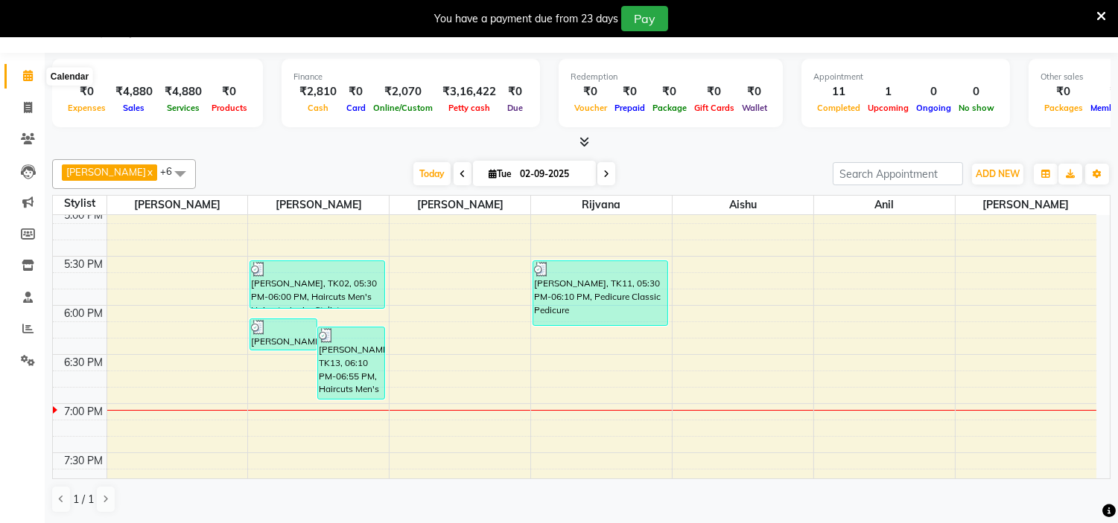
click at [25, 77] on icon at bounding box center [28, 75] width 10 height 11
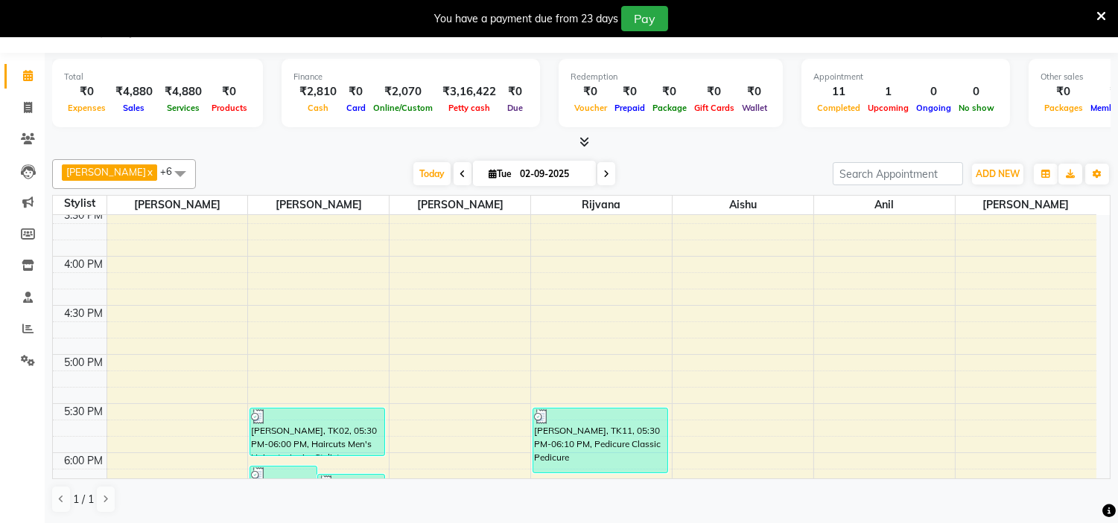
scroll to position [743, 0]
click at [420, 174] on span "Today" at bounding box center [431, 173] width 37 height 23
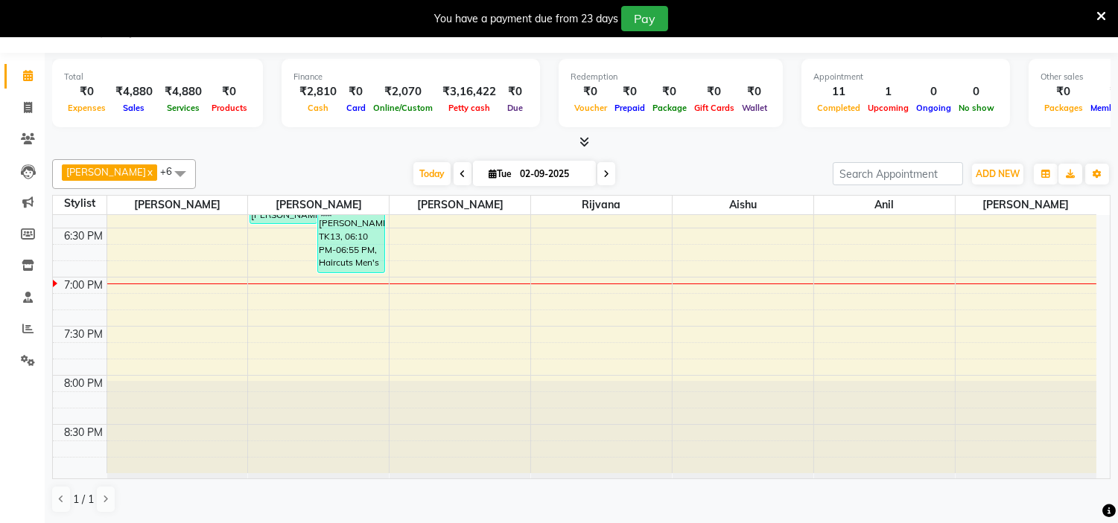
click at [485, 179] on span "Tue" at bounding box center [500, 173] width 31 height 11
select select "9"
select select "2025"
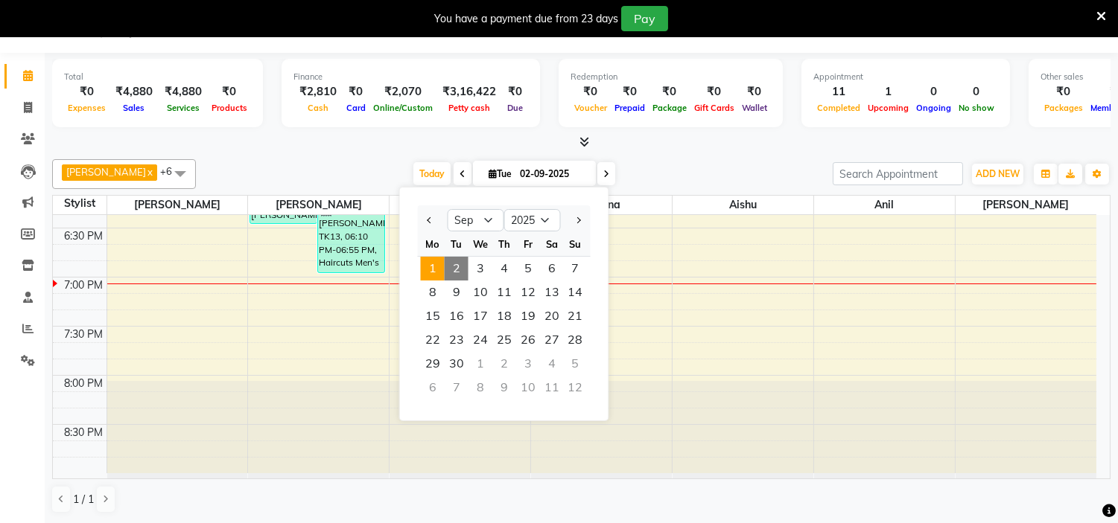
click at [425, 259] on span "1" at bounding box center [433, 269] width 24 height 24
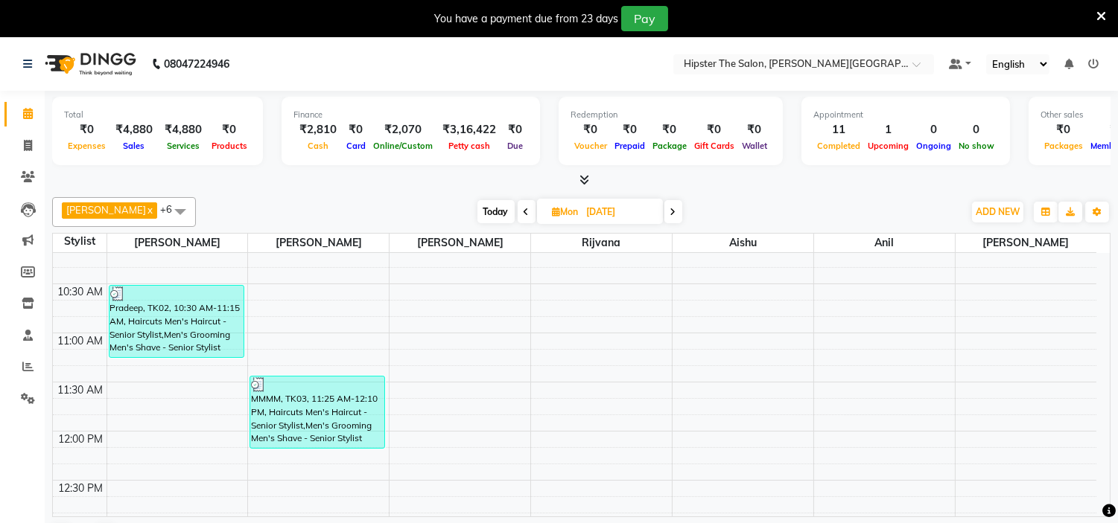
scroll to position [0, 0]
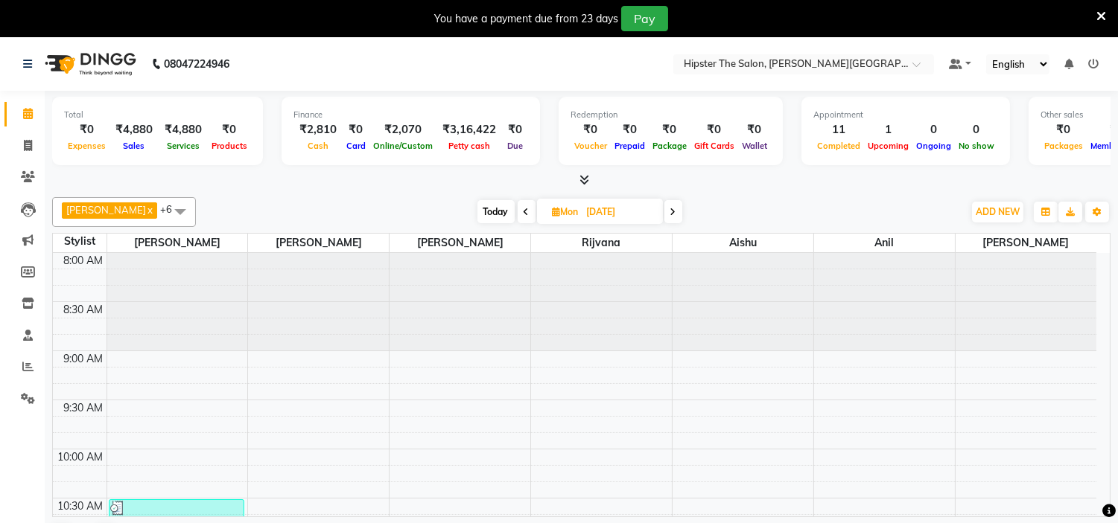
click at [484, 216] on span "Today" at bounding box center [495, 211] width 37 height 23
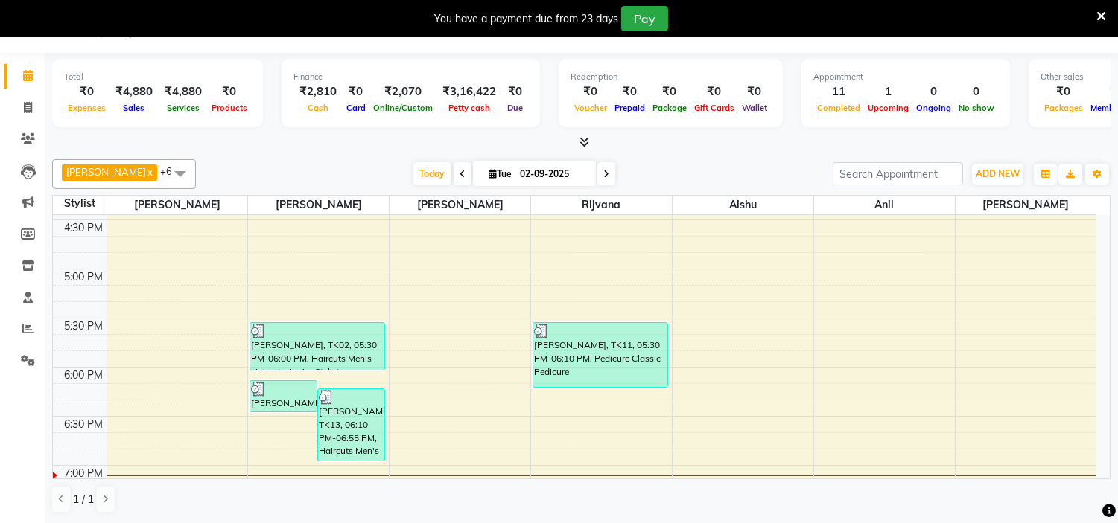
scroll to position [1019, 0]
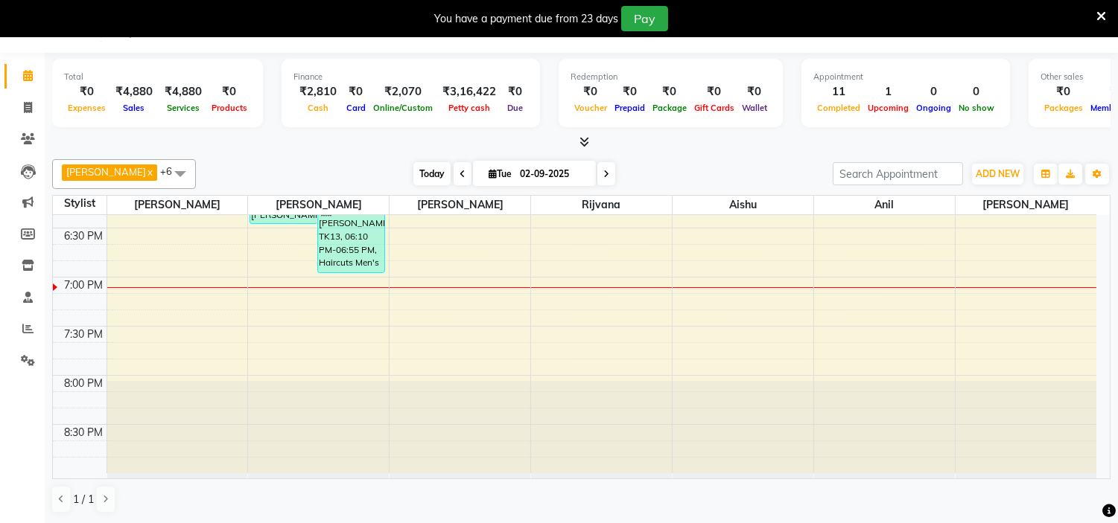
click at [414, 179] on span "Today" at bounding box center [431, 173] width 37 height 23
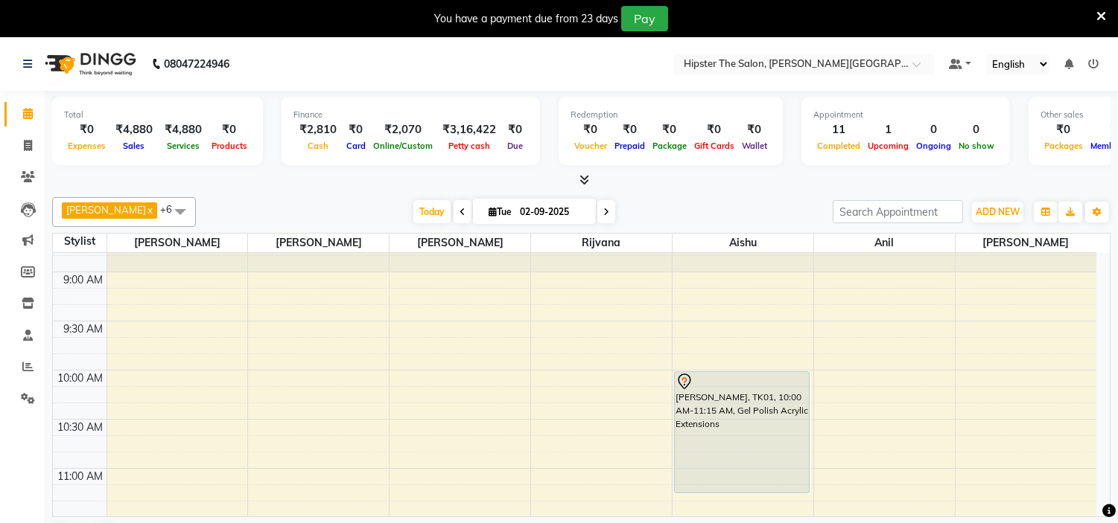
scroll to position [0, 0]
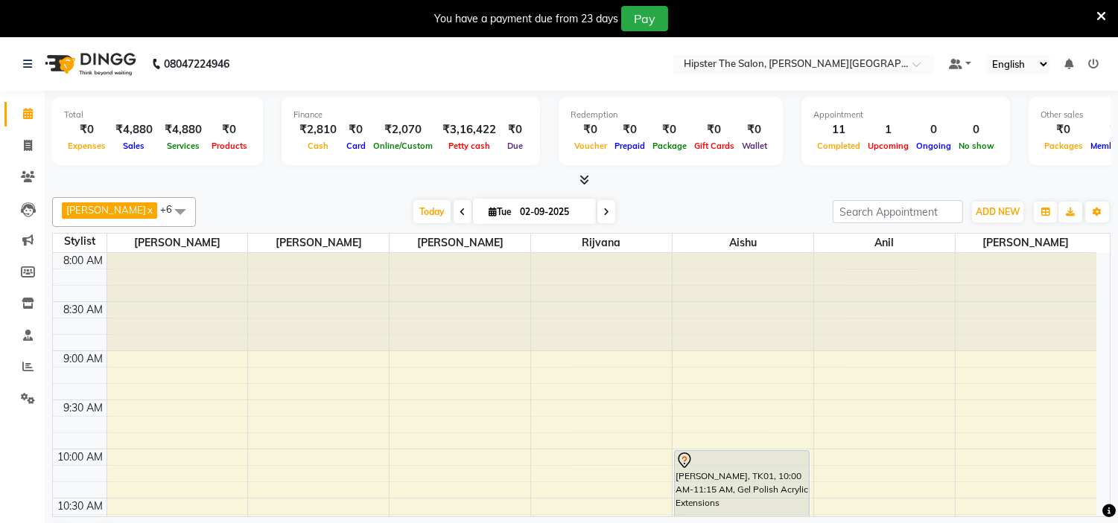
click at [597, 217] on span at bounding box center [606, 211] width 18 height 23
type input "[DATE]"
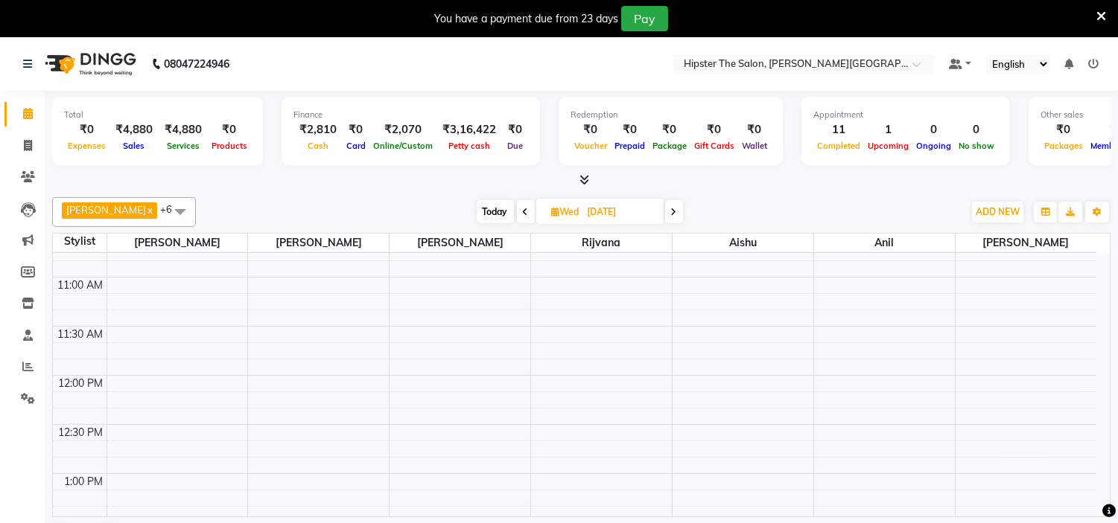
scroll to position [271, 0]
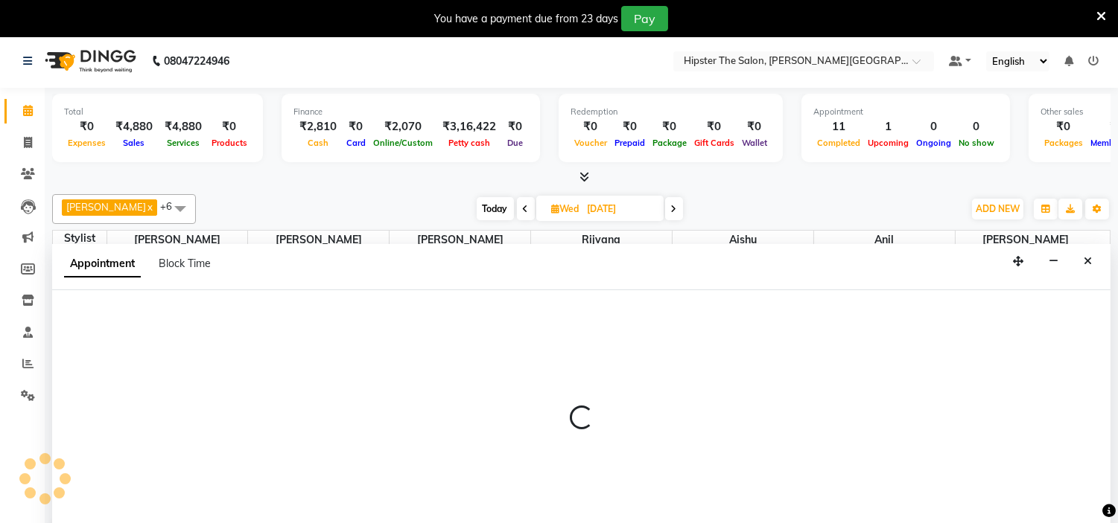
scroll to position [38, 0]
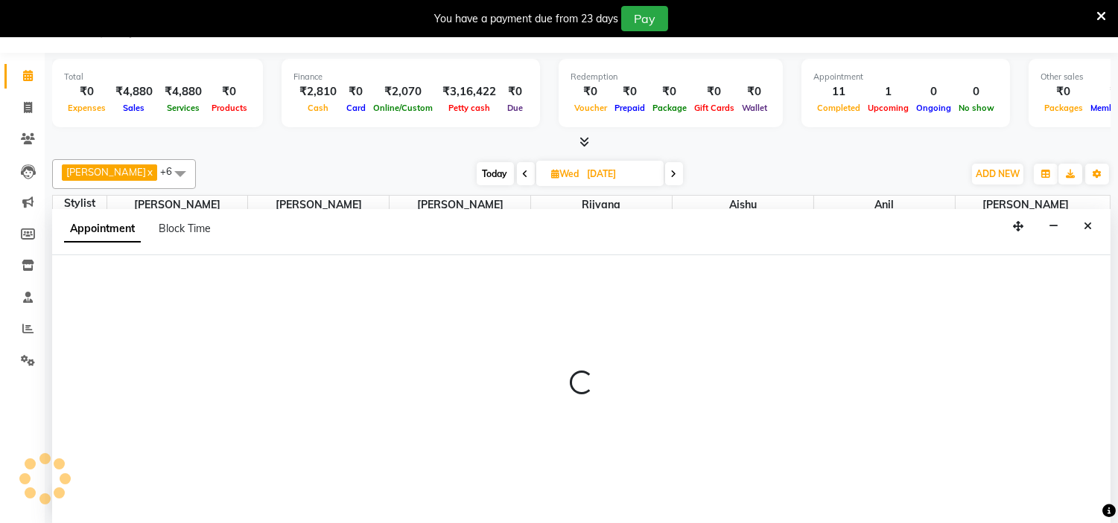
select select "85980"
select select "690"
select select "tentative"
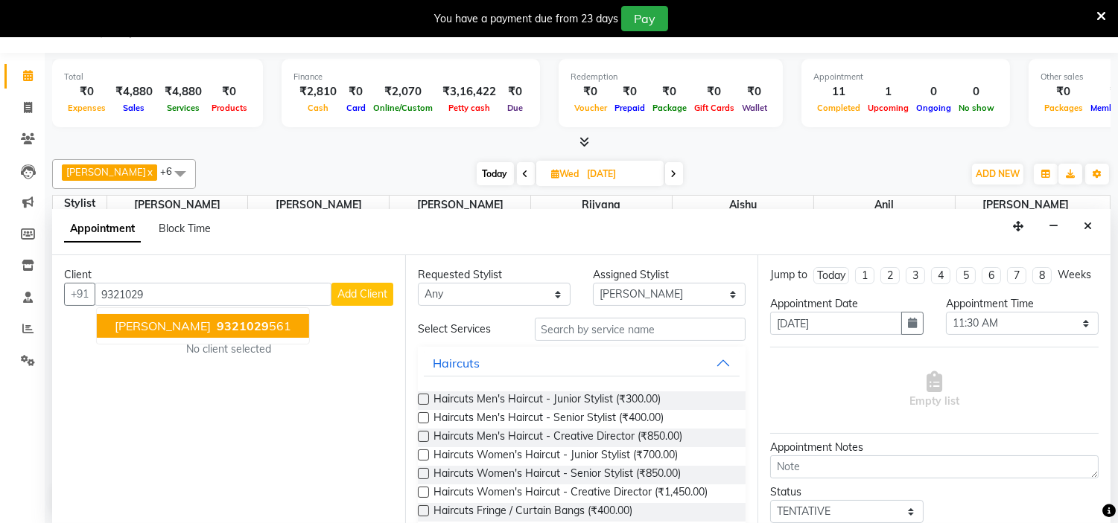
click at [214, 325] on ngb-highlight "9321029 561" at bounding box center [252, 326] width 77 height 15
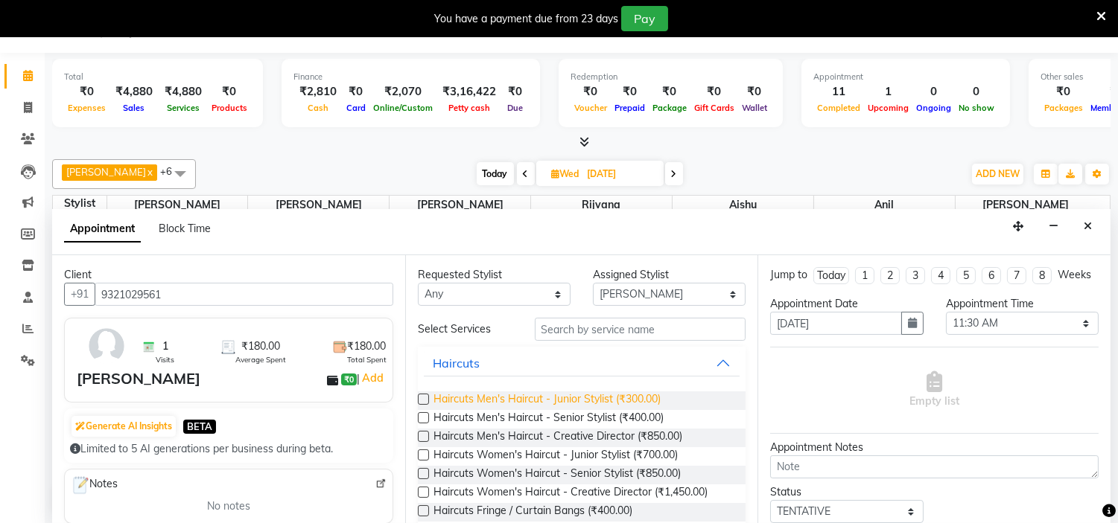
type input "9321029561"
click at [599, 397] on span "Haircuts Men's Haircut - Junior Stylist (₹300.00)" at bounding box center [546, 401] width 227 height 19
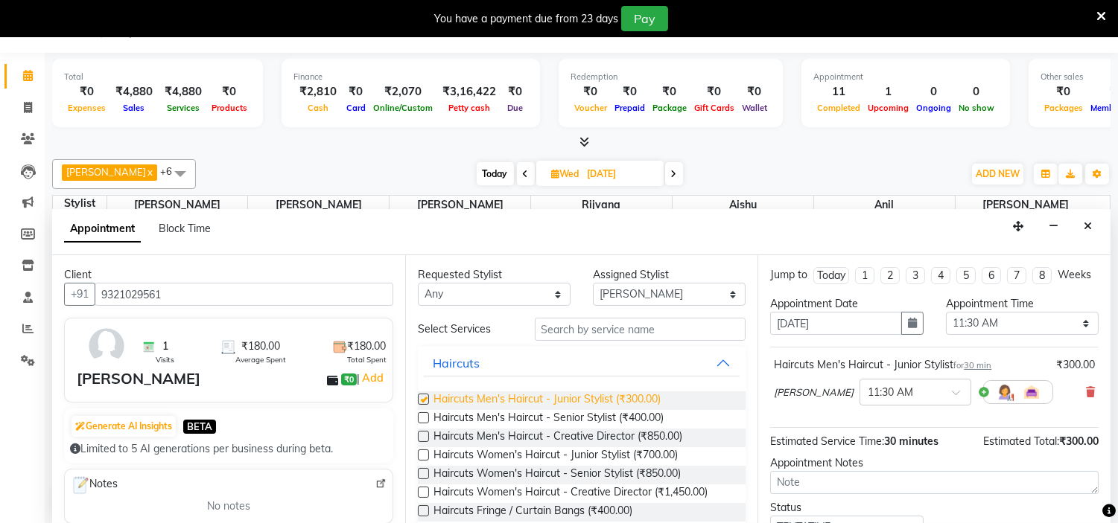
checkbox input "false"
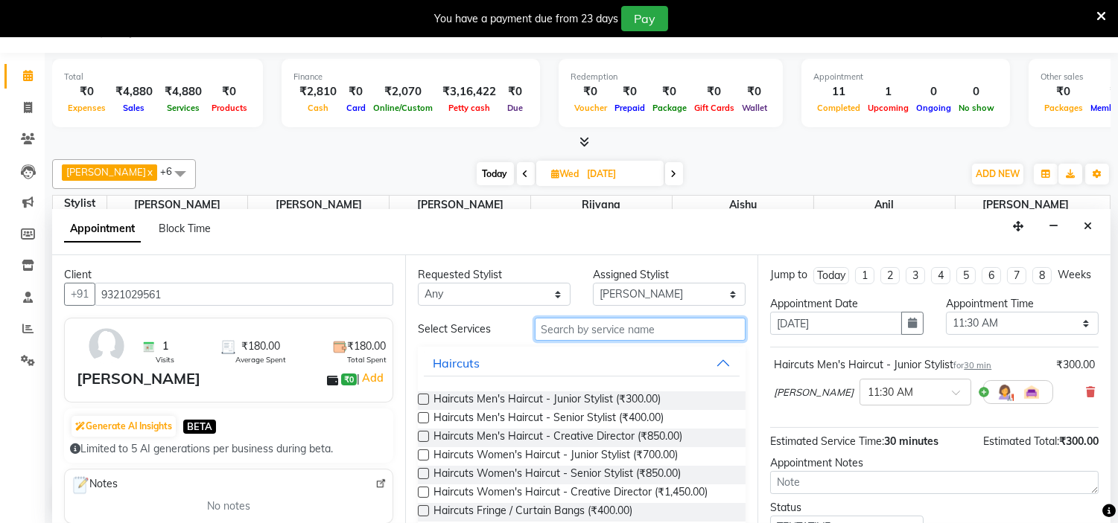
click at [623, 322] on input "text" at bounding box center [640, 329] width 211 height 23
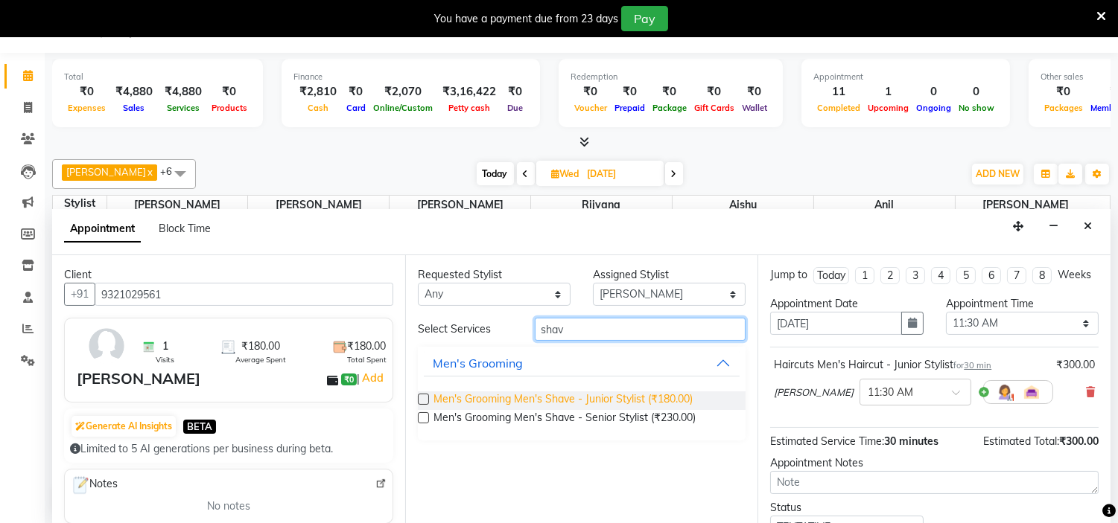
type input "shav"
click at [642, 398] on span "Men's Grooming Men's Shave - Junior Stylist (₹180.00)" at bounding box center [562, 401] width 259 height 19
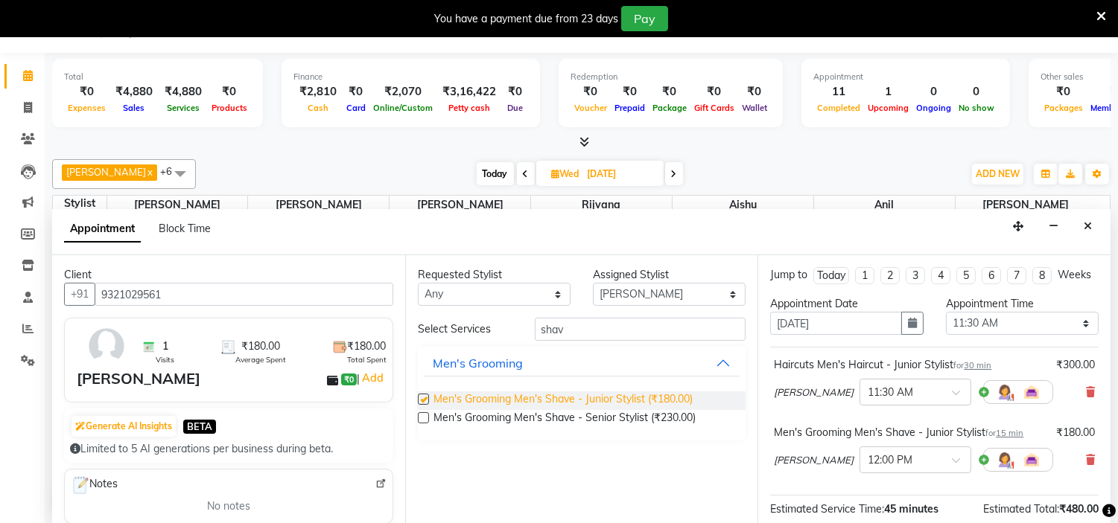
checkbox input "false"
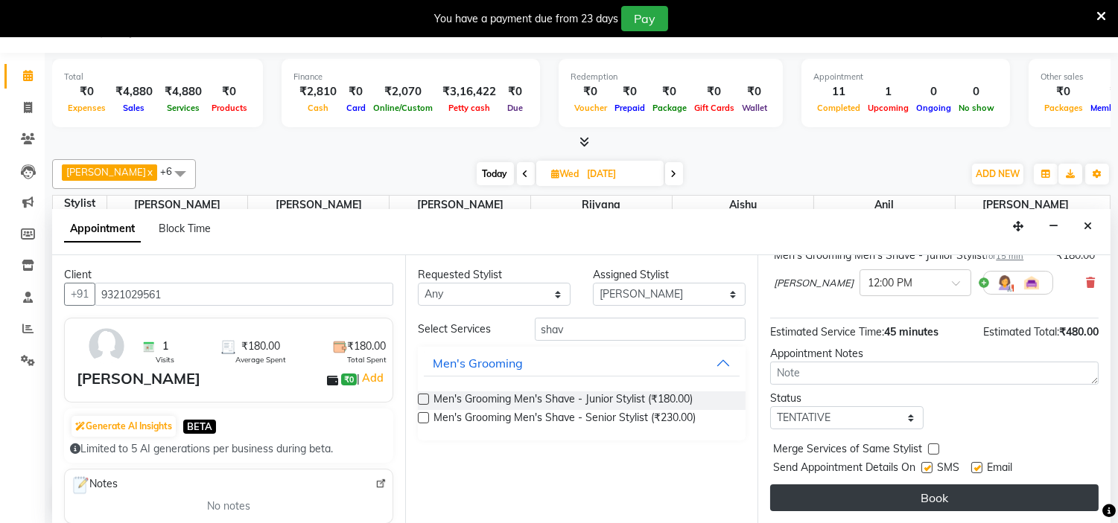
click at [909, 499] on button "Book" at bounding box center [934, 498] width 328 height 27
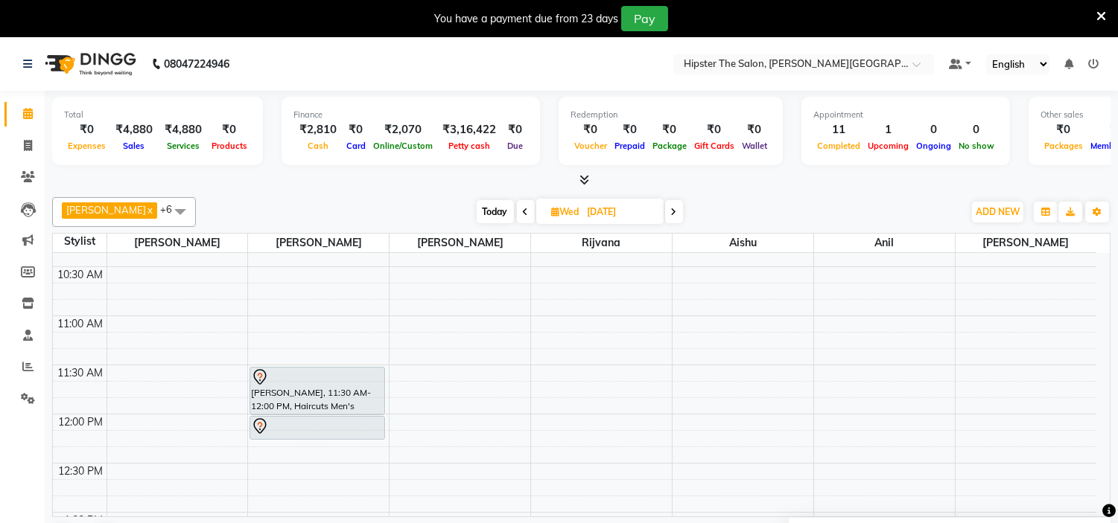
scroll to position [317, 0]
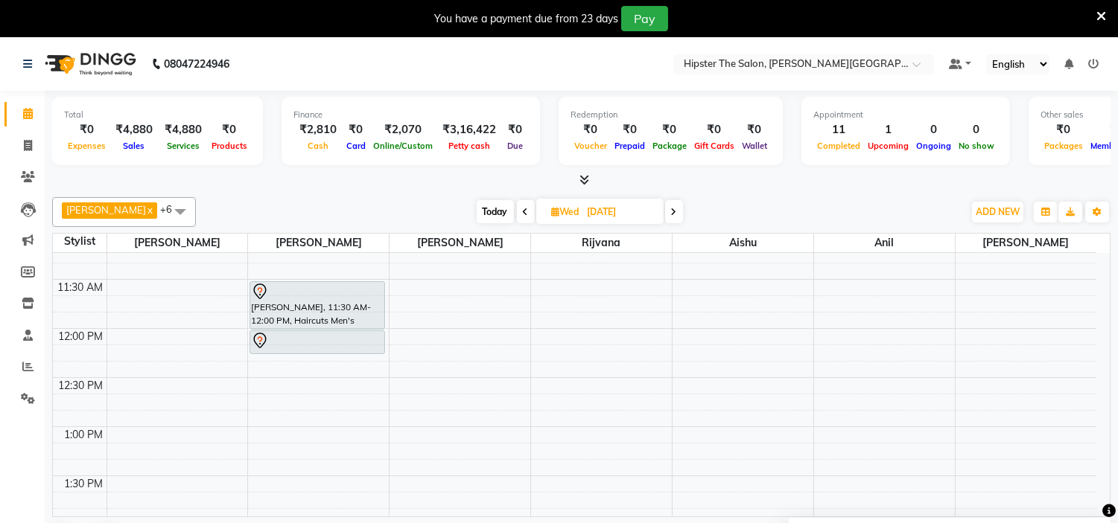
click at [585, 210] on input "[DATE]" at bounding box center [620, 212] width 74 height 22
select select "9"
select select "2025"
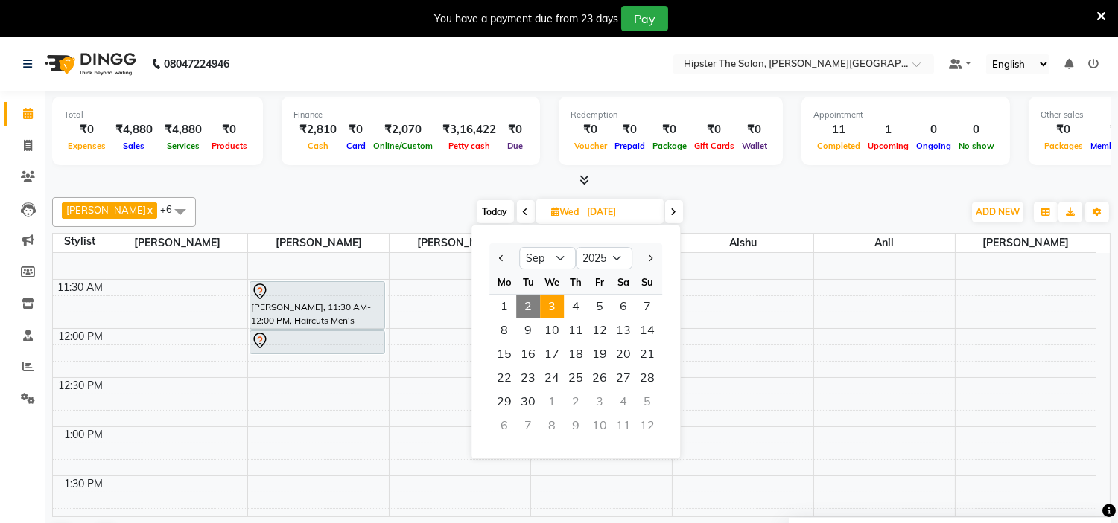
click at [523, 299] on span "2" at bounding box center [528, 307] width 24 height 24
type input "02-09-2025"
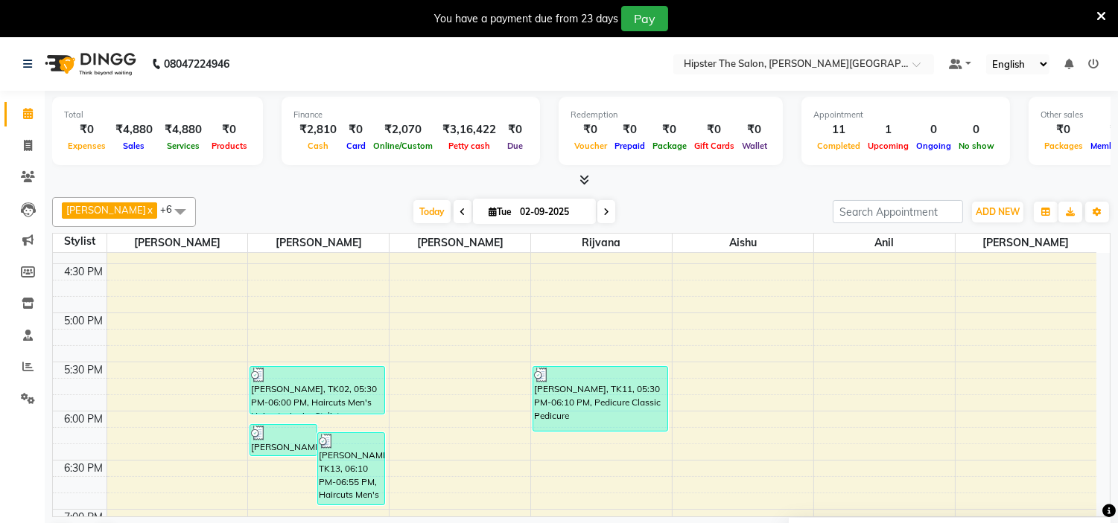
scroll to position [820, 0]
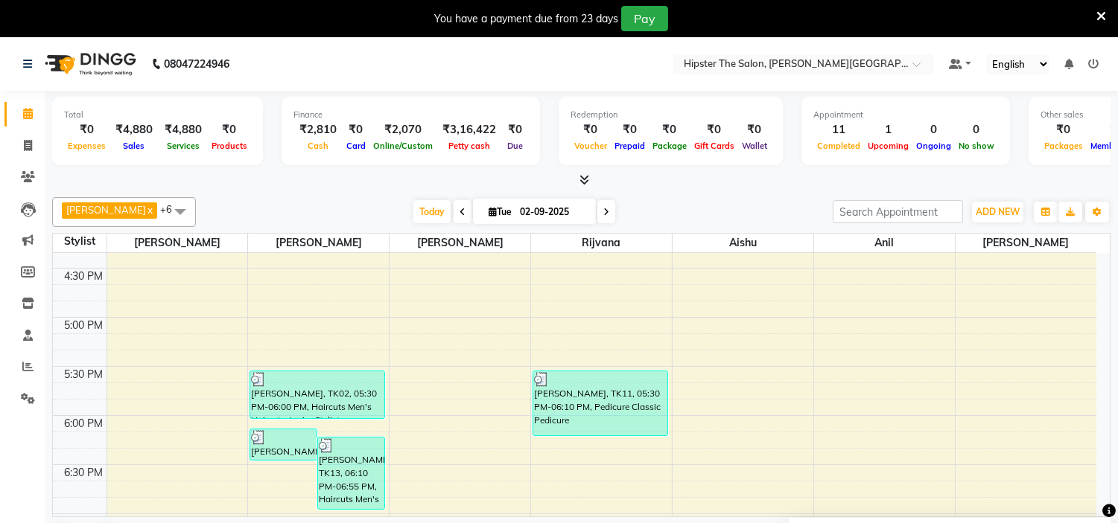
click at [536, 209] on input "02-09-2025" at bounding box center [552, 212] width 74 height 22
select select "9"
select select "2025"
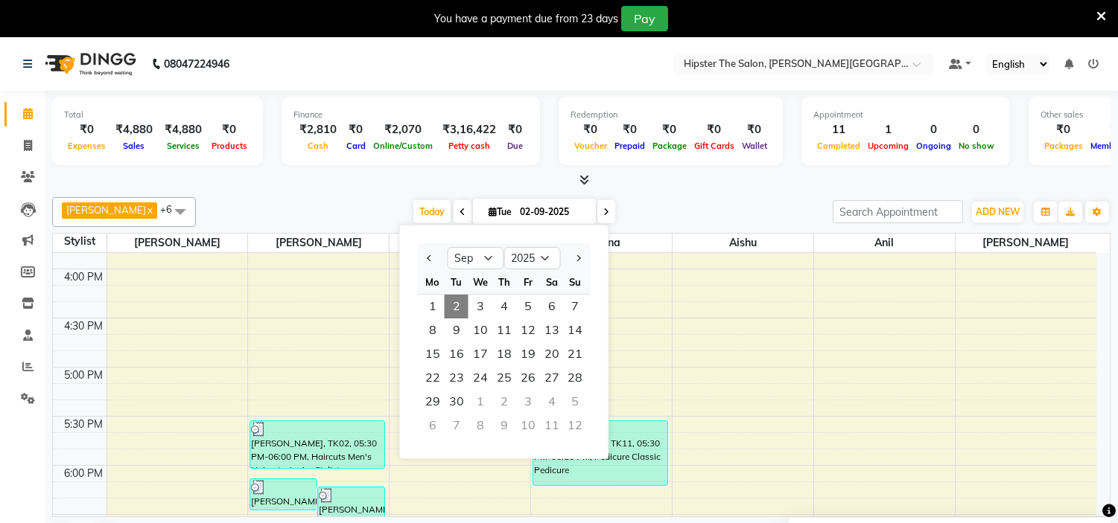
scroll to position [765, 0]
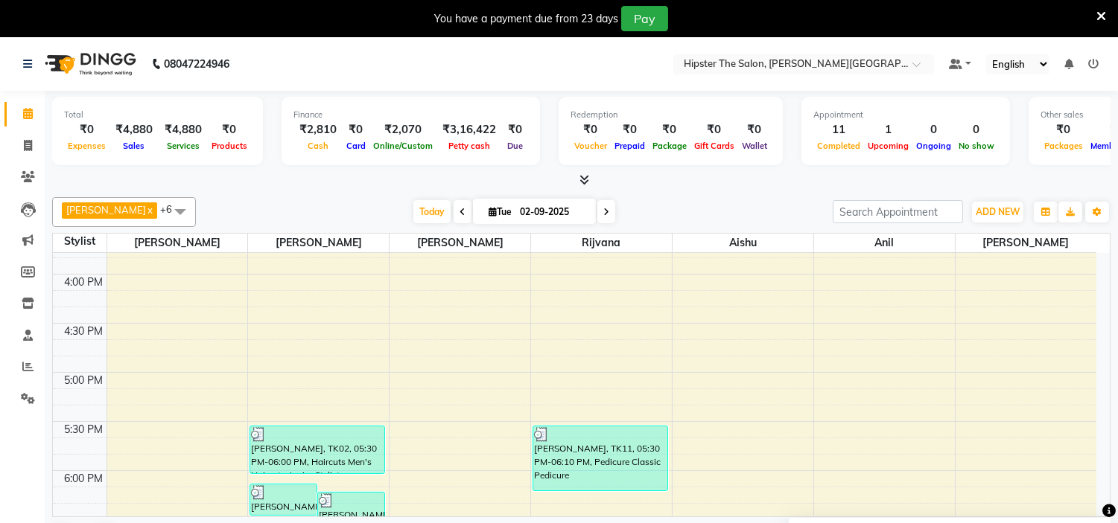
click at [525, 207] on input "02-09-2025" at bounding box center [552, 212] width 74 height 22
select select "9"
select select "2025"
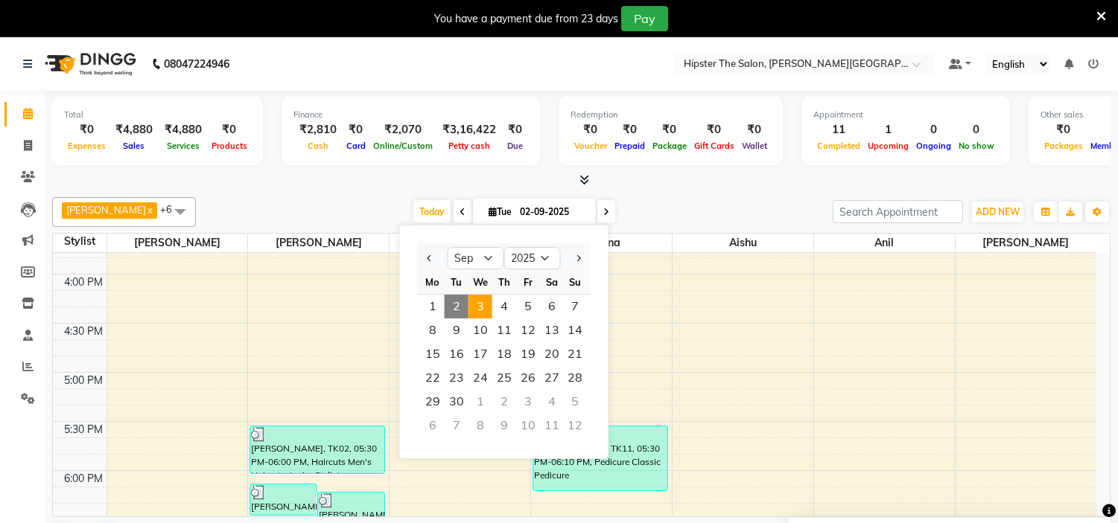
click at [482, 299] on span "3" at bounding box center [480, 307] width 24 height 24
type input "[DATE]"
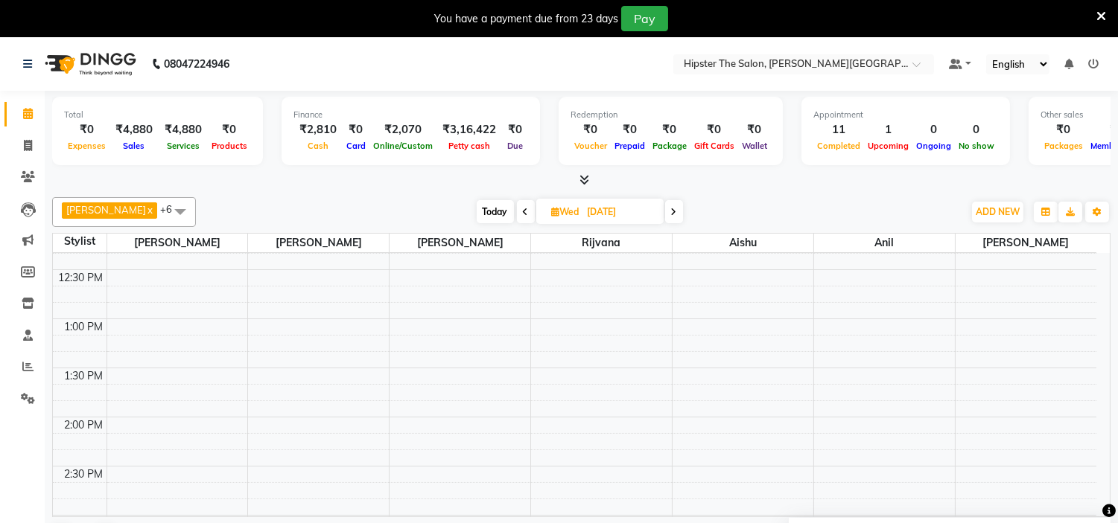
scroll to position [339, 0]
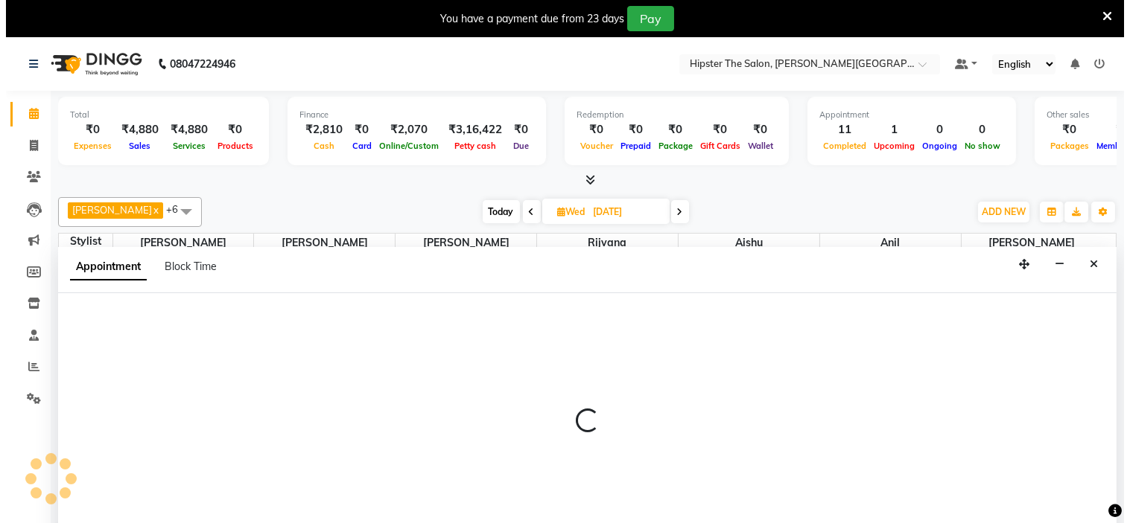
scroll to position [38, 0]
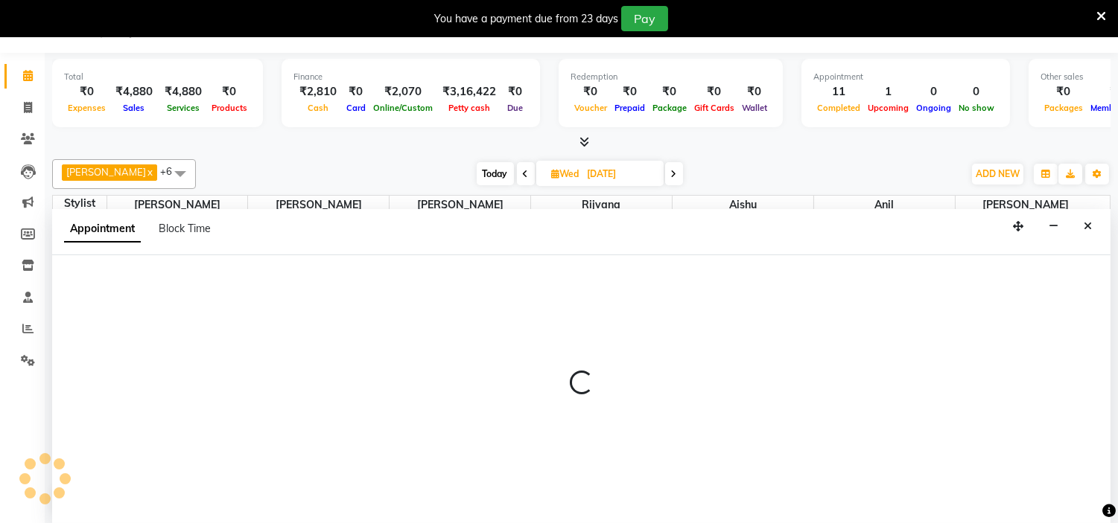
select select "85979"
select select "tentative"
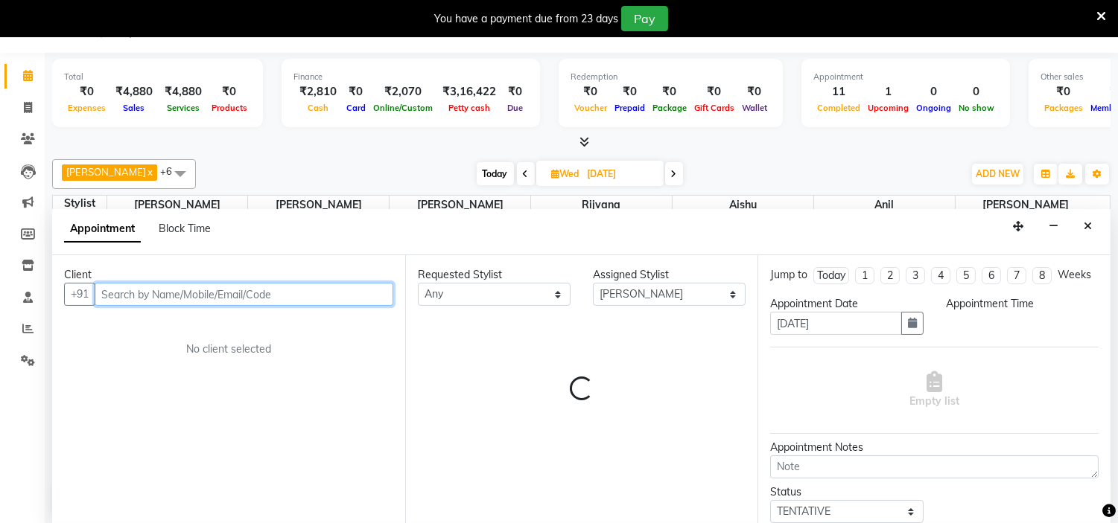
select select "780"
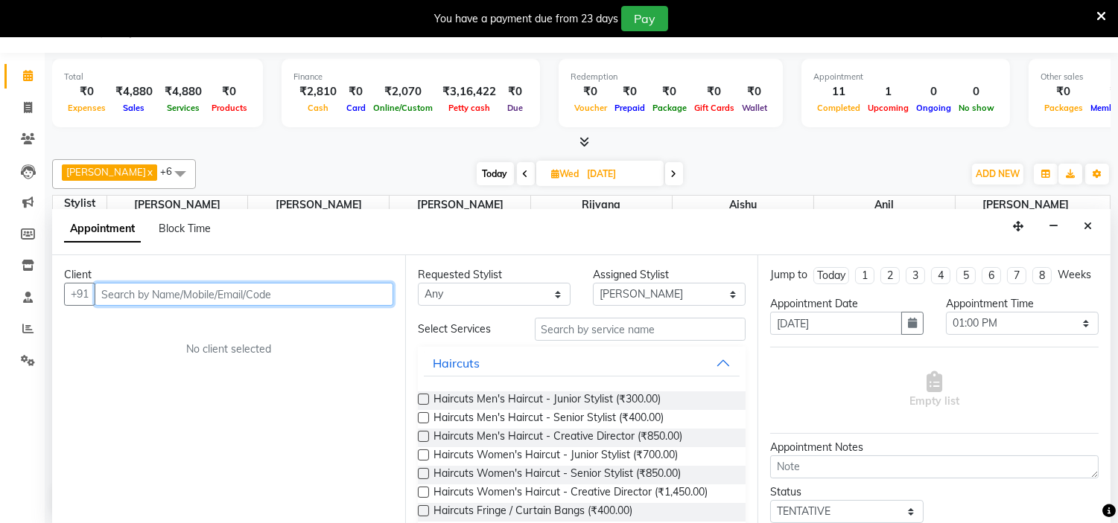
click at [232, 299] on input "text" at bounding box center [244, 294] width 299 height 23
type input "9819706112"
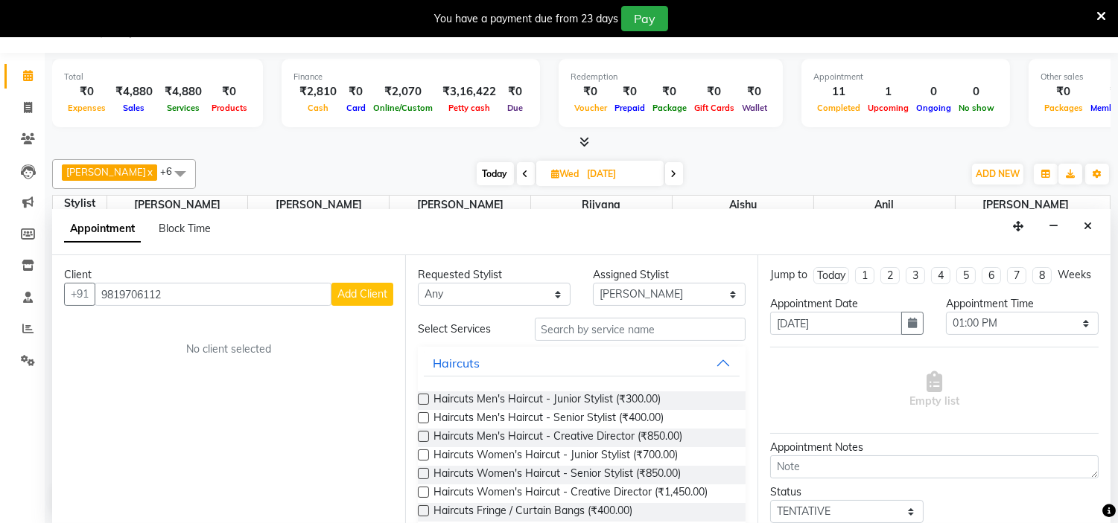
click at [360, 299] on span "Add Client" at bounding box center [362, 293] width 50 height 13
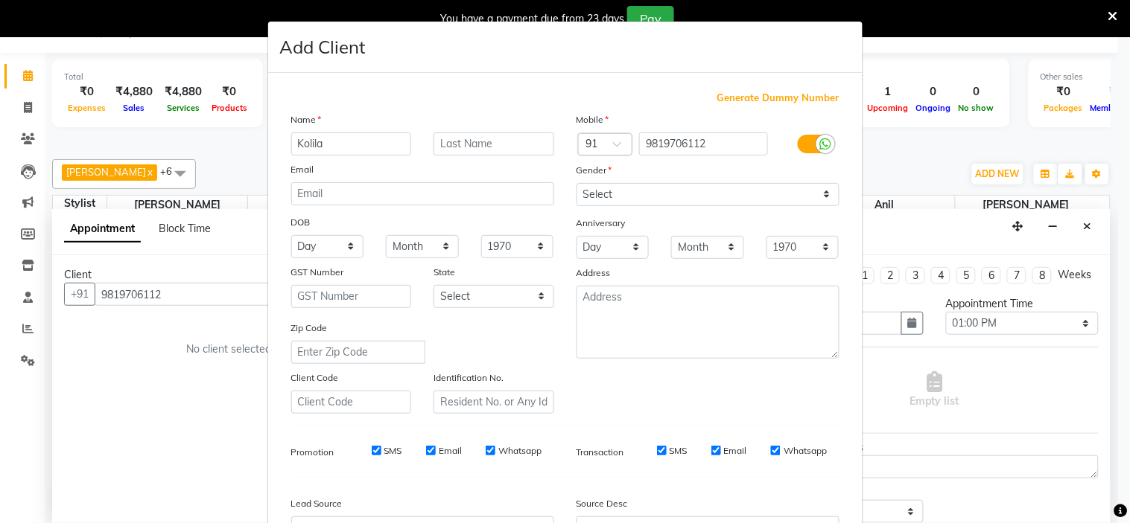
type input "Kolila"
click at [660, 191] on select "Select [DEMOGRAPHIC_DATA] [DEMOGRAPHIC_DATA] Other Prefer Not To Say" at bounding box center [707, 194] width 263 height 23
select select "[DEMOGRAPHIC_DATA]"
click at [576, 183] on select "Select [DEMOGRAPHIC_DATA] [DEMOGRAPHIC_DATA] Other Prefer Not To Say" at bounding box center [707, 194] width 263 height 23
click at [348, 140] on input "Kolila" at bounding box center [351, 144] width 121 height 23
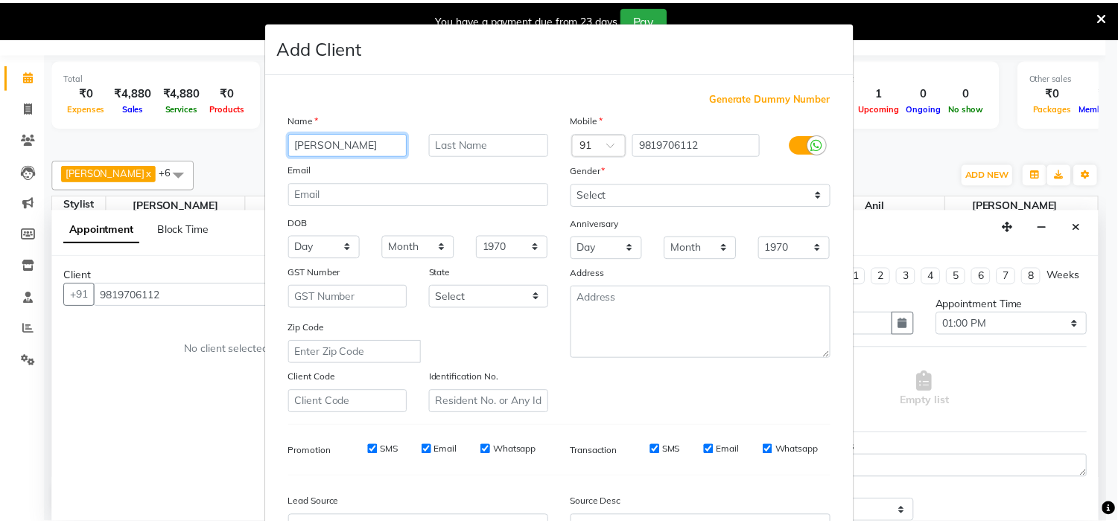
scroll to position [165, 0]
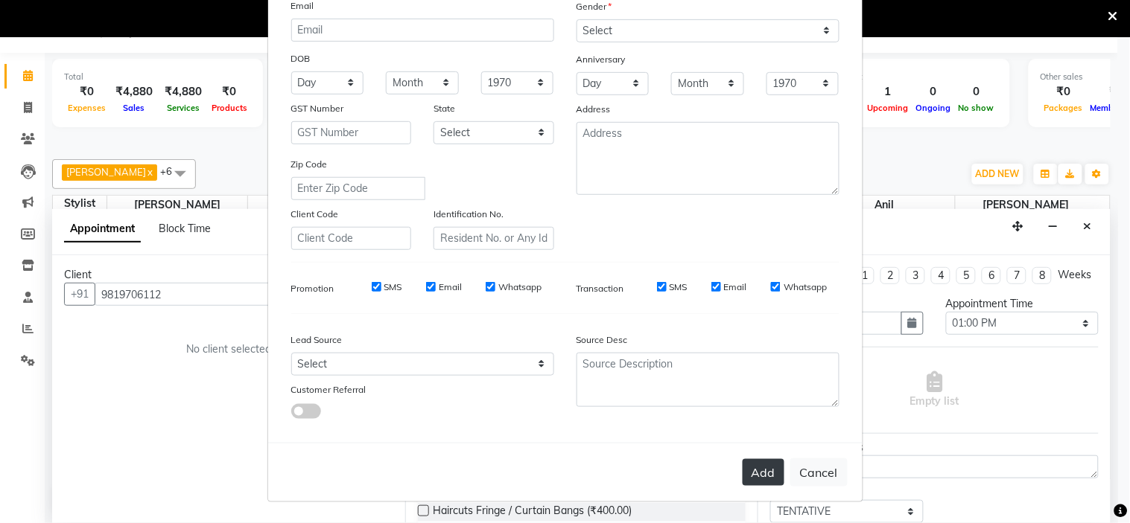
type input "[PERSON_NAME]"
click at [754, 481] on button "Add" at bounding box center [763, 472] width 42 height 27
select select
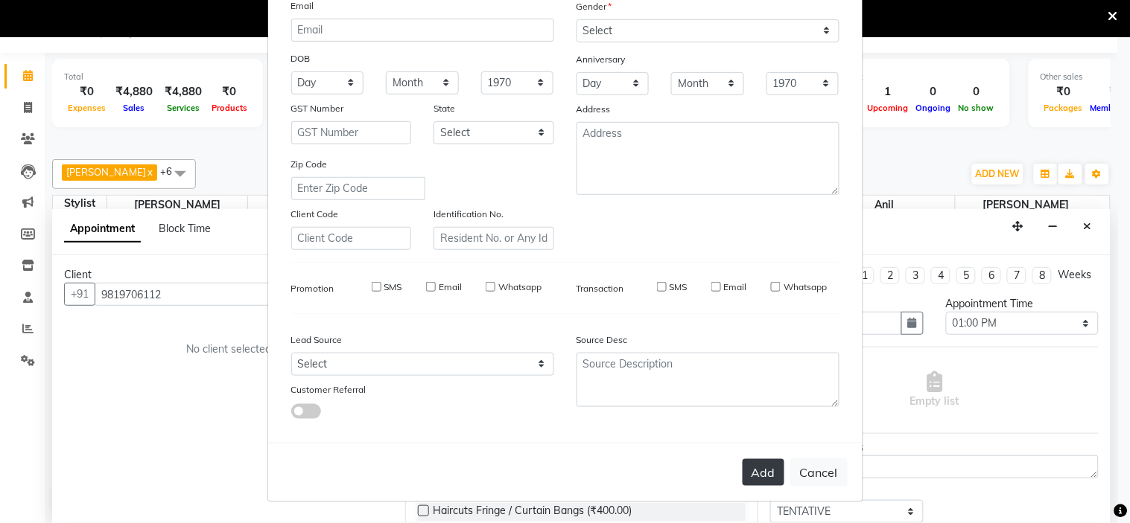
select select
checkbox input "false"
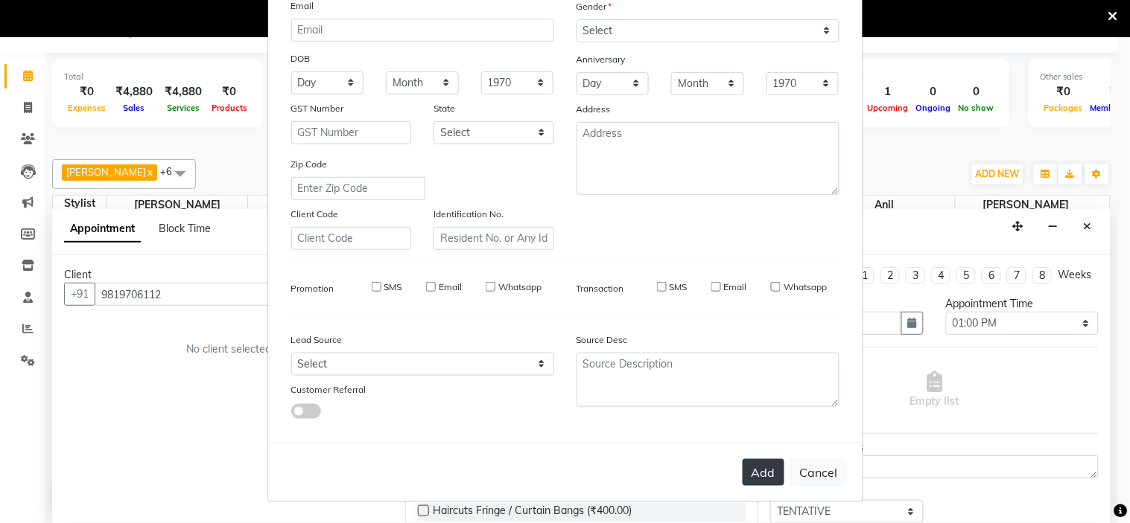
checkbox input "false"
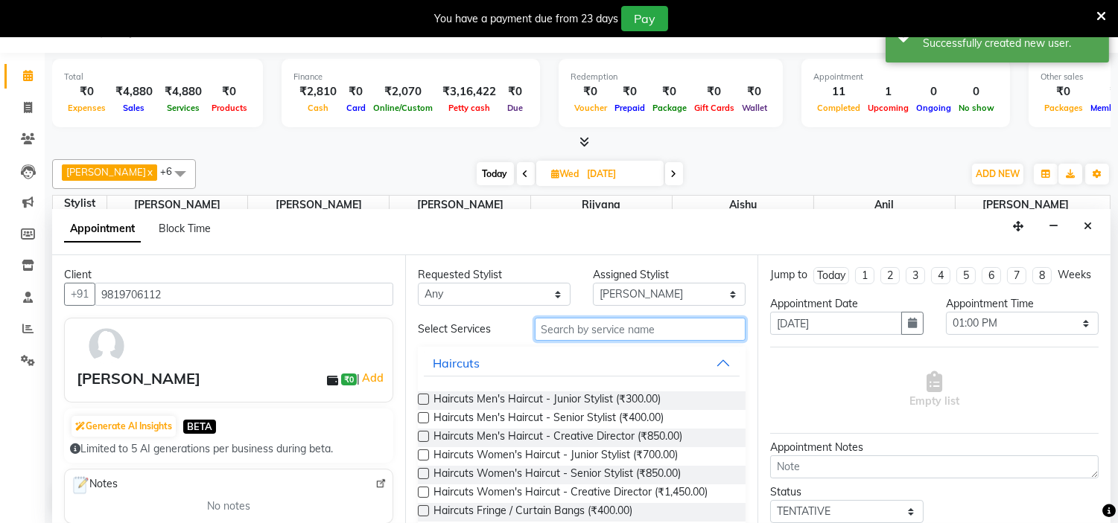
click at [592, 328] on input "text" at bounding box center [640, 329] width 211 height 23
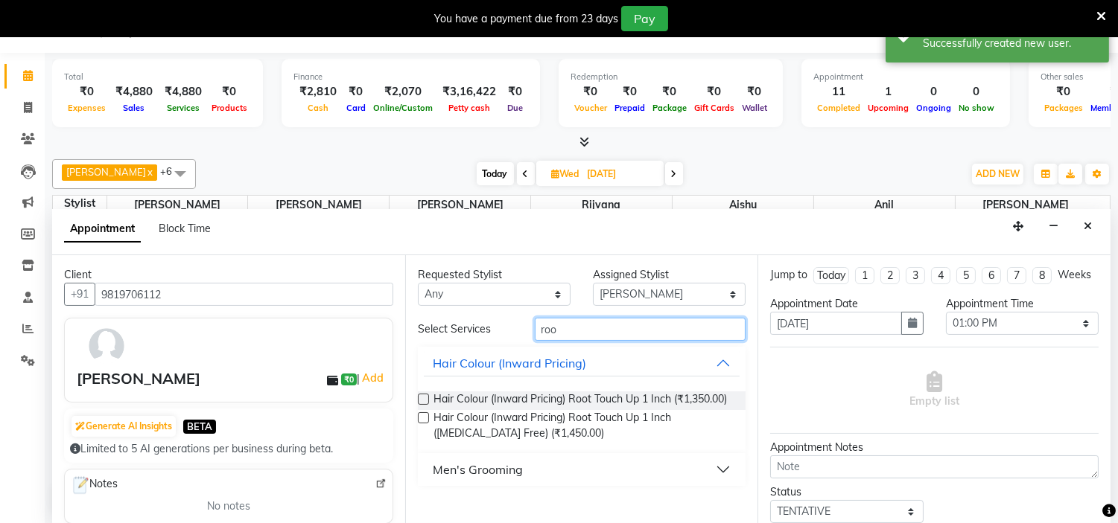
scroll to position [0, 0]
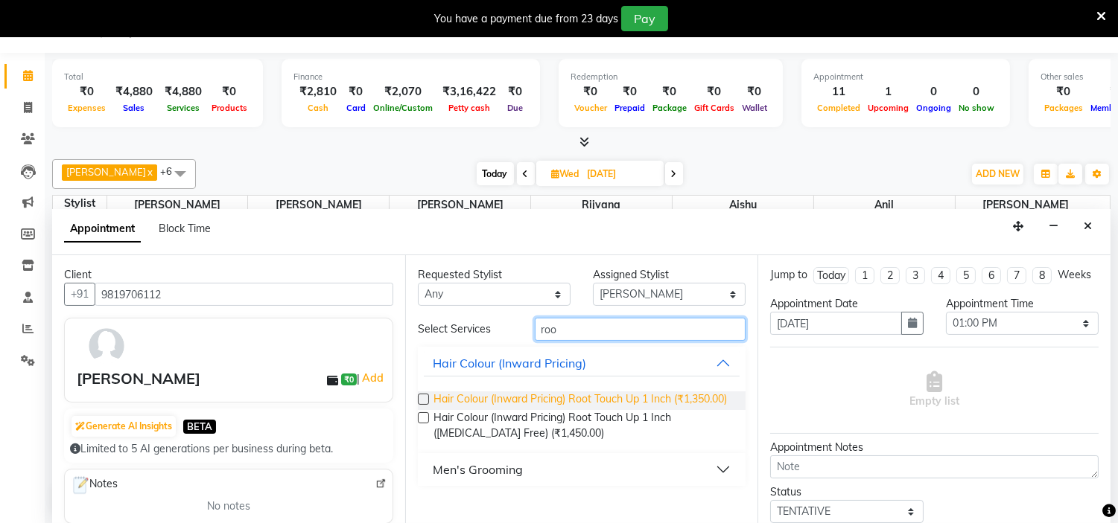
type input "roo"
click at [653, 397] on span "Hair Colour (Inward Pricing) Root Touch Up 1 Inch (₹1,350.00)" at bounding box center [579, 401] width 293 height 19
checkbox input "false"
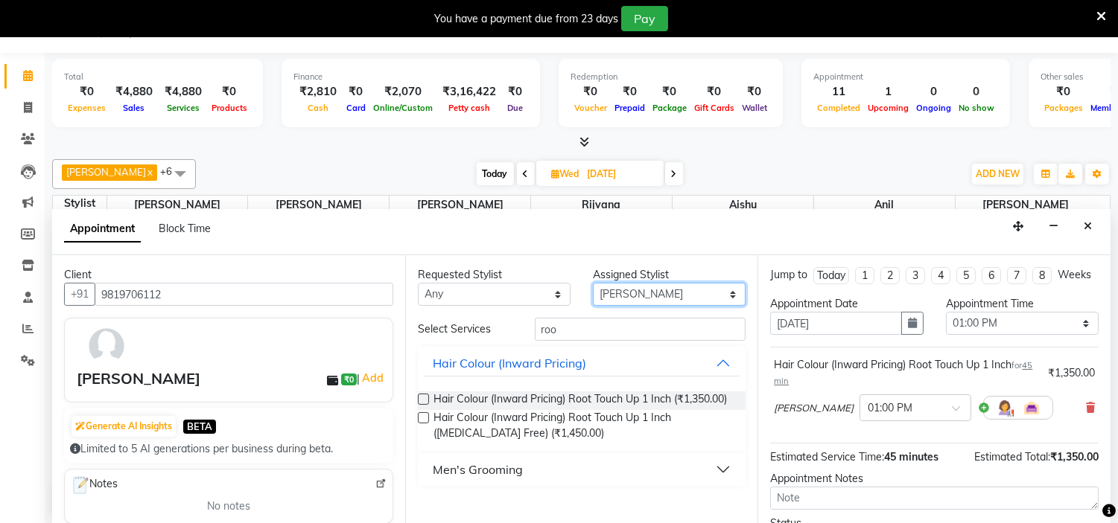
click at [738, 291] on select "Select [PERSON_NAME] [PERSON_NAME] [PERSON_NAME] [PERSON_NAME] [PERSON_NAME] [P…" at bounding box center [669, 294] width 153 height 23
select select "85981"
click at [593, 283] on select "Select [PERSON_NAME] [PERSON_NAME] [PERSON_NAME] [PERSON_NAME] [PERSON_NAME] [P…" at bounding box center [669, 294] width 153 height 23
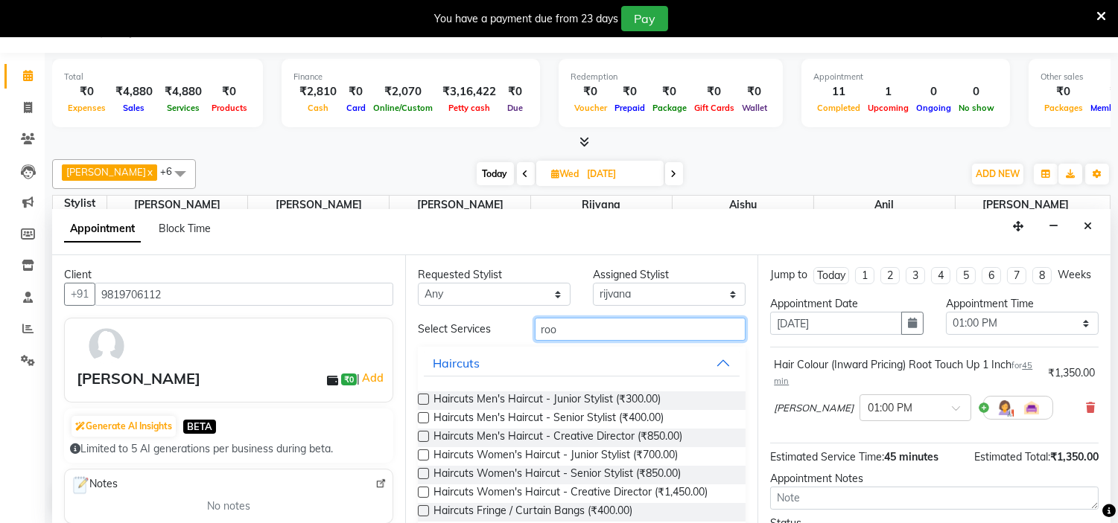
click at [599, 335] on input "roo" at bounding box center [640, 329] width 211 height 23
type input "r"
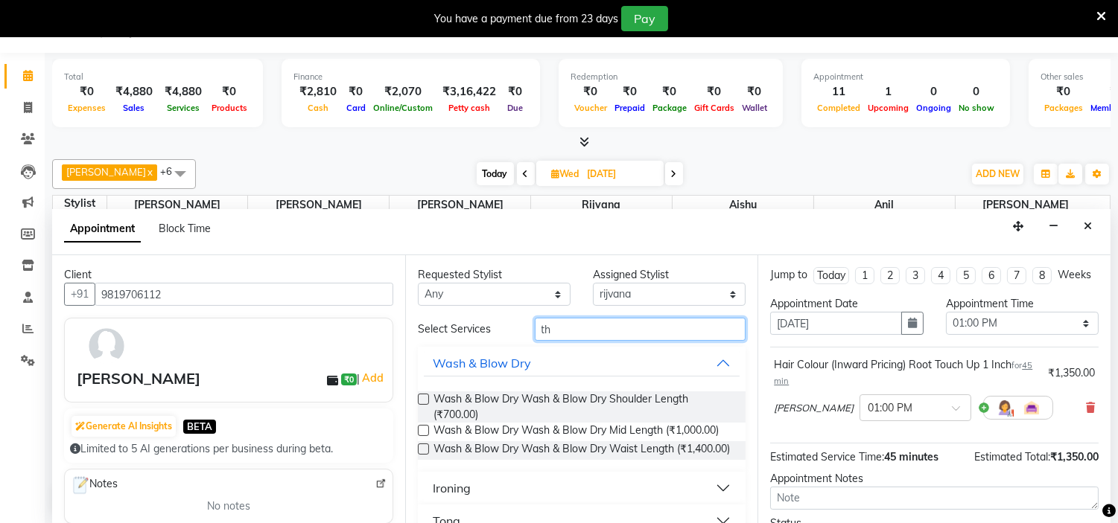
type input "t"
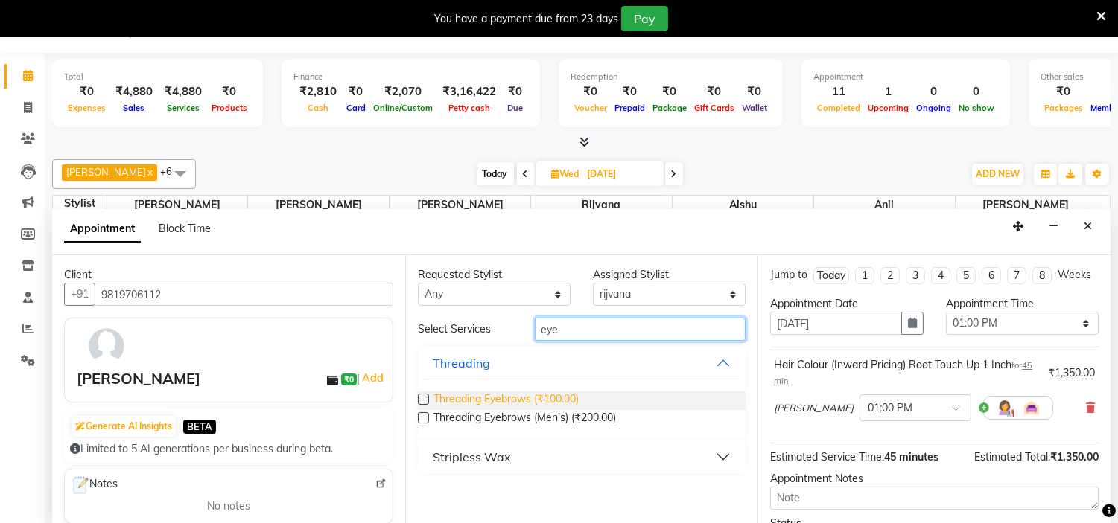
type input "eye"
click at [539, 399] on span "Threading Eyebrows (₹100.00)" at bounding box center [505, 401] width 145 height 19
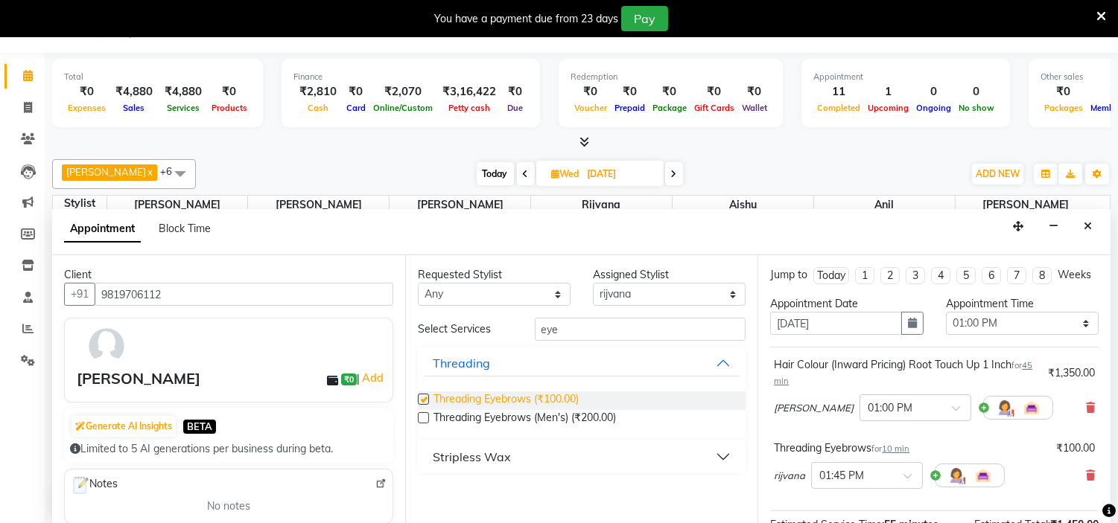
checkbox input "false"
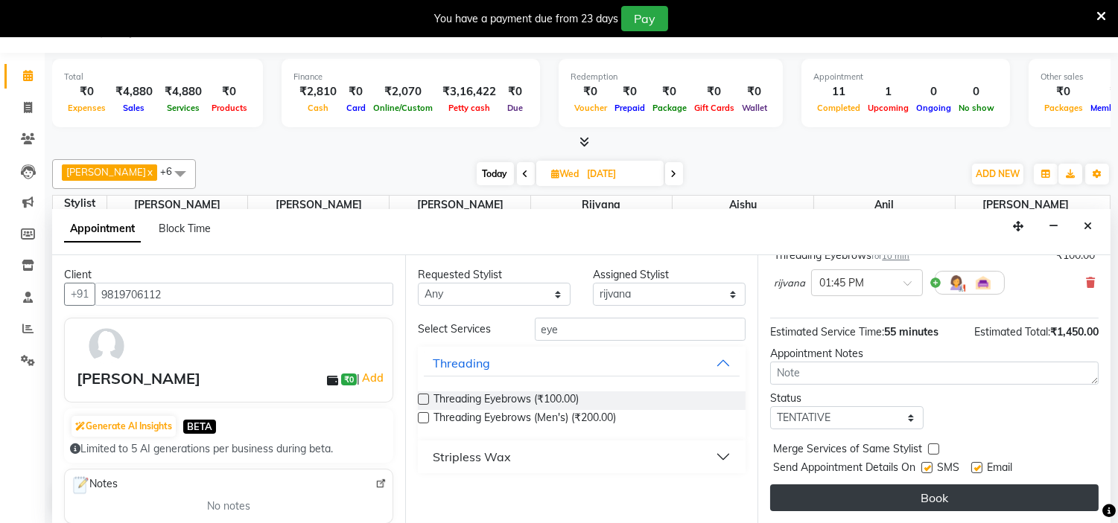
click at [979, 505] on button "Book" at bounding box center [934, 498] width 328 height 27
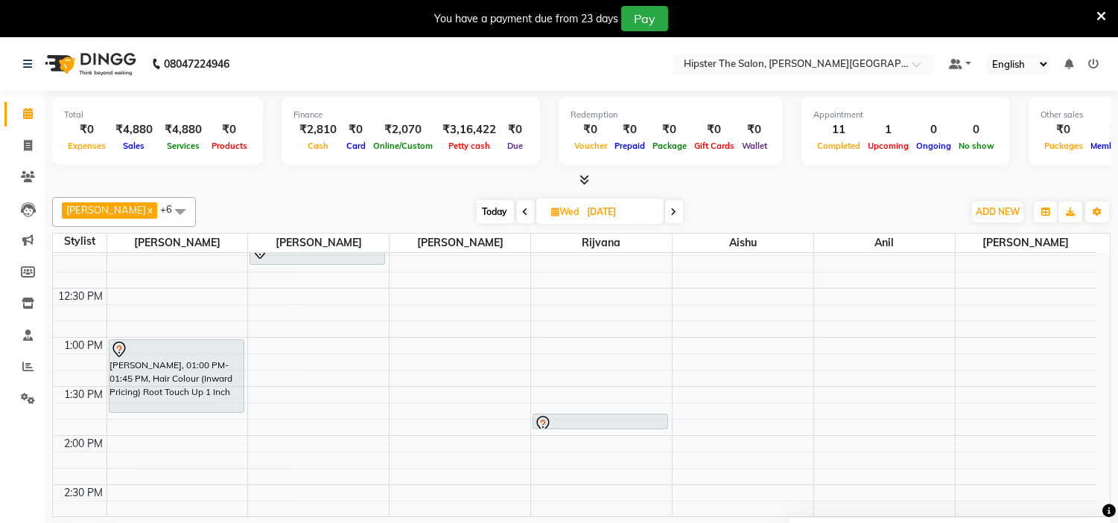
scroll to position [410, 0]
click at [20, 113] on span at bounding box center [28, 114] width 26 height 17
click at [24, 140] on icon at bounding box center [28, 145] width 8 height 11
select select "service"
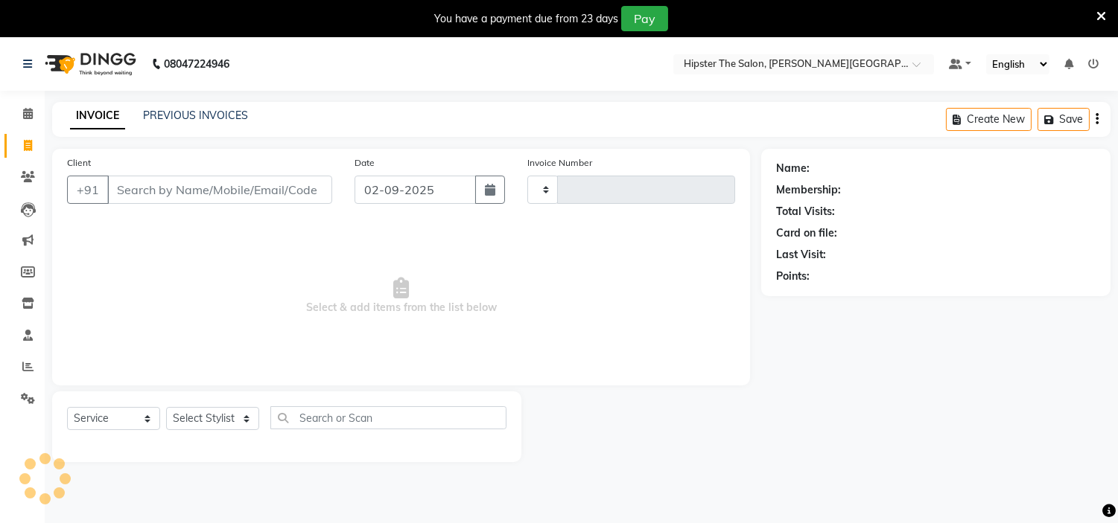
type input "1057"
select select "8592"
click at [20, 119] on span at bounding box center [28, 114] width 26 height 17
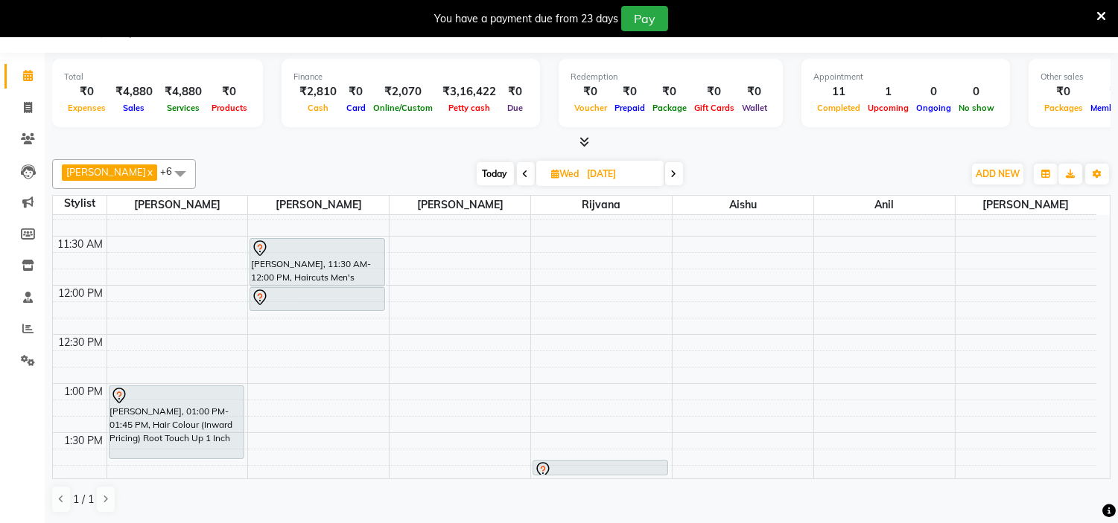
scroll to position [323, 0]
click at [480, 173] on span "Today" at bounding box center [495, 173] width 37 height 23
type input "02-09-2025"
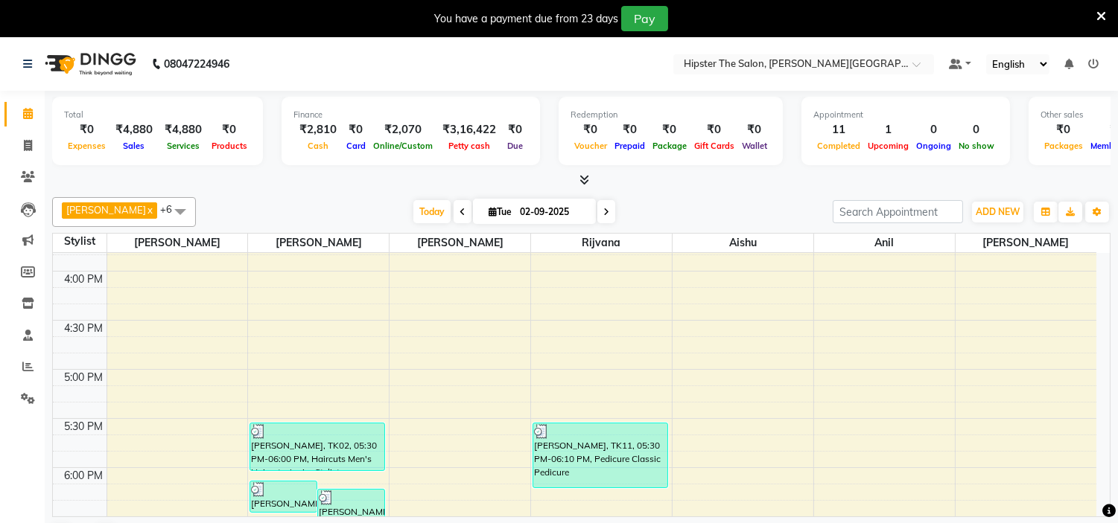
scroll to position [801, 0]
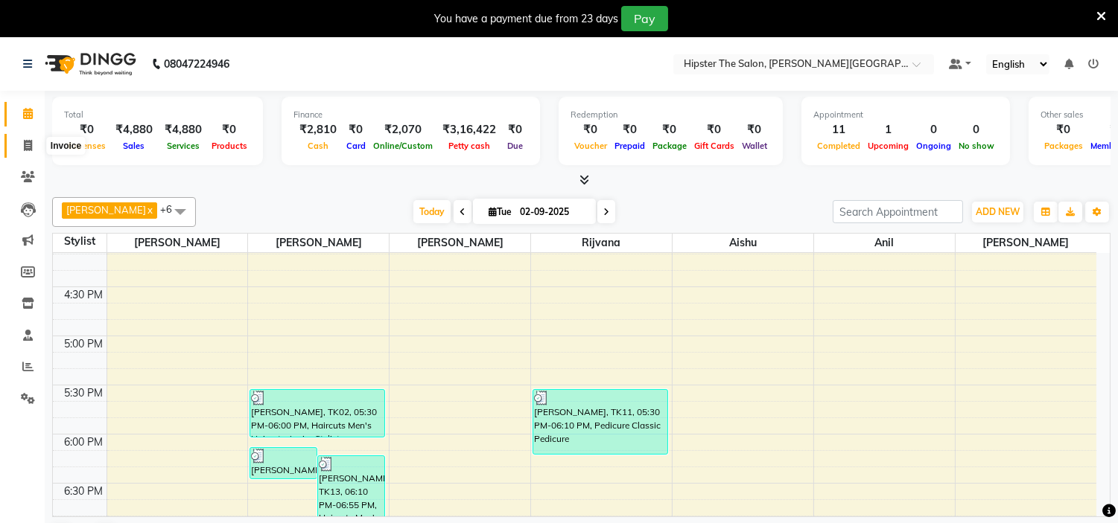
click at [24, 144] on icon at bounding box center [28, 145] width 8 height 11
select select "8592"
select select "service"
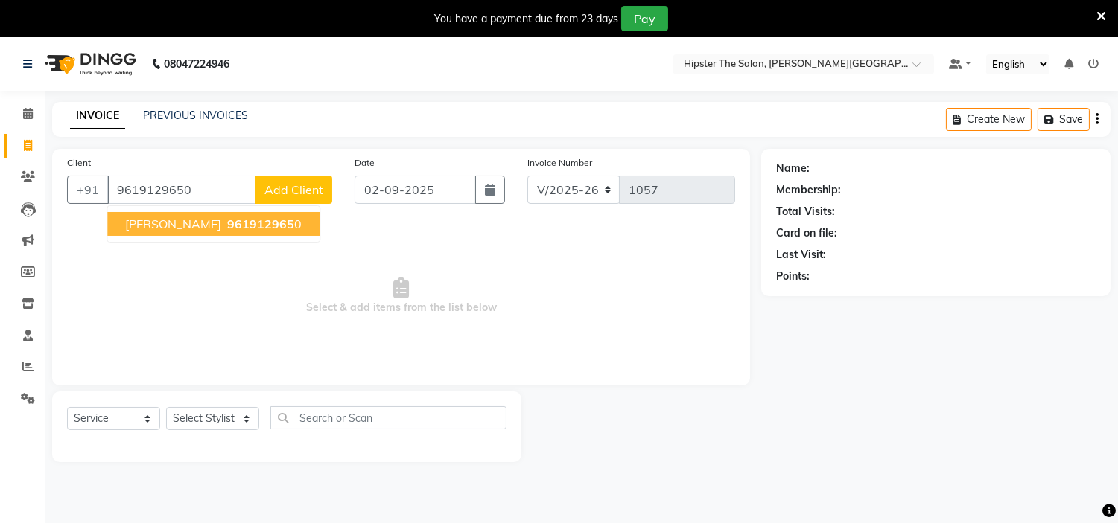
type input "9619129650"
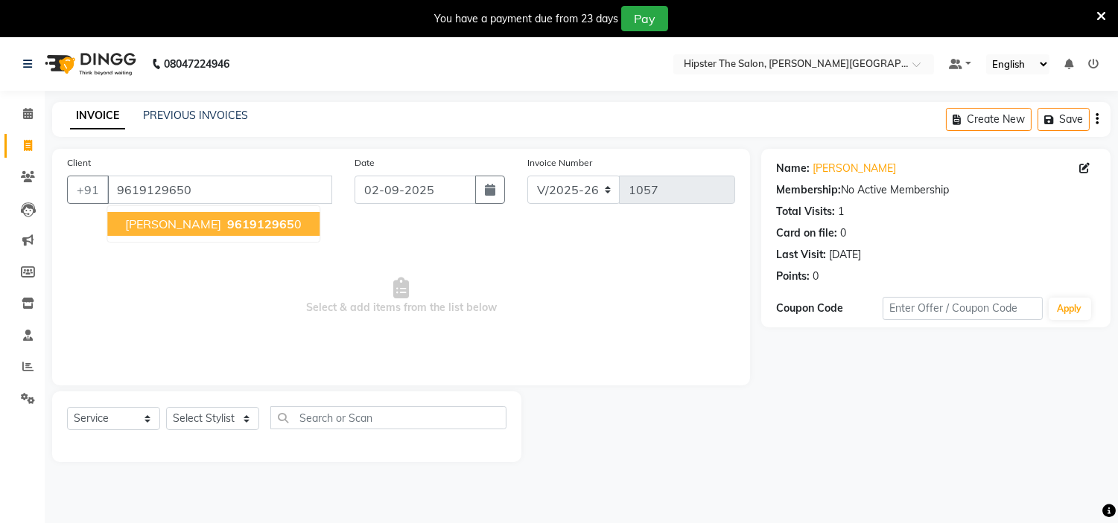
click at [217, 234] on button "[PERSON_NAME] 961912965 0" at bounding box center [213, 224] width 212 height 24
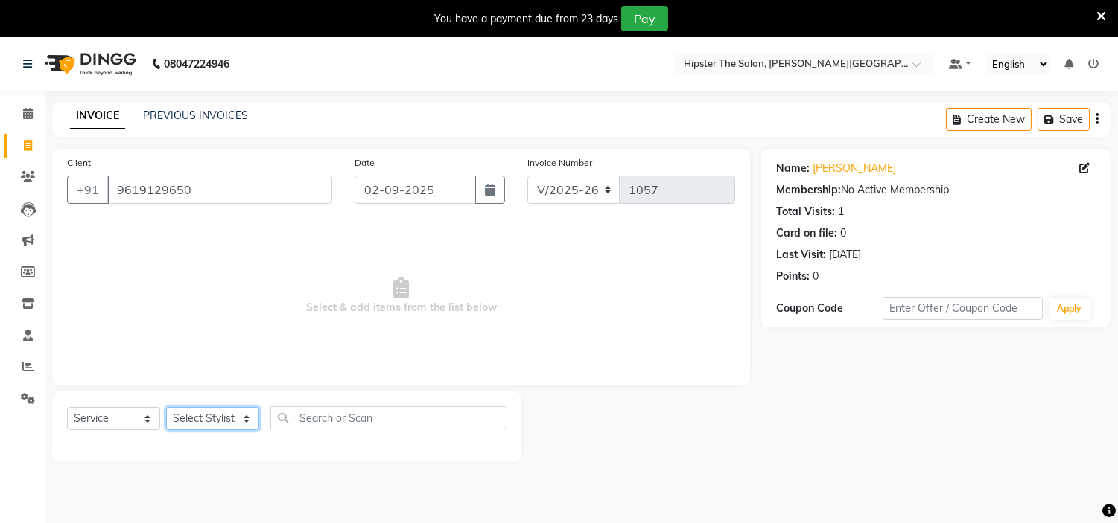
click at [241, 421] on select "Select Stylist [PERSON_NAME] [PERSON_NAME] [PERSON_NAME] [PERSON_NAME] Manager …" at bounding box center [212, 418] width 93 height 23
select select "85981"
click at [166, 408] on select "Select Stylist [PERSON_NAME] [PERSON_NAME] [PERSON_NAME] [PERSON_NAME] Manager …" at bounding box center [212, 418] width 93 height 23
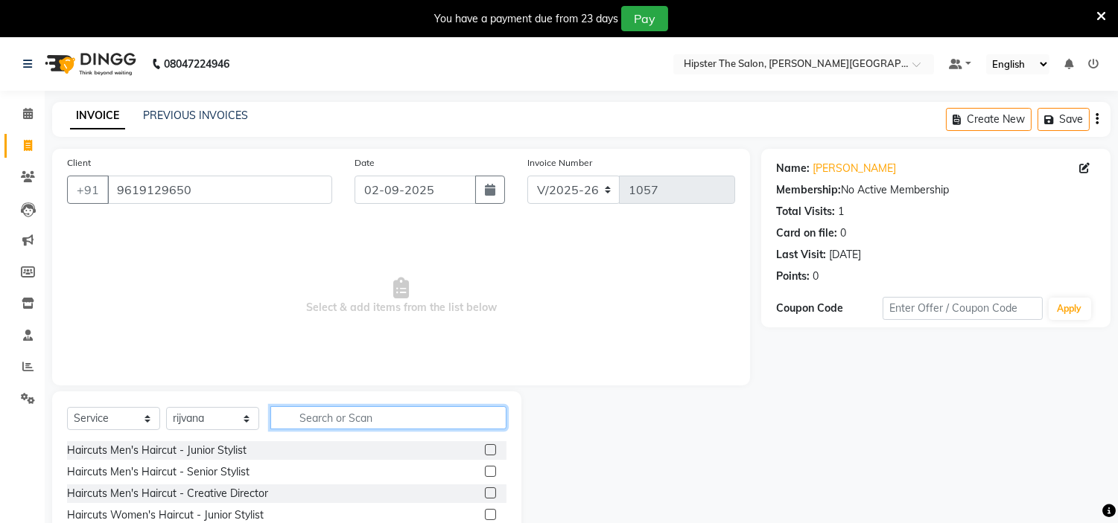
click at [359, 428] on input "text" at bounding box center [388, 418] width 236 height 23
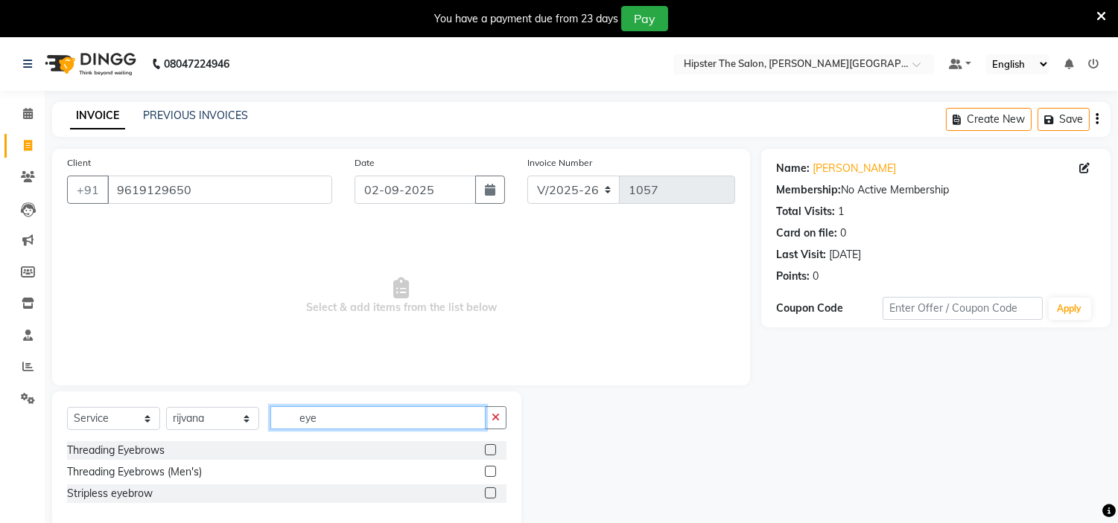
type input "eye"
click at [485, 455] on div at bounding box center [490, 453] width 10 height 16
click at [494, 449] on label at bounding box center [490, 450] width 11 height 11
click at [494, 449] on input "checkbox" at bounding box center [490, 451] width 10 height 10
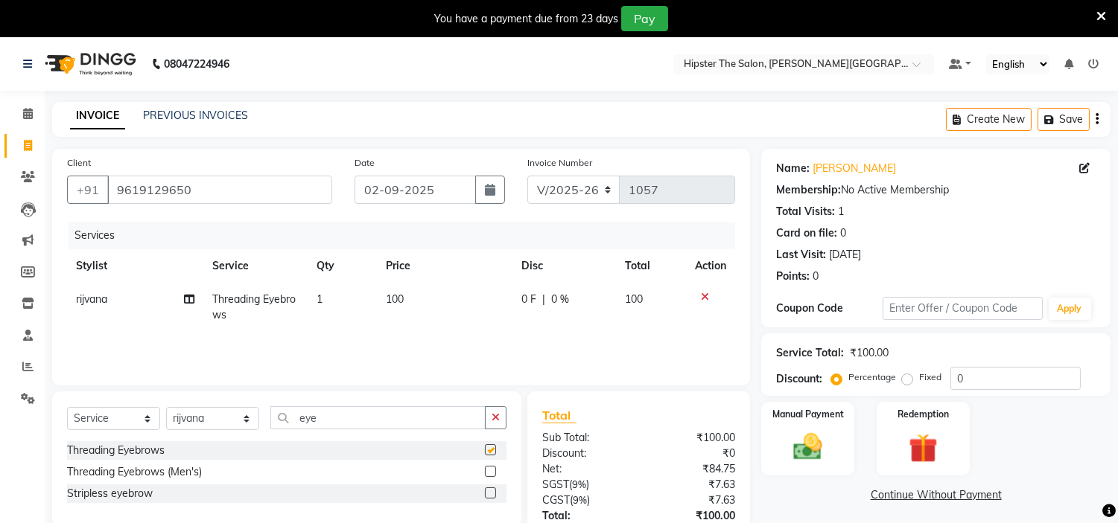
checkbox input "false"
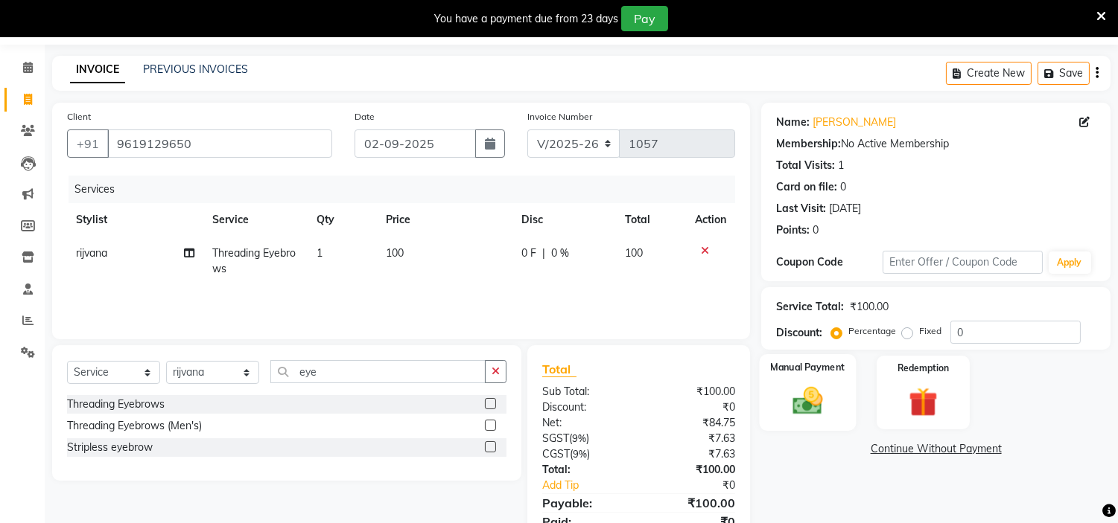
click at [787, 395] on img at bounding box center [807, 401] width 49 height 35
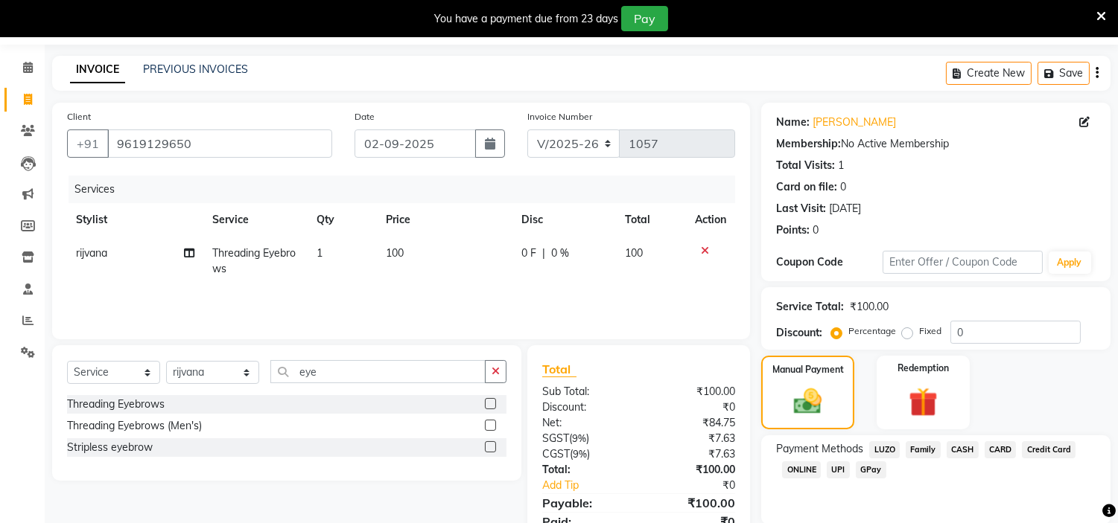
click at [962, 449] on span "CASH" at bounding box center [962, 450] width 32 height 17
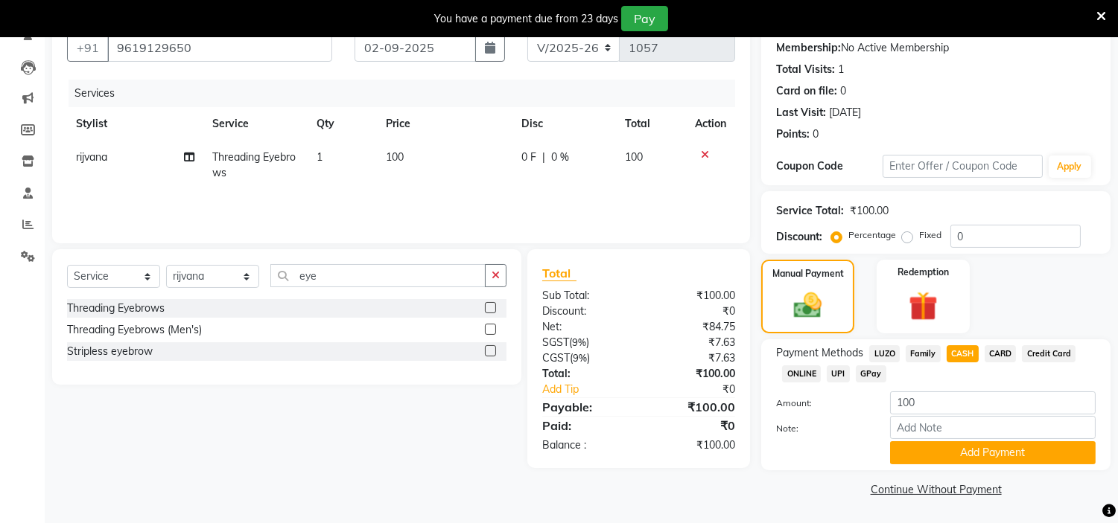
click at [962, 449] on button "Add Payment" at bounding box center [993, 453] width 206 height 23
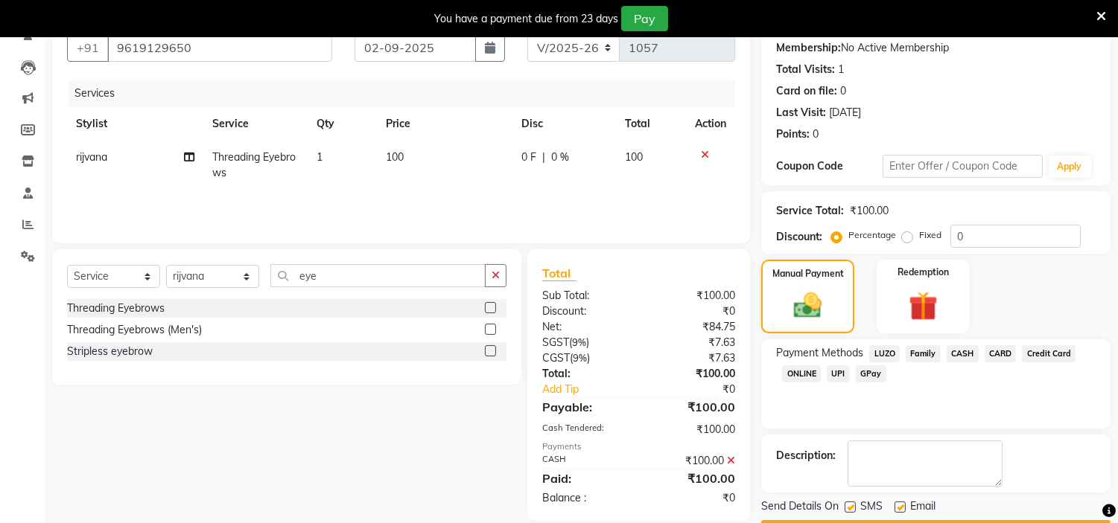
click at [962, 449] on textarea at bounding box center [924, 464] width 155 height 46
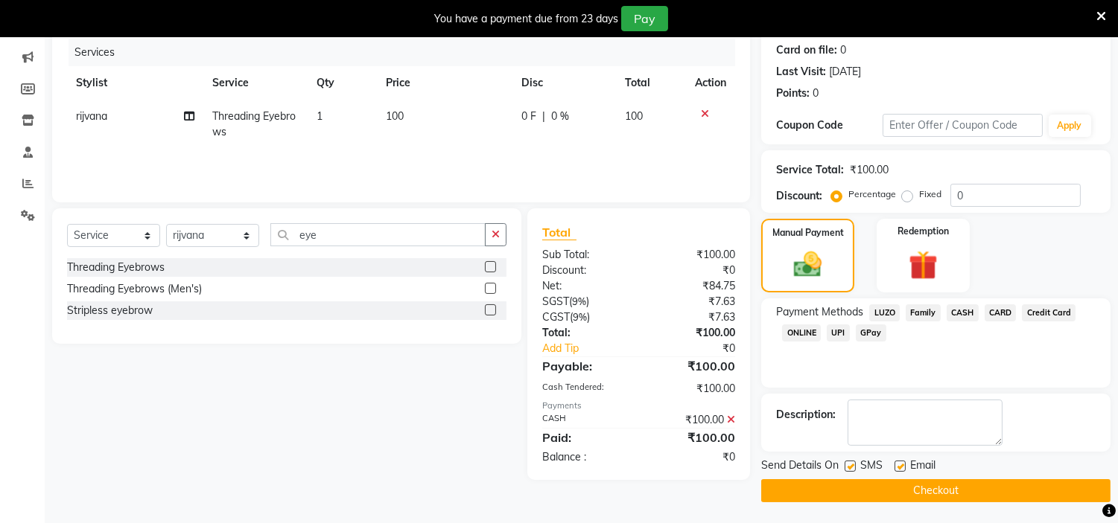
click at [1018, 497] on button "Checkout" at bounding box center [935, 491] width 349 height 23
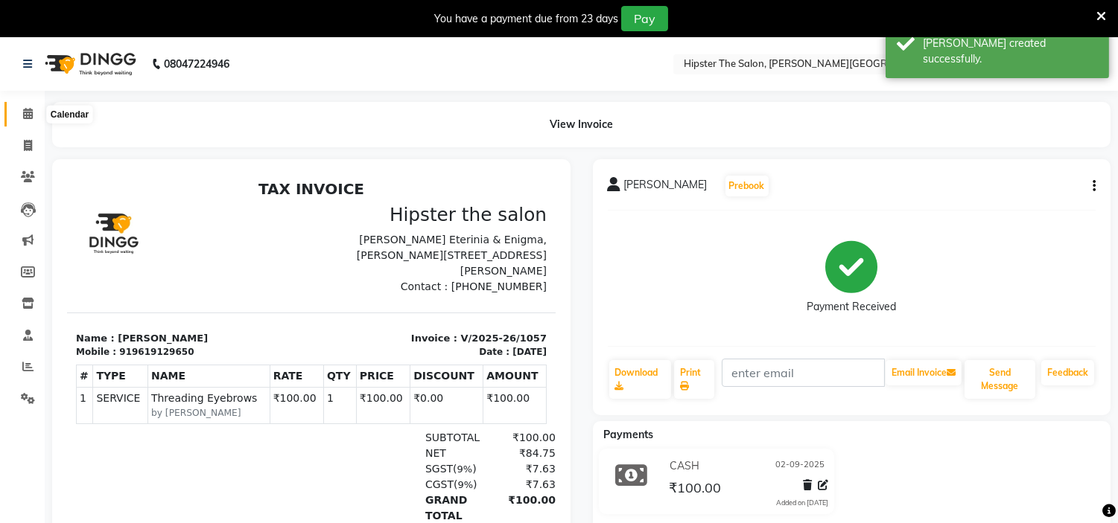
click at [35, 116] on span at bounding box center [28, 114] width 26 height 17
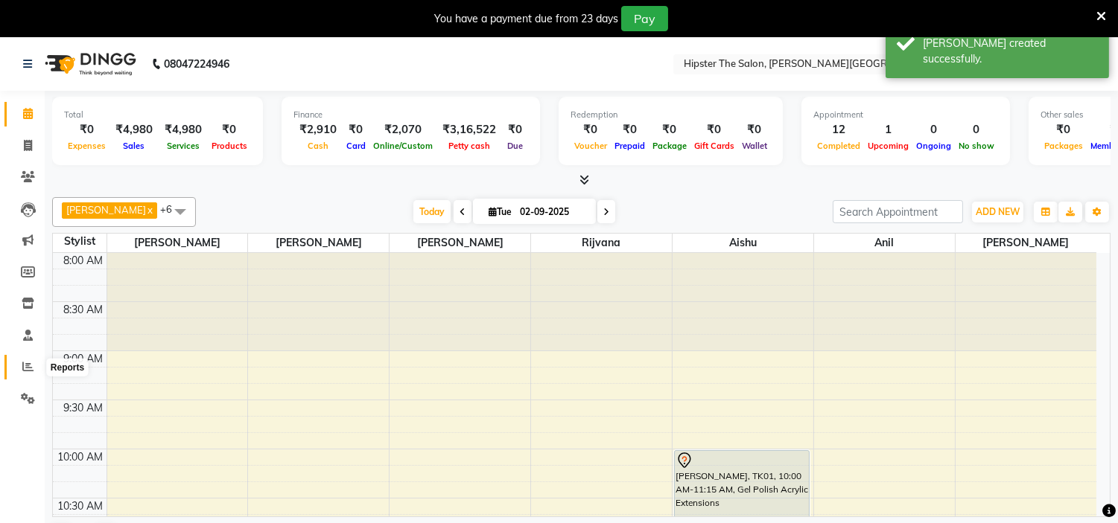
click at [28, 367] on icon at bounding box center [27, 366] width 11 height 11
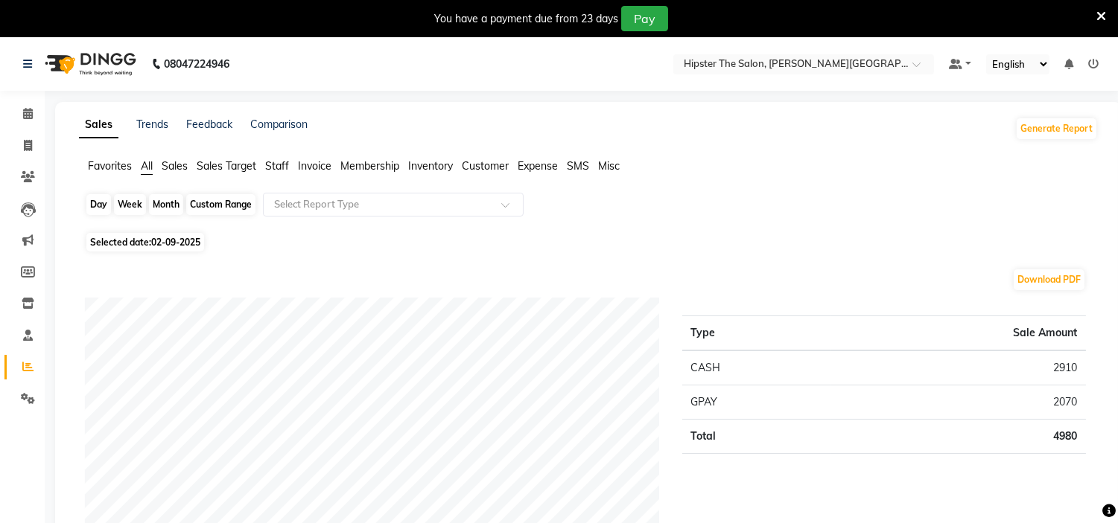
click at [101, 207] on div "Day" at bounding box center [98, 204] width 25 height 21
select select "9"
select select "2025"
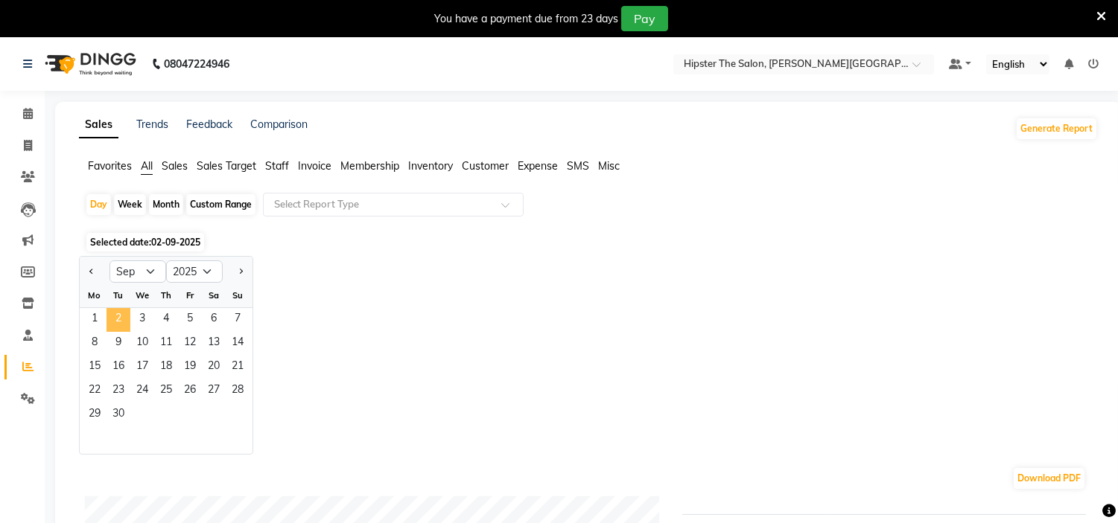
click at [112, 322] on span "2" at bounding box center [118, 320] width 24 height 24
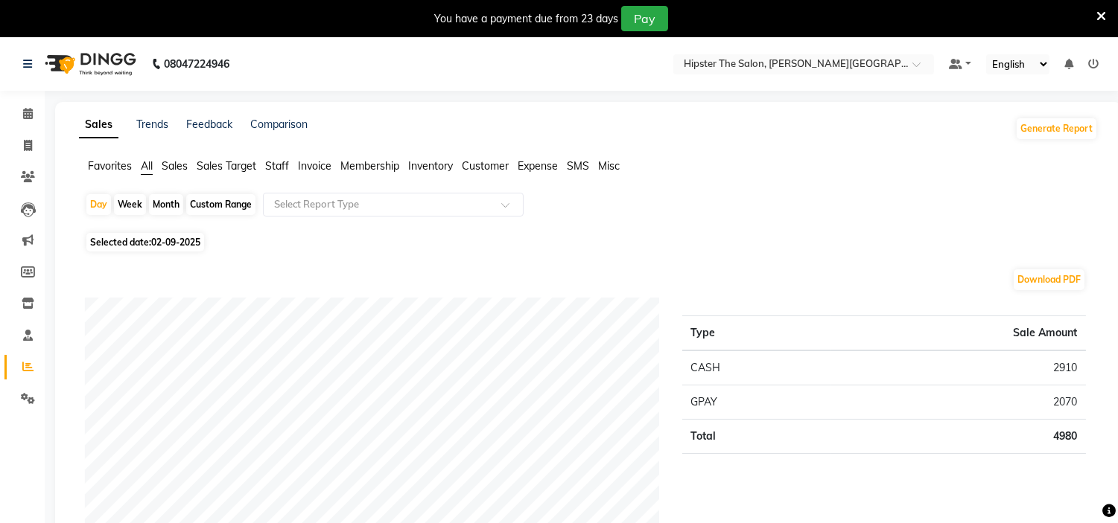
click at [287, 165] on span "Staff" at bounding box center [277, 165] width 24 height 13
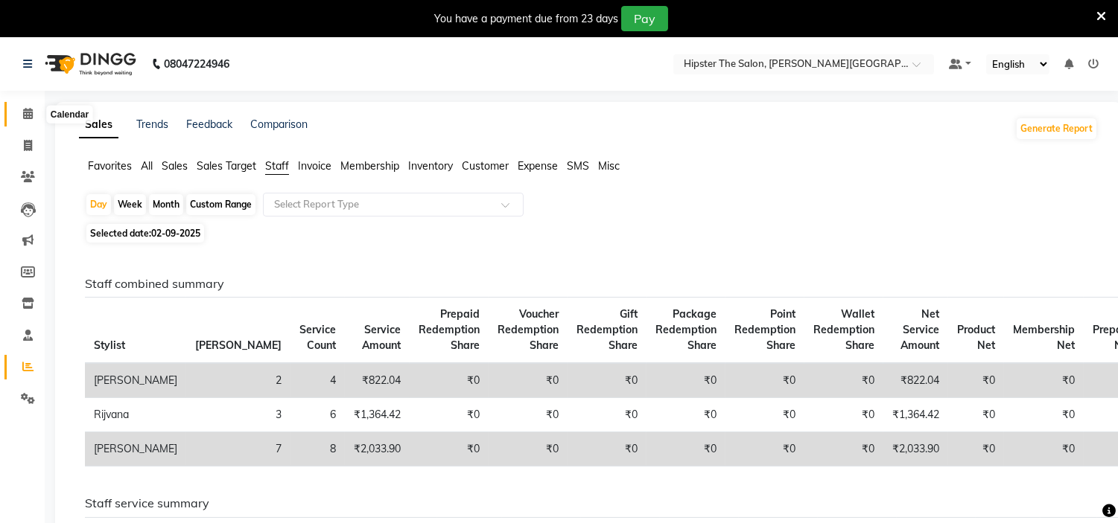
click at [25, 117] on icon at bounding box center [28, 113] width 10 height 11
